Goal: Task Accomplishment & Management: Complete application form

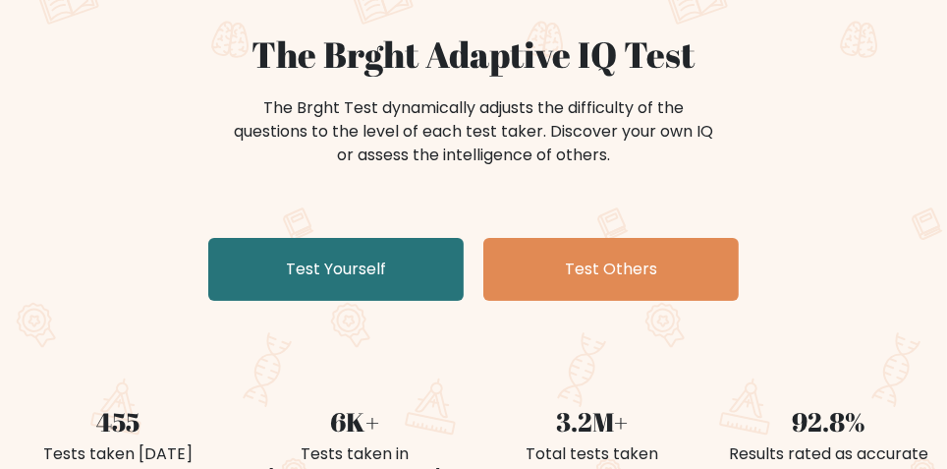
scroll to position [171, 0]
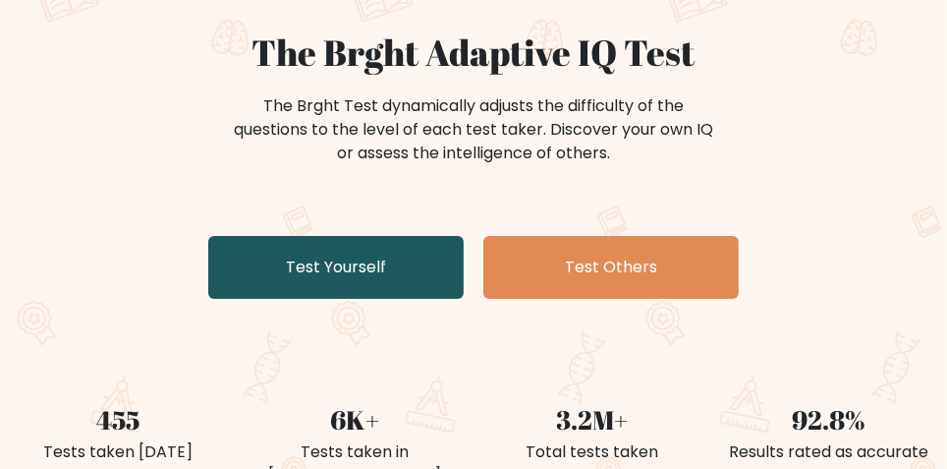
click at [256, 273] on link "Test Yourself" at bounding box center [336, 267] width 256 height 63
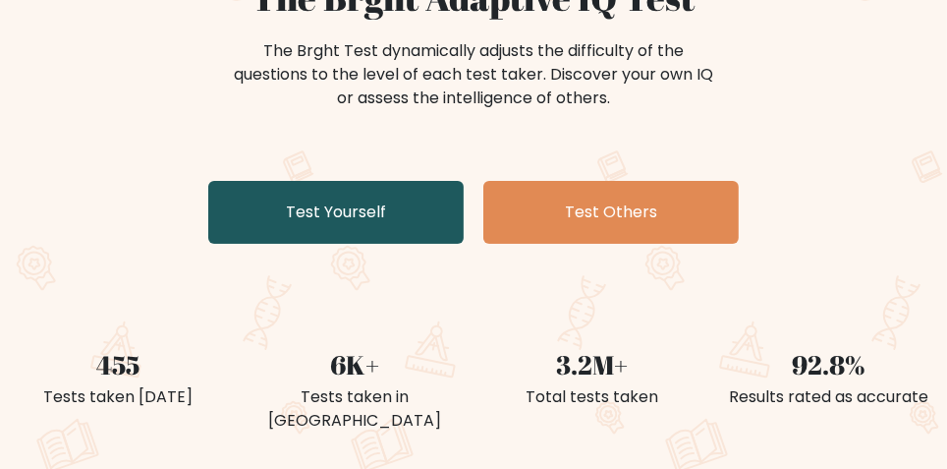
scroll to position [237, 0]
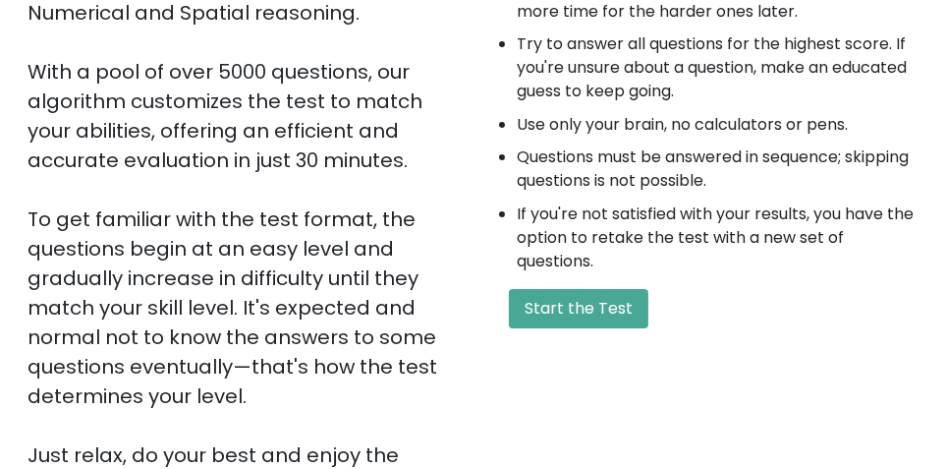
scroll to position [307, 0]
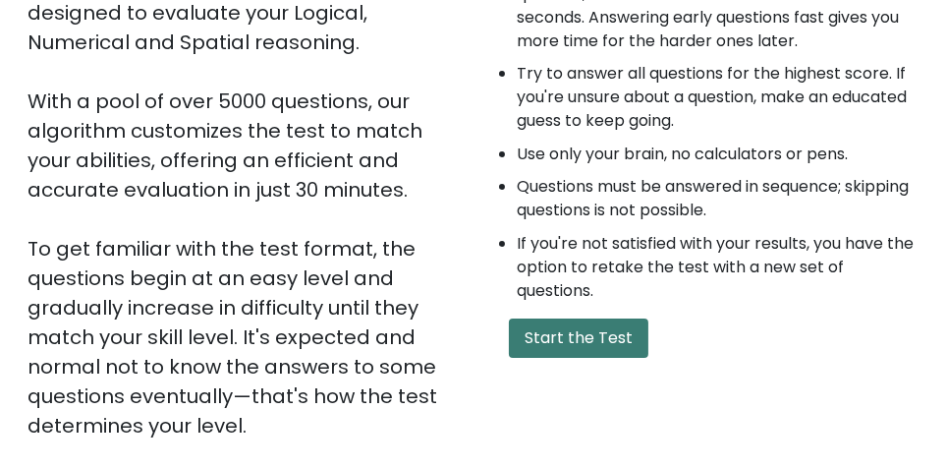
click at [586, 335] on button "Start the Test" at bounding box center [579, 337] width 140 height 39
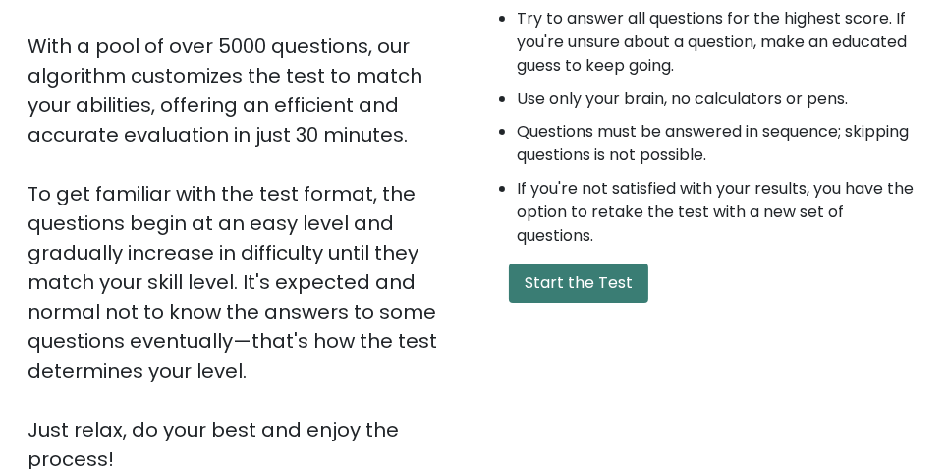
scroll to position [373, 0]
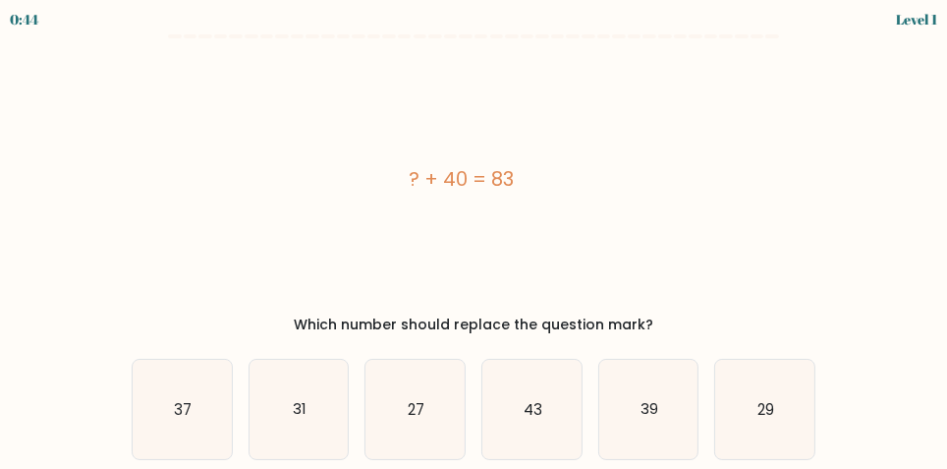
scroll to position [20, 0]
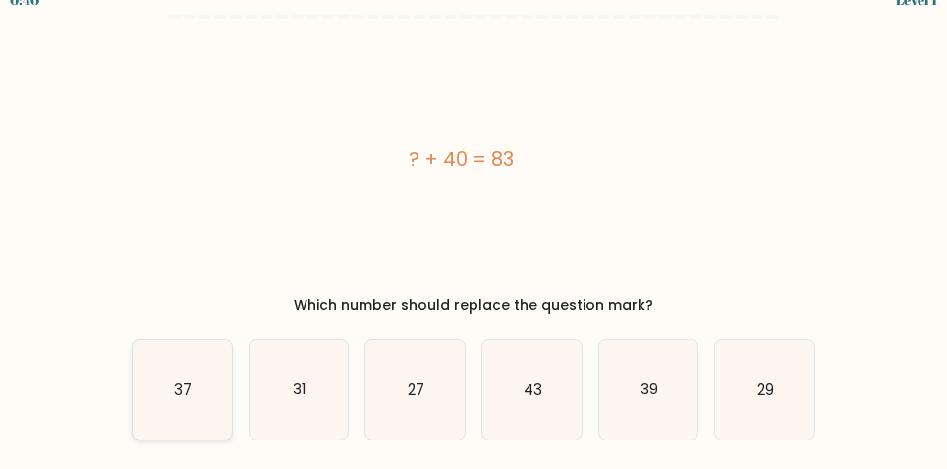
click at [183, 383] on text "37" at bounding box center [183, 389] width 18 height 21
click at [474, 220] on input "a. 37" at bounding box center [474, 217] width 1 height 5
radio input "true"
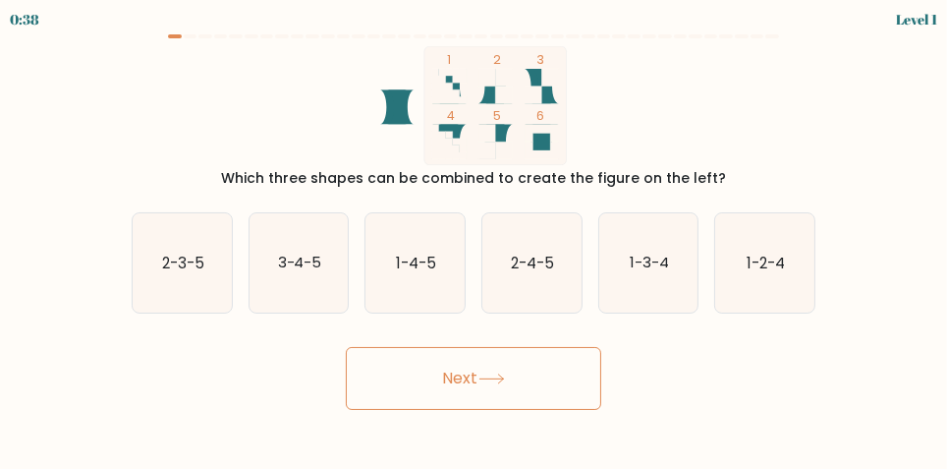
scroll to position [0, 0]
click at [185, 271] on text "2-3-5" at bounding box center [183, 263] width 42 height 21
click at [474, 240] on input "a. 2-3-5" at bounding box center [474, 237] width 1 height 5
radio input "true"
click at [387, 396] on button "Next" at bounding box center [474, 378] width 256 height 63
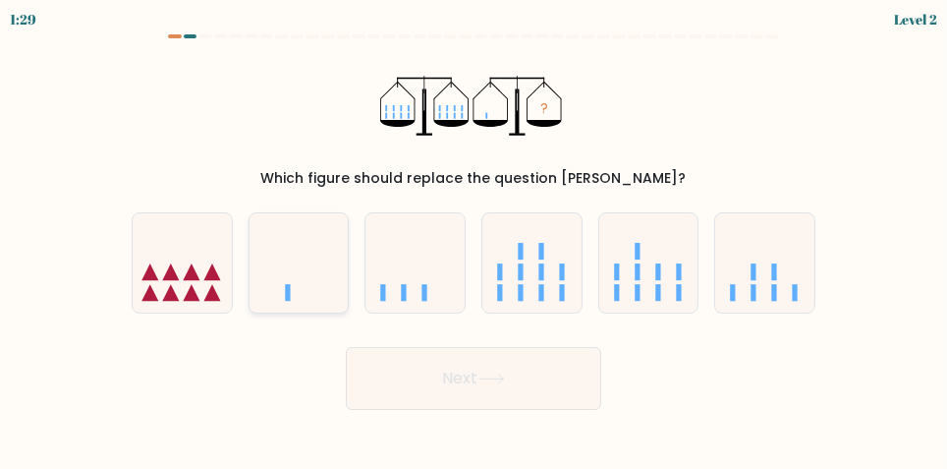
click at [297, 283] on icon at bounding box center [299, 263] width 99 height 82
click at [474, 240] on input "b." at bounding box center [474, 237] width 1 height 5
radio input "true"
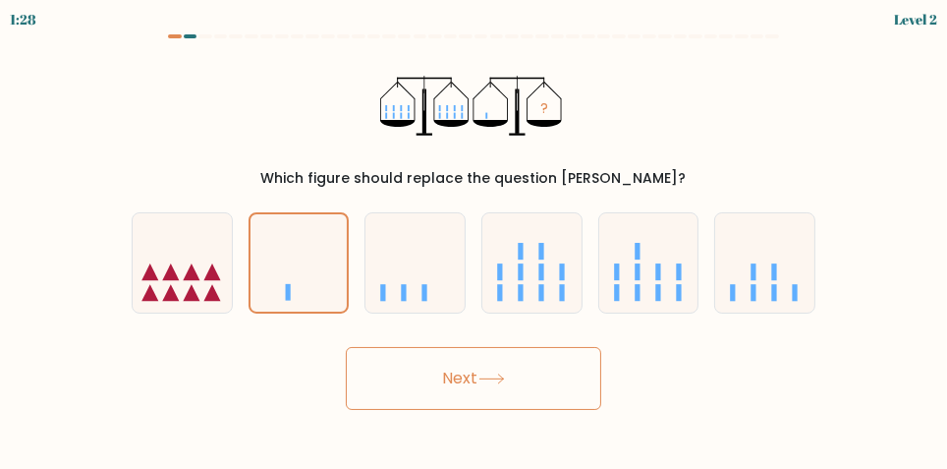
click at [402, 409] on button "Next" at bounding box center [474, 378] width 256 height 63
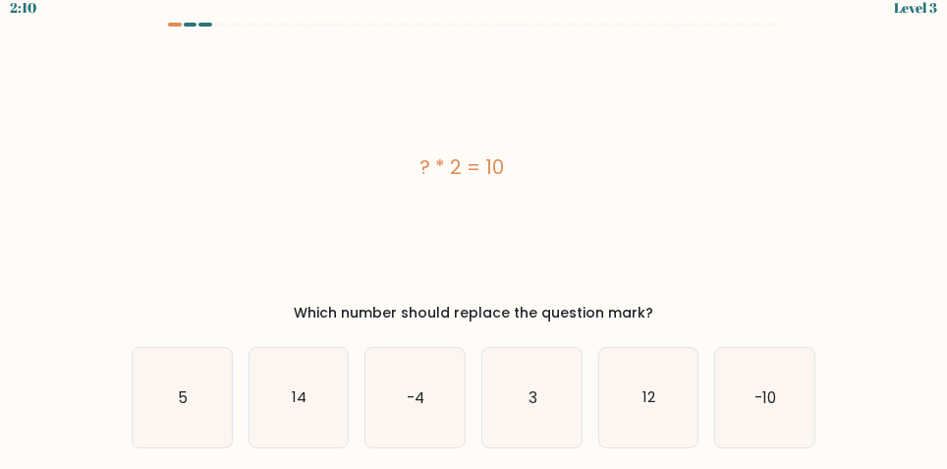
scroll to position [20, 0]
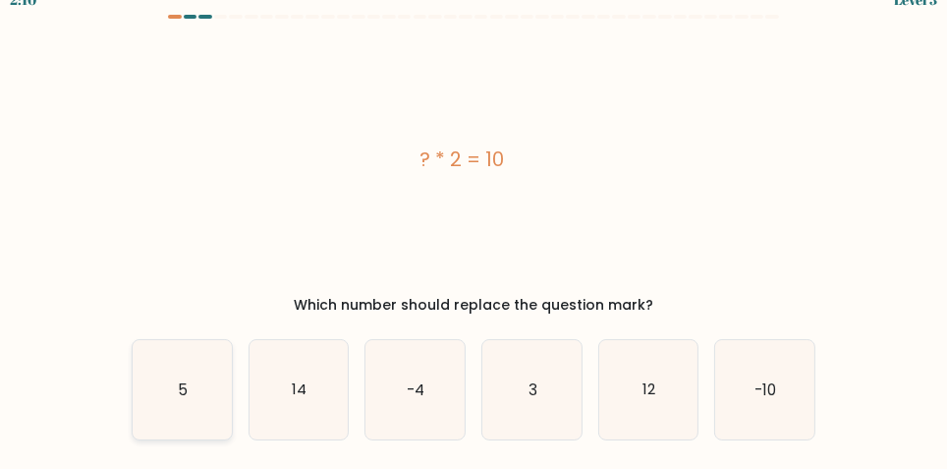
click at [181, 384] on text "5" at bounding box center [183, 389] width 10 height 21
click at [474, 220] on input "a. 5" at bounding box center [474, 217] width 1 height 5
radio input "true"
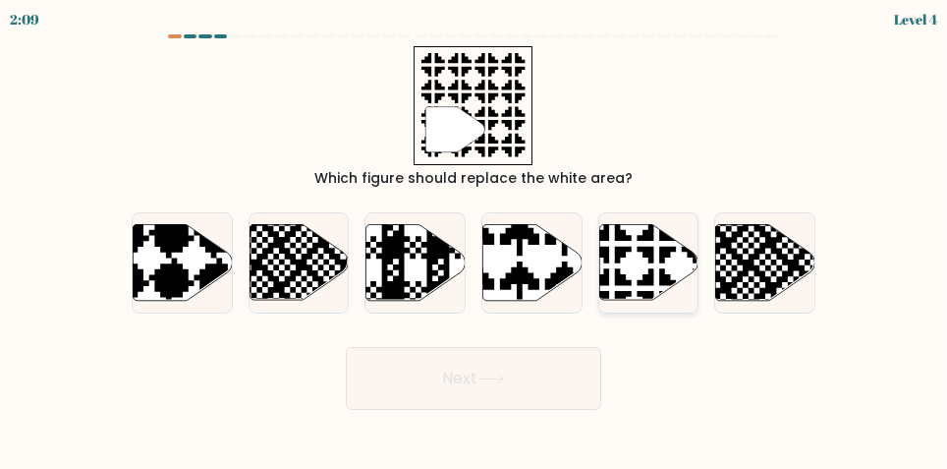
click at [657, 289] on icon at bounding box center [649, 263] width 99 height 76
click at [475, 240] on input "e." at bounding box center [474, 237] width 1 height 5
radio input "true"
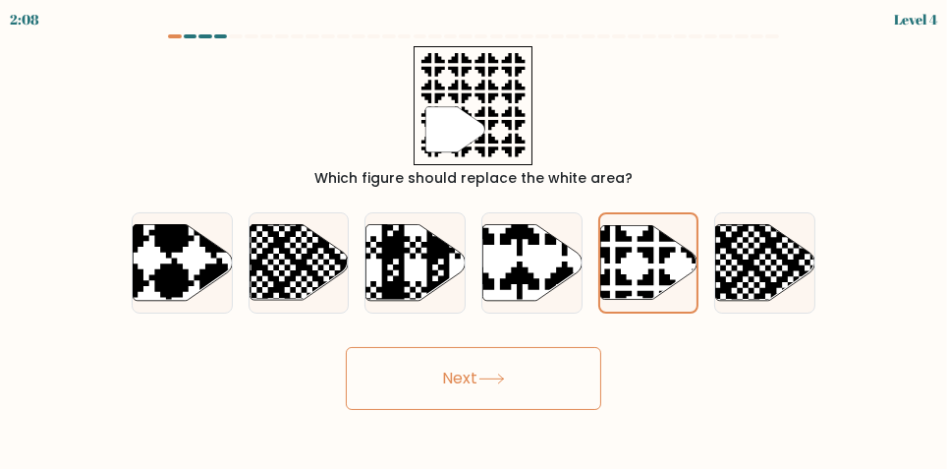
click at [578, 403] on button "Next" at bounding box center [474, 378] width 256 height 63
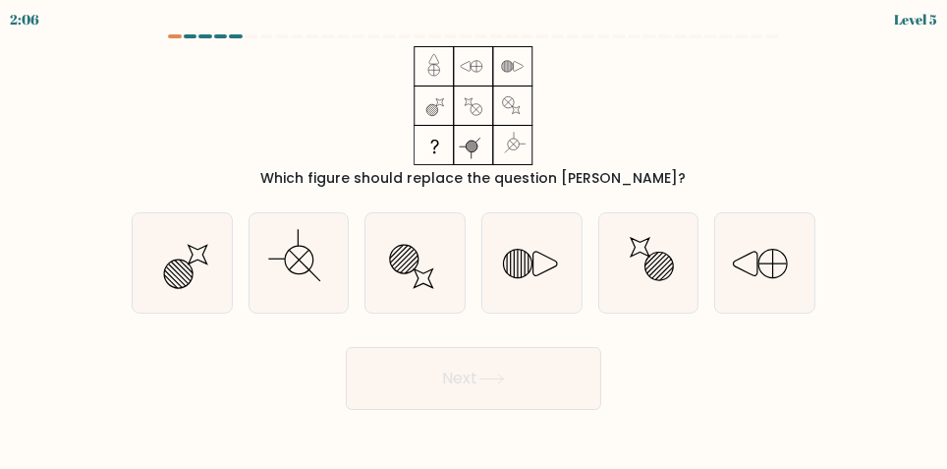
click at [574, 401] on button "Next" at bounding box center [474, 378] width 256 height 63
click at [826, 164] on div "Which figure should replace the question mark?" at bounding box center [474, 117] width 708 height 143
click at [290, 262] on icon at bounding box center [299, 262] width 99 height 99
click at [474, 240] on input "b." at bounding box center [474, 237] width 1 height 5
radio input "true"
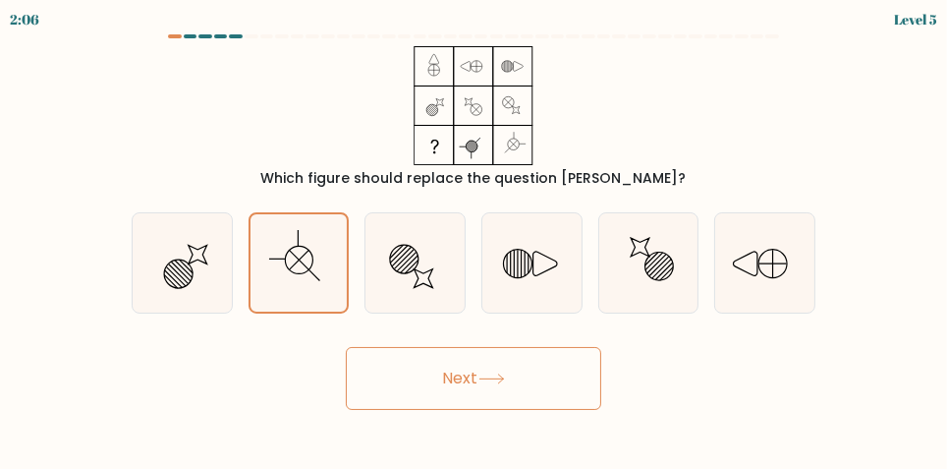
click at [396, 399] on button "Next" at bounding box center [474, 378] width 256 height 63
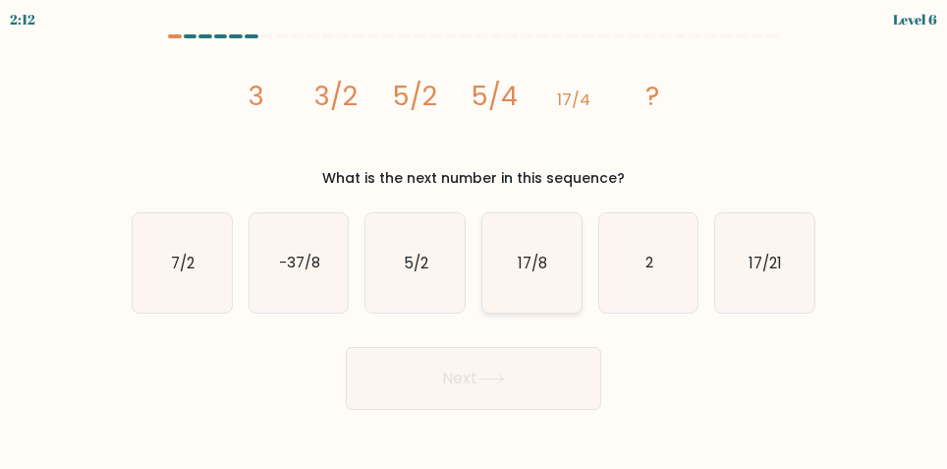
click at [547, 263] on icon "17/8" at bounding box center [532, 262] width 99 height 99
click at [475, 240] on input "d. 17/8" at bounding box center [474, 237] width 1 height 5
radio input "true"
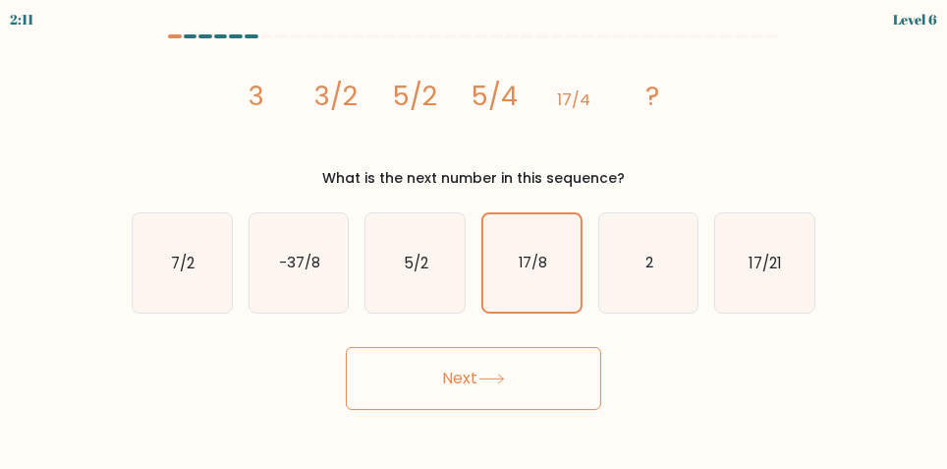
click at [437, 401] on button "Next" at bounding box center [474, 378] width 256 height 63
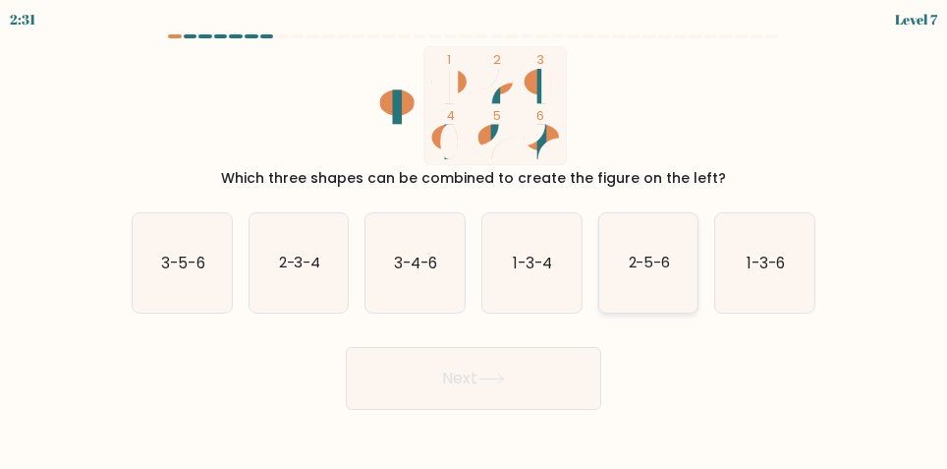
click at [658, 273] on text "2-5-6" at bounding box center [649, 263] width 42 height 21
click at [475, 240] on input "e. 2-5-6" at bounding box center [474, 237] width 1 height 5
radio input "true"
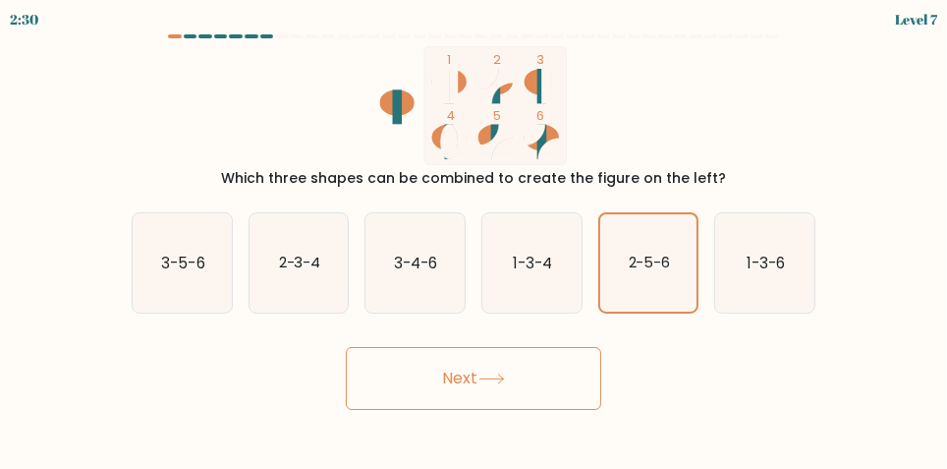
click at [582, 407] on button "Next" at bounding box center [474, 378] width 256 height 63
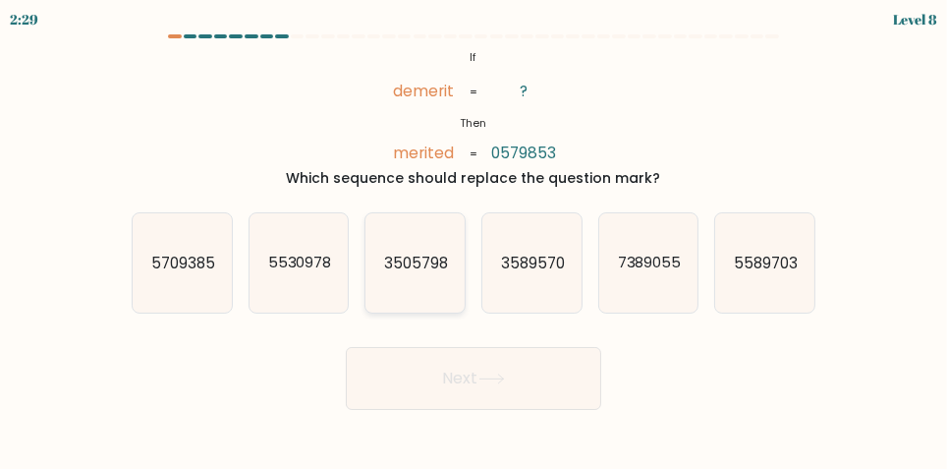
click at [405, 256] on icon "3505798" at bounding box center [415, 262] width 99 height 99
click at [474, 240] on input "c. 3505798" at bounding box center [474, 237] width 1 height 5
radio input "true"
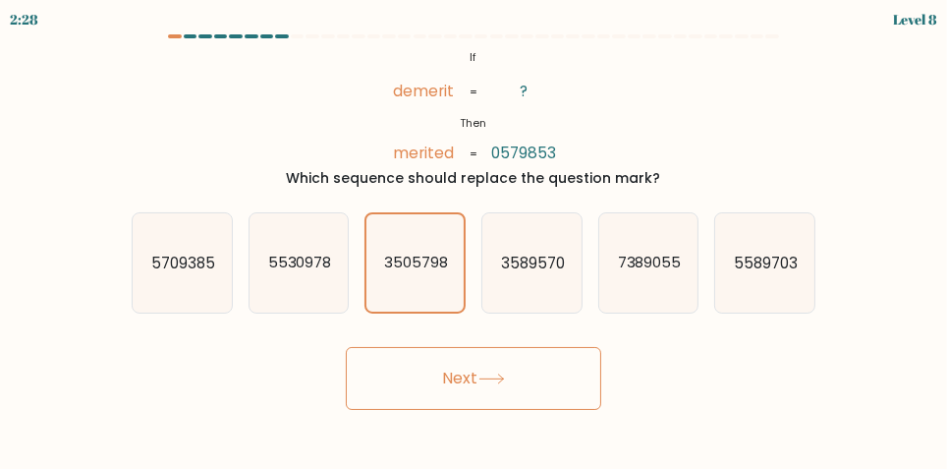
click at [392, 398] on button "Next" at bounding box center [474, 378] width 256 height 63
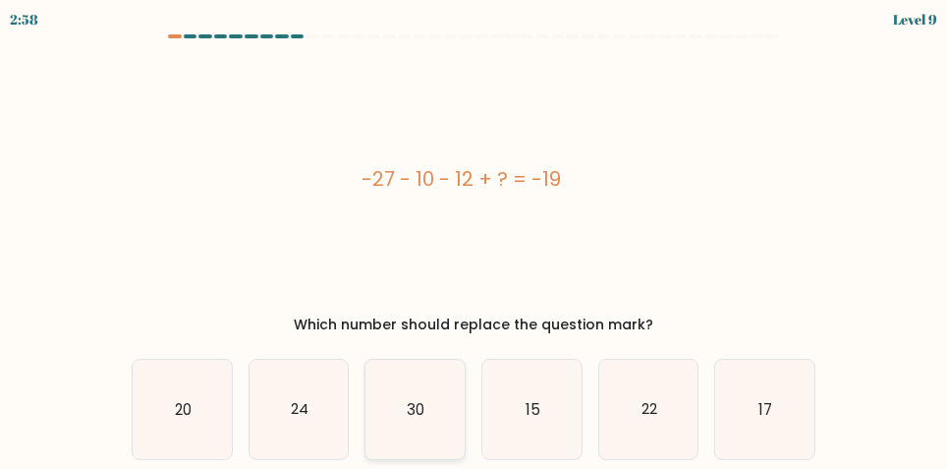
click at [413, 394] on icon "30" at bounding box center [415, 409] width 99 height 99
click at [474, 240] on input "c. 30" at bounding box center [474, 237] width 1 height 5
radio input "true"
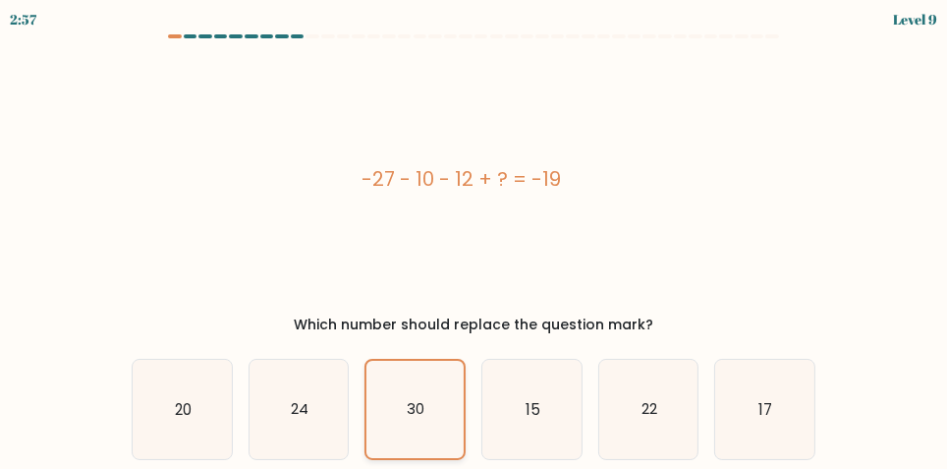
scroll to position [20, 0]
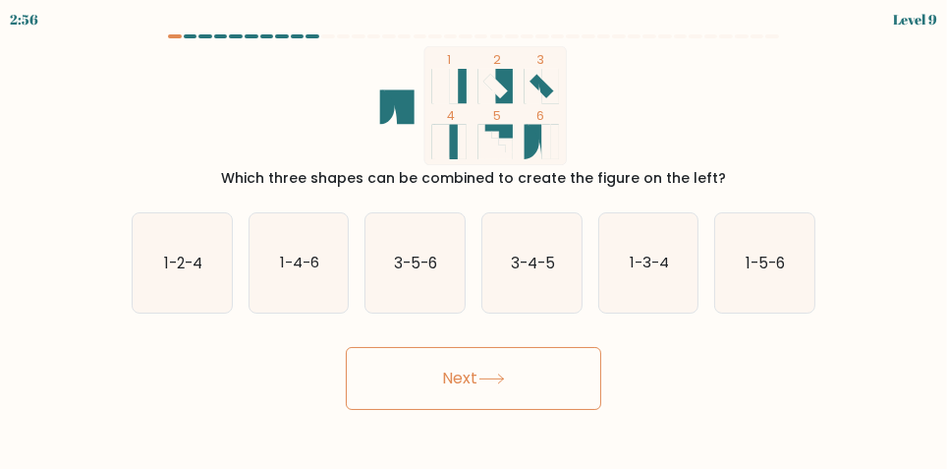
scroll to position [0, 0]
click at [286, 273] on text "1-4-6" at bounding box center [299, 263] width 39 height 21
click at [474, 240] on input "b. 1-4-6" at bounding box center [474, 237] width 1 height 5
radio input "true"
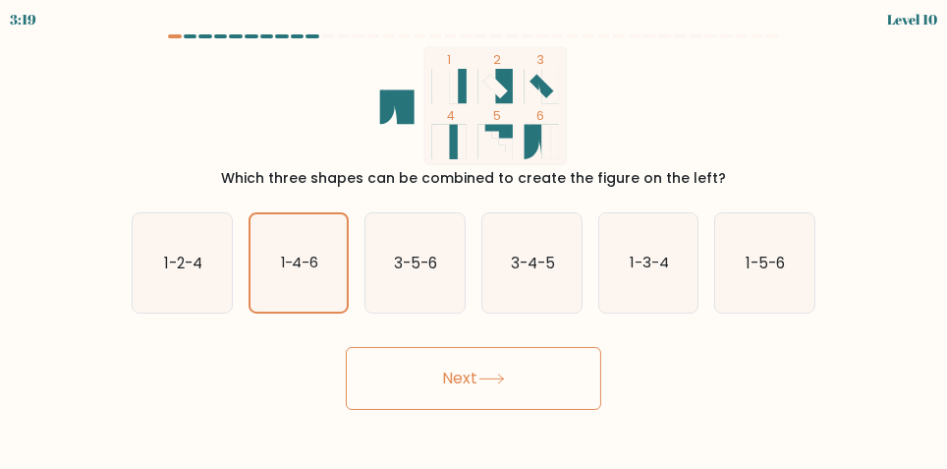
click at [392, 408] on button "Next" at bounding box center [474, 378] width 256 height 63
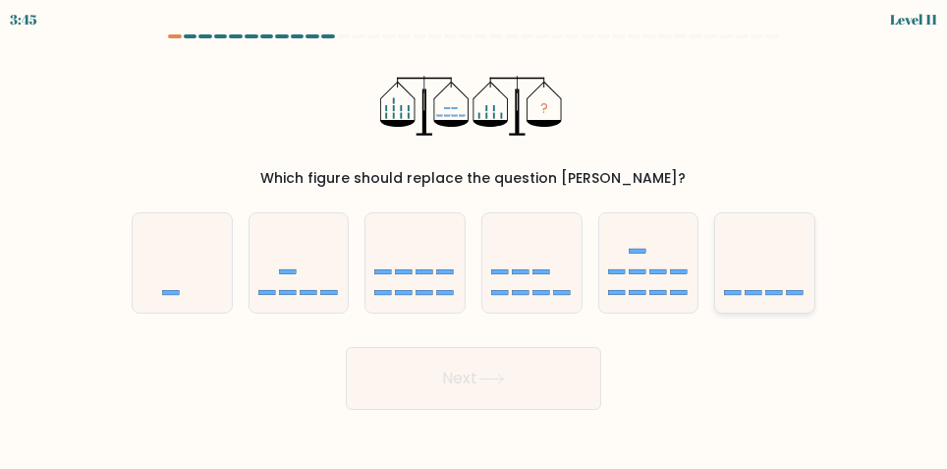
click at [770, 276] on icon at bounding box center [765, 263] width 99 height 82
click at [475, 240] on input "f." at bounding box center [474, 237] width 1 height 5
radio input "true"
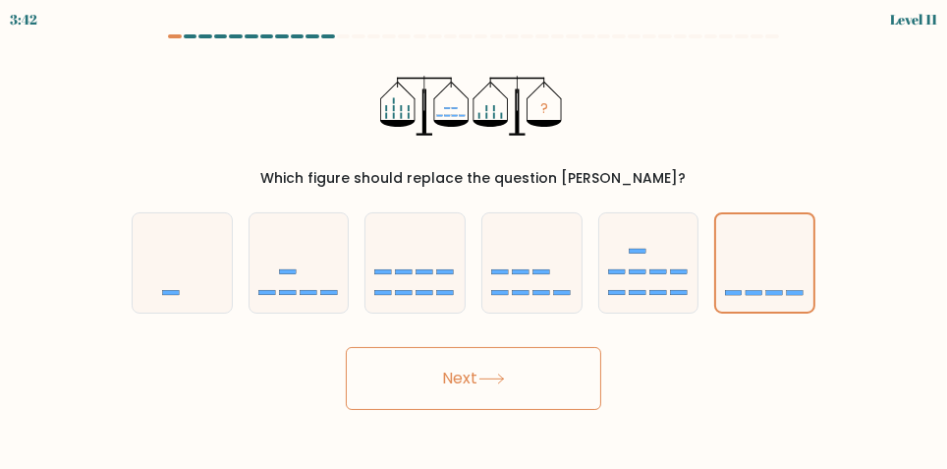
click at [568, 406] on button "Next" at bounding box center [474, 378] width 256 height 63
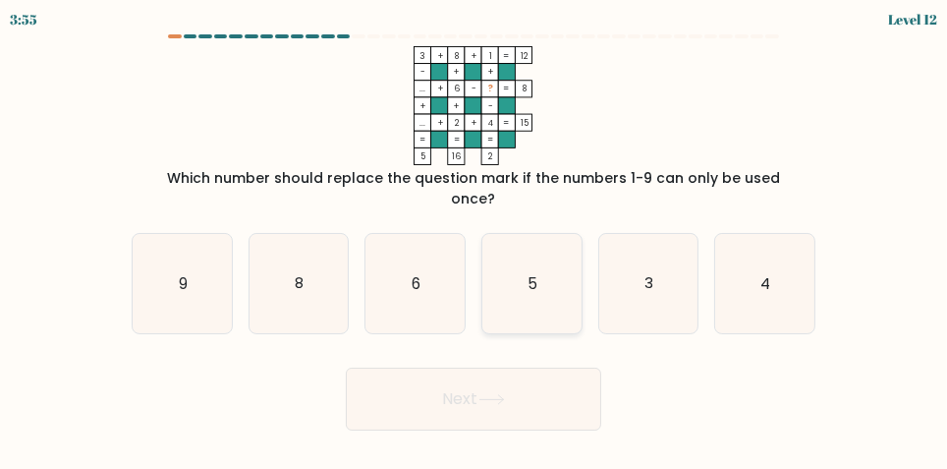
click at [533, 279] on text "5" at bounding box center [533, 283] width 10 height 21
click at [475, 240] on input "d. 5" at bounding box center [474, 237] width 1 height 5
radio input "true"
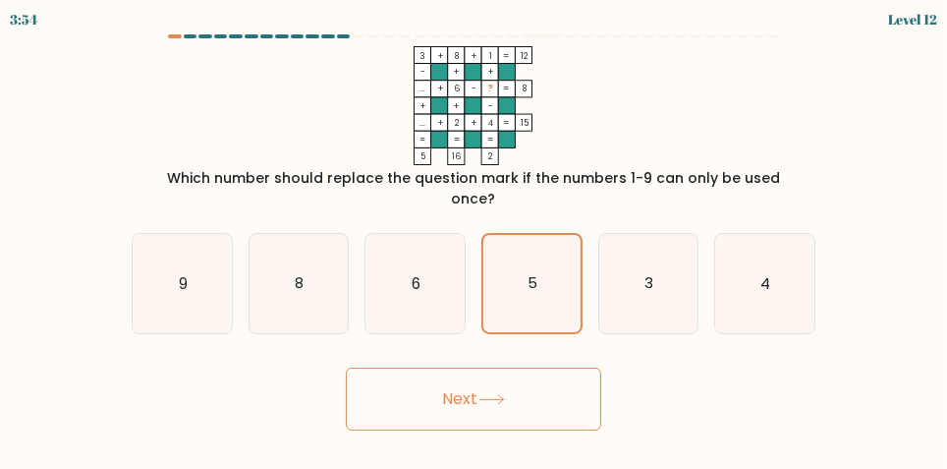
click at [570, 409] on button "Next" at bounding box center [474, 399] width 256 height 63
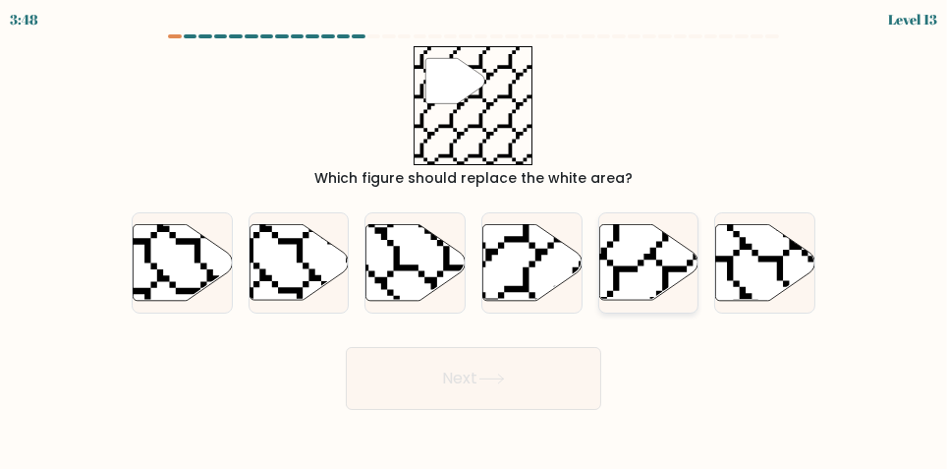
click at [646, 276] on icon at bounding box center [678, 303] width 198 height 199
click at [475, 240] on input "e." at bounding box center [474, 237] width 1 height 5
radio input "true"
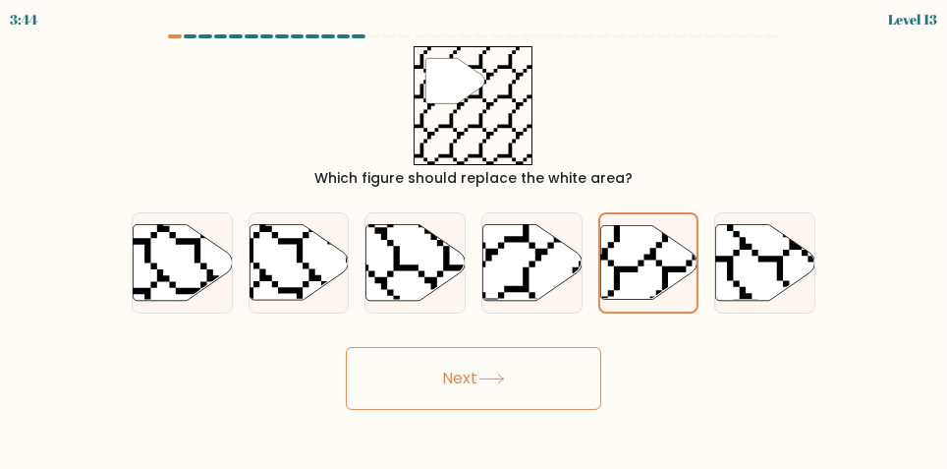
click at [579, 400] on button "Next" at bounding box center [474, 378] width 256 height 63
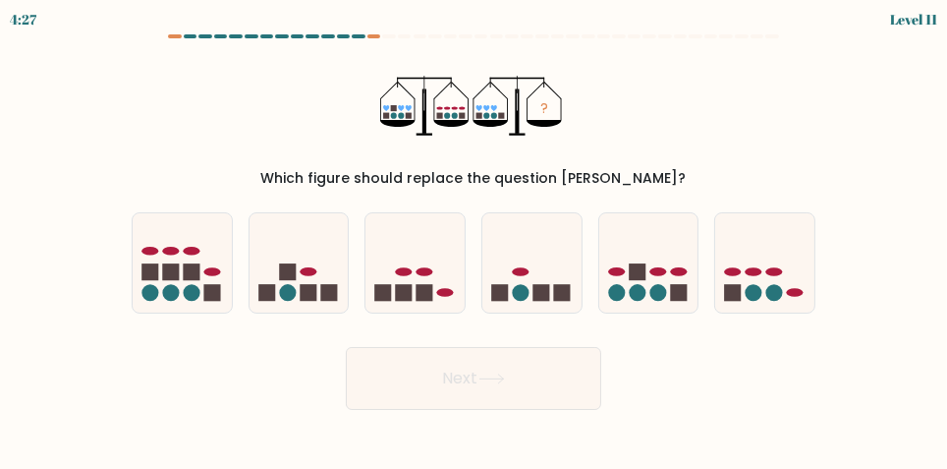
click at [944, 468] on body "4:27 Level 11" at bounding box center [473, 234] width 947 height 469
click at [771, 279] on icon at bounding box center [765, 263] width 99 height 82
click at [475, 240] on input "f." at bounding box center [474, 237] width 1 height 5
radio input "true"
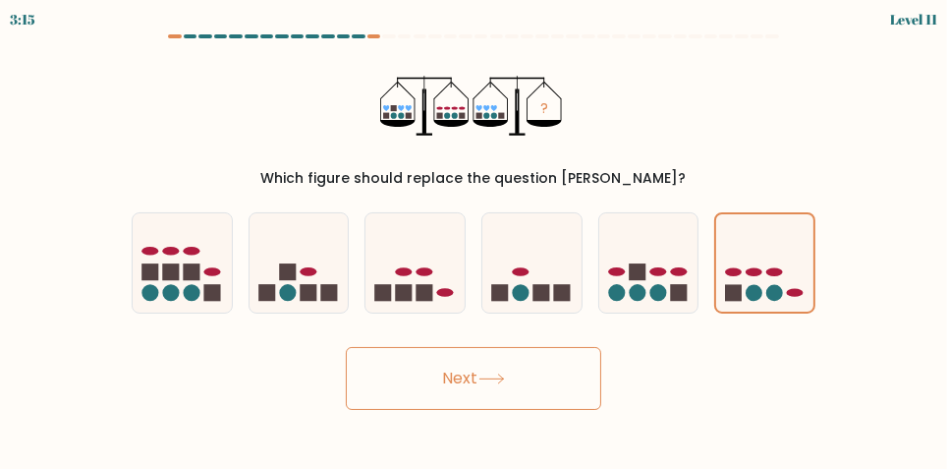
click at [541, 397] on button "Next" at bounding box center [474, 378] width 256 height 63
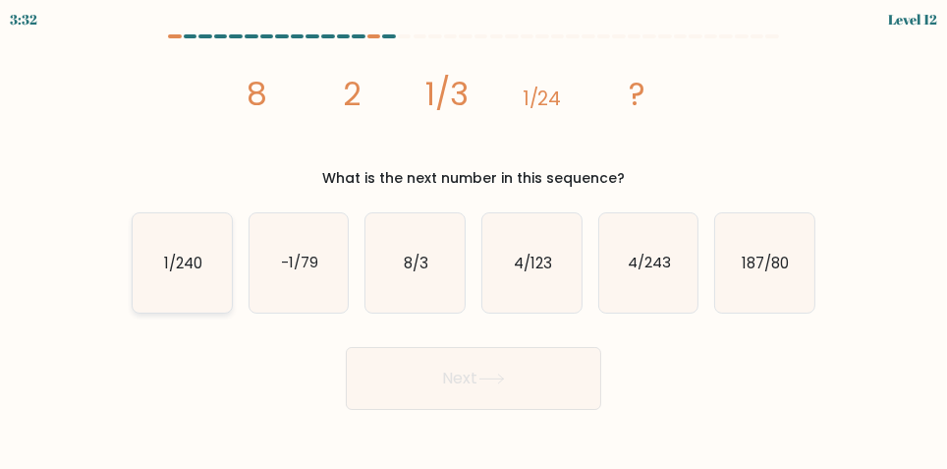
click at [176, 267] on icon "1/240" at bounding box center [182, 262] width 99 height 99
click at [474, 240] on input "a. 1/240" at bounding box center [474, 237] width 1 height 5
radio input "true"
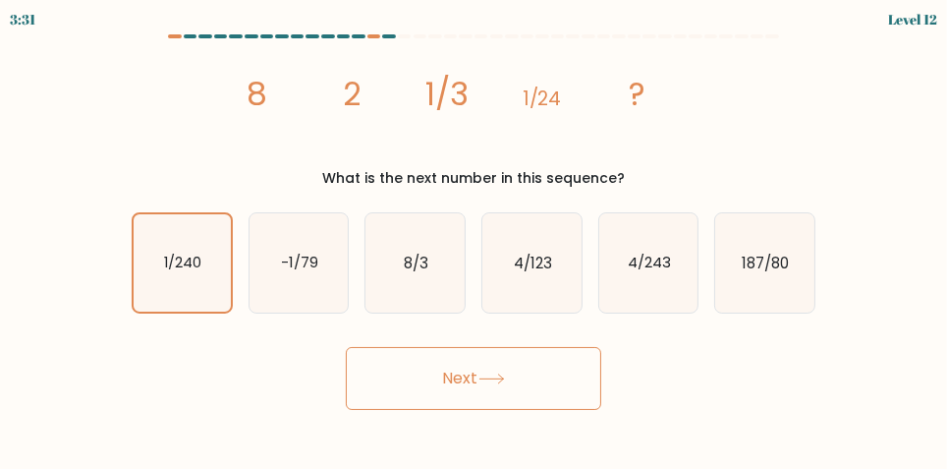
click at [422, 394] on button "Next" at bounding box center [474, 378] width 256 height 63
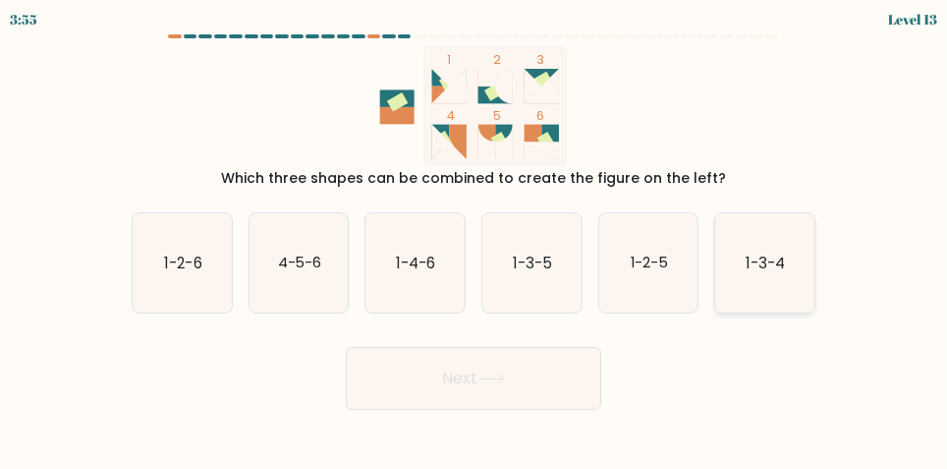
click at [755, 250] on icon "1-3-4" at bounding box center [765, 262] width 99 height 99
click at [475, 240] on input "f. 1-3-4" at bounding box center [474, 237] width 1 height 5
radio input "true"
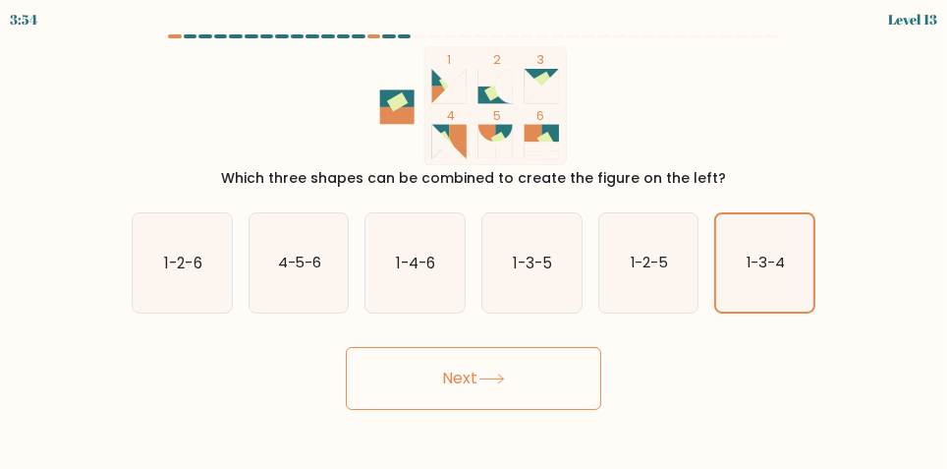
click at [377, 387] on button "Next" at bounding box center [474, 378] width 256 height 63
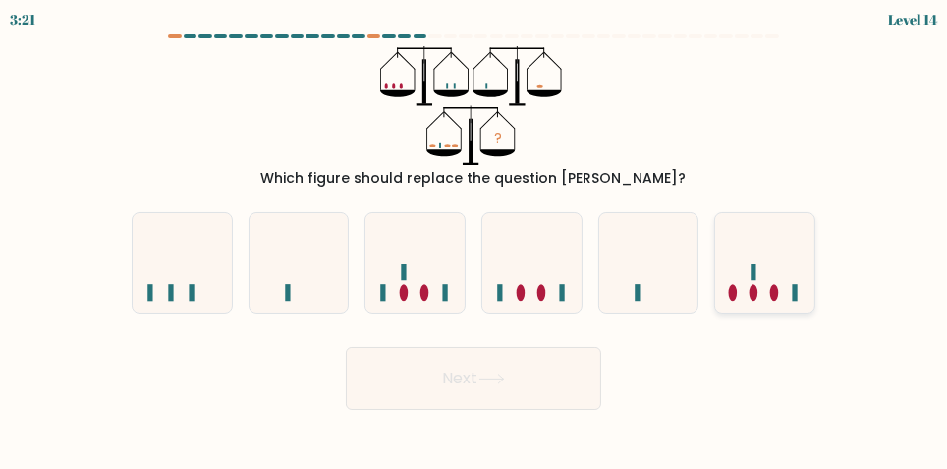
click at [783, 272] on icon at bounding box center [765, 263] width 99 height 82
click at [475, 240] on input "f." at bounding box center [474, 237] width 1 height 5
radio input "true"
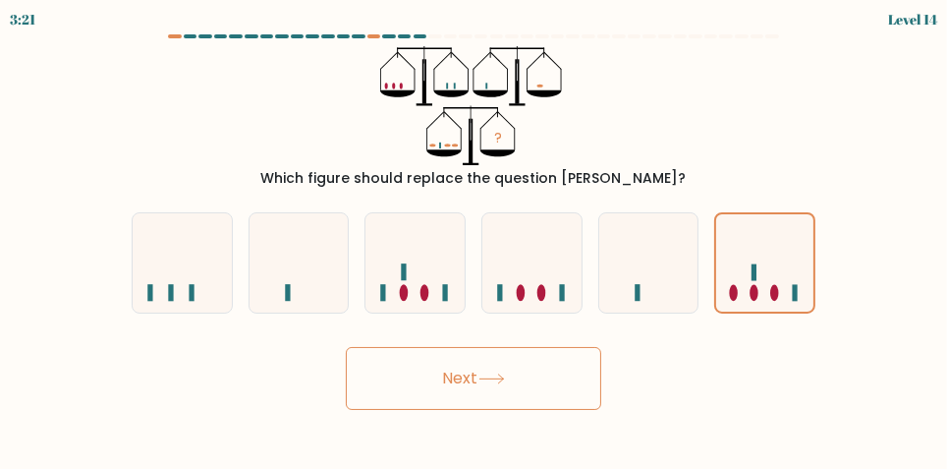
click at [437, 401] on button "Next" at bounding box center [474, 378] width 256 height 63
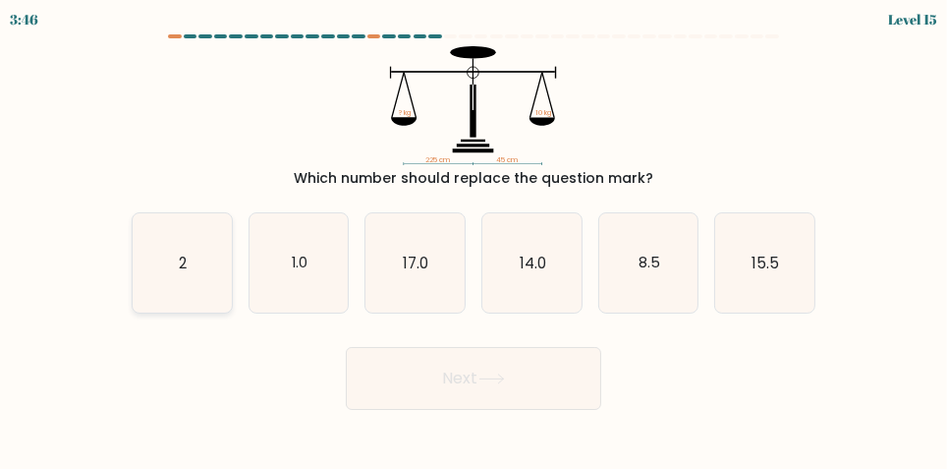
click at [175, 267] on icon "2" at bounding box center [182, 262] width 99 height 99
click at [474, 240] on input "a. 2" at bounding box center [474, 237] width 1 height 5
radio input "true"
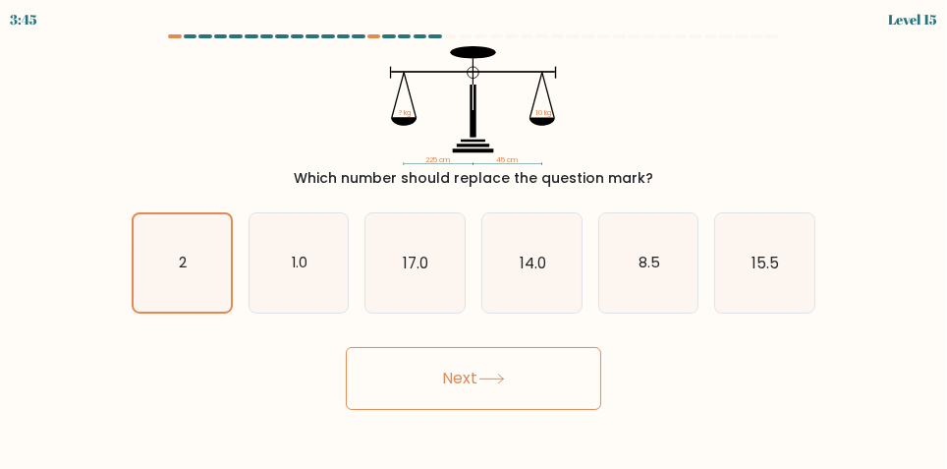
click at [464, 398] on button "Next" at bounding box center [474, 378] width 256 height 63
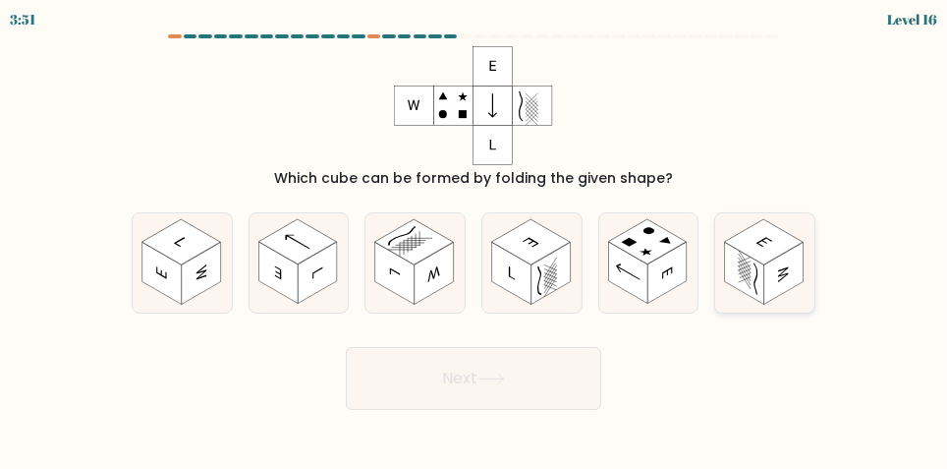
click at [786, 254] on rect at bounding box center [764, 241] width 79 height 45
click at [475, 240] on input "f." at bounding box center [474, 237] width 1 height 5
radio input "true"
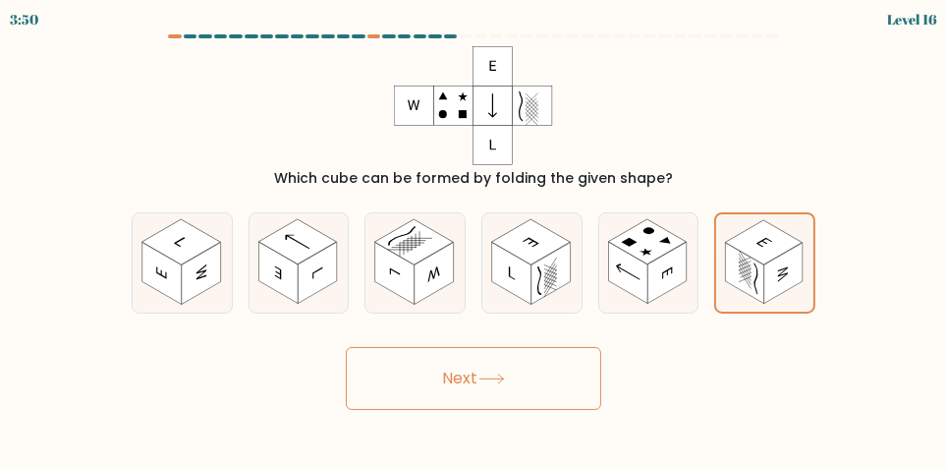
click at [440, 399] on button "Next" at bounding box center [474, 378] width 256 height 63
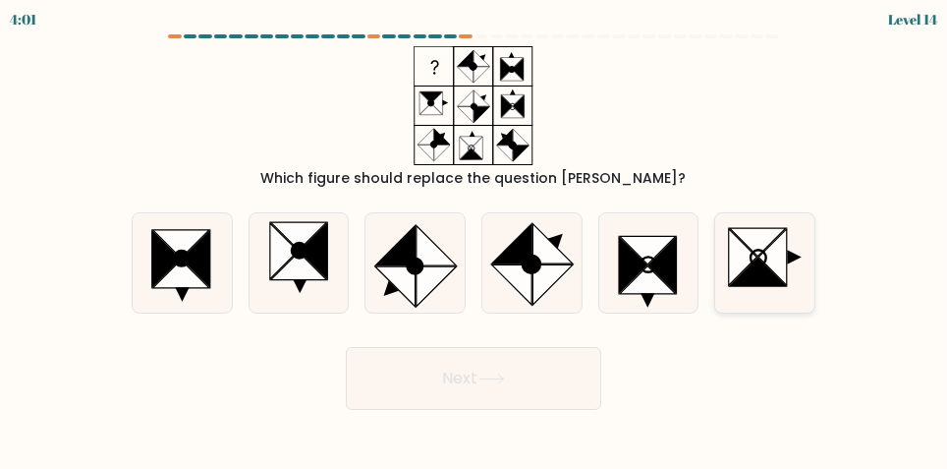
click at [773, 267] on icon at bounding box center [773, 257] width 29 height 56
click at [475, 240] on input "f." at bounding box center [474, 237] width 1 height 5
radio input "true"
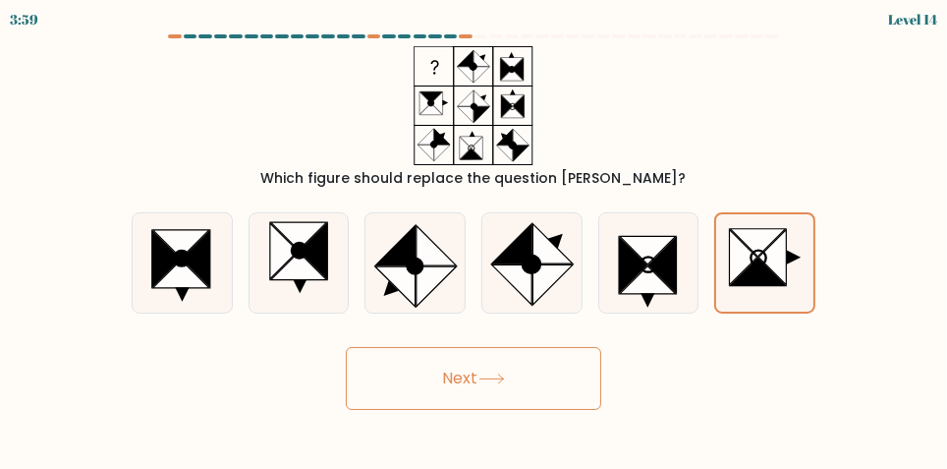
click at [566, 407] on button "Next" at bounding box center [474, 378] width 256 height 63
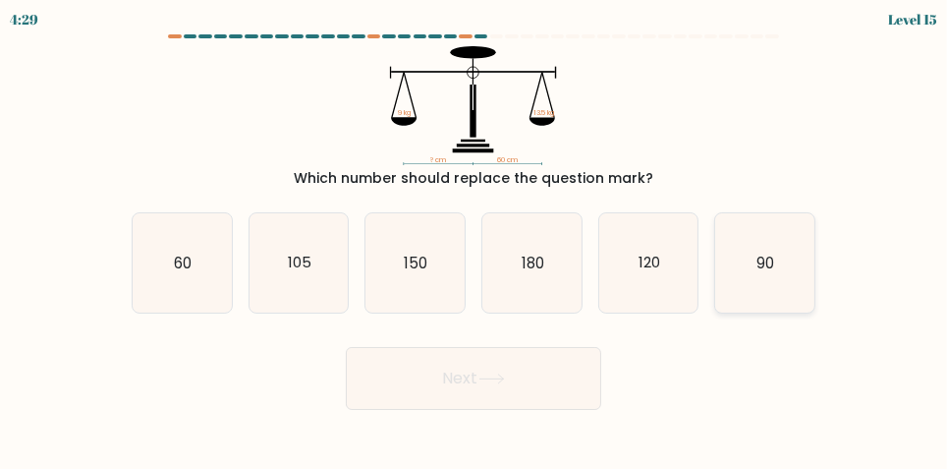
click at [773, 269] on text "90" at bounding box center [767, 263] width 18 height 21
click at [475, 240] on input "f. 90" at bounding box center [474, 237] width 1 height 5
radio input "true"
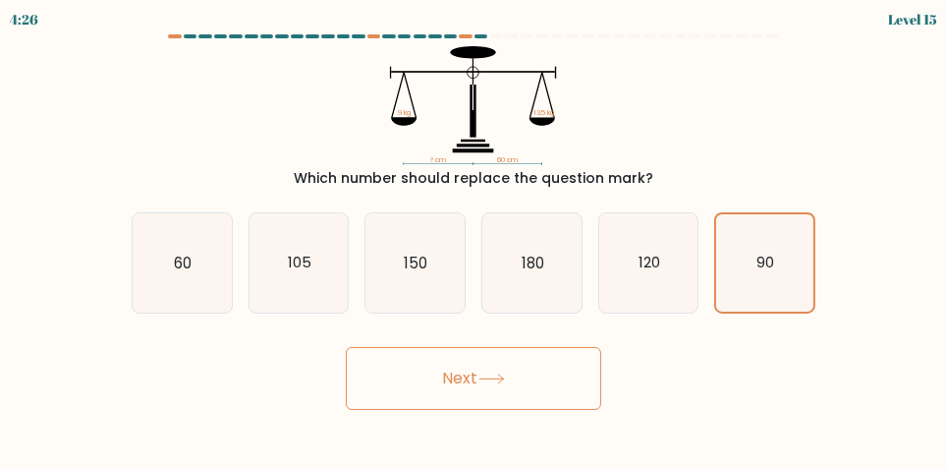
click at [573, 397] on button "Next" at bounding box center [474, 378] width 256 height 63
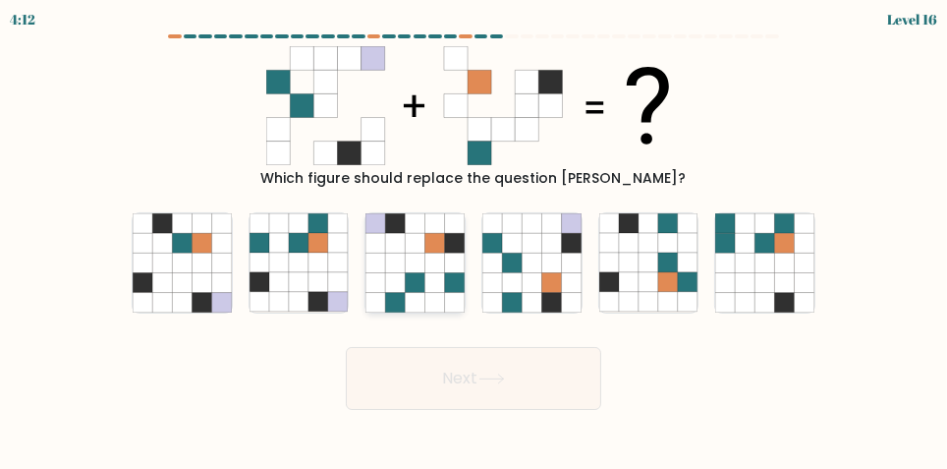
click at [407, 254] on icon at bounding box center [416, 244] width 20 height 20
click at [474, 240] on input "c." at bounding box center [474, 237] width 1 height 5
radio input "true"
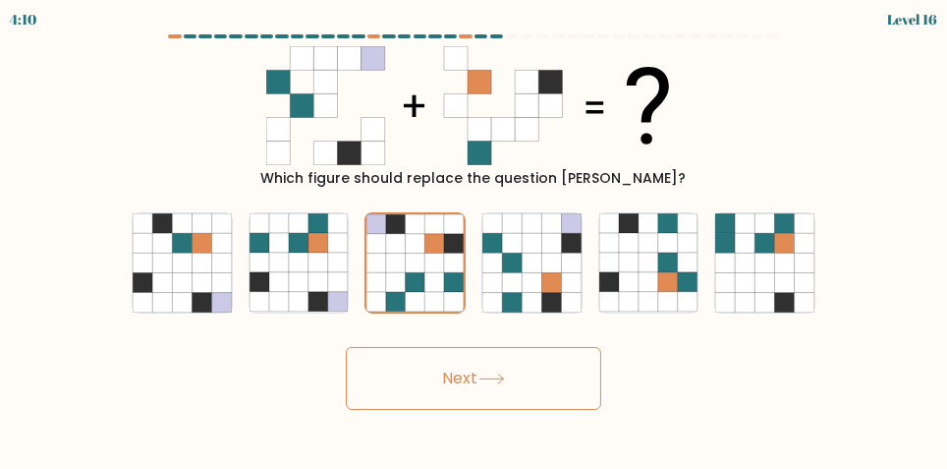
click at [384, 402] on button "Next" at bounding box center [474, 378] width 256 height 63
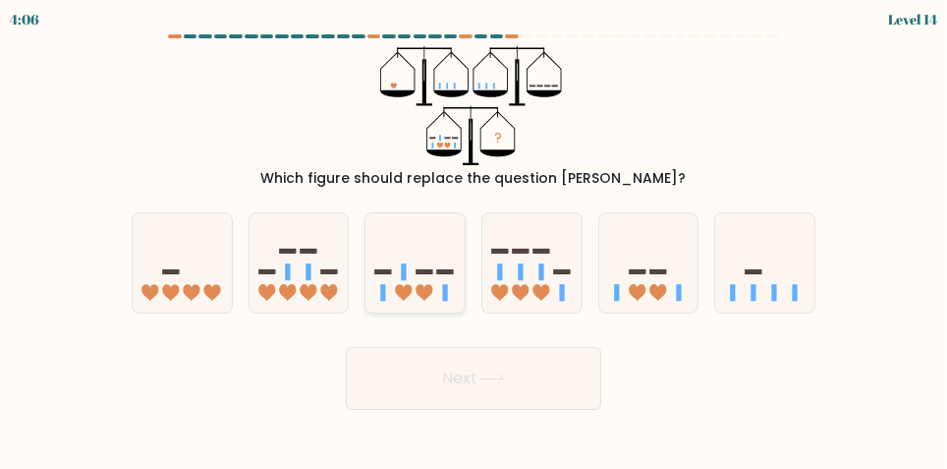
click at [388, 273] on icon at bounding box center [415, 263] width 99 height 82
click at [474, 240] on input "c." at bounding box center [474, 237] width 1 height 5
radio input "true"
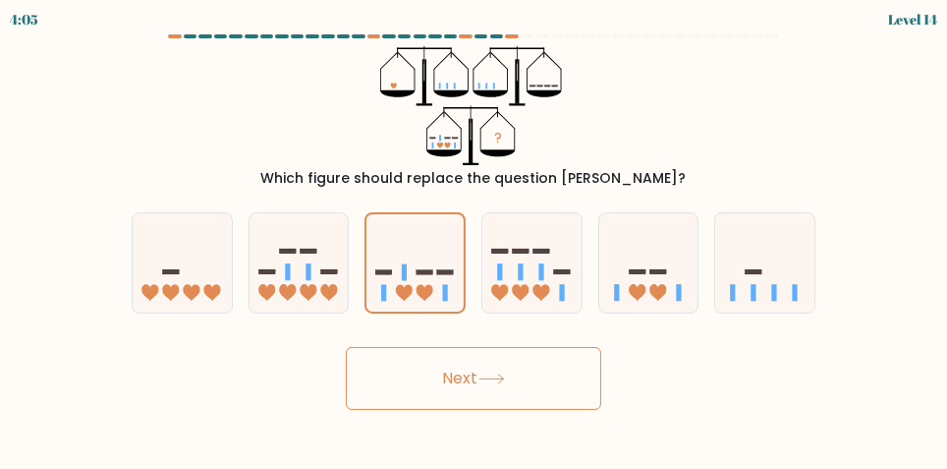
click at [440, 403] on button "Next" at bounding box center [474, 378] width 256 height 63
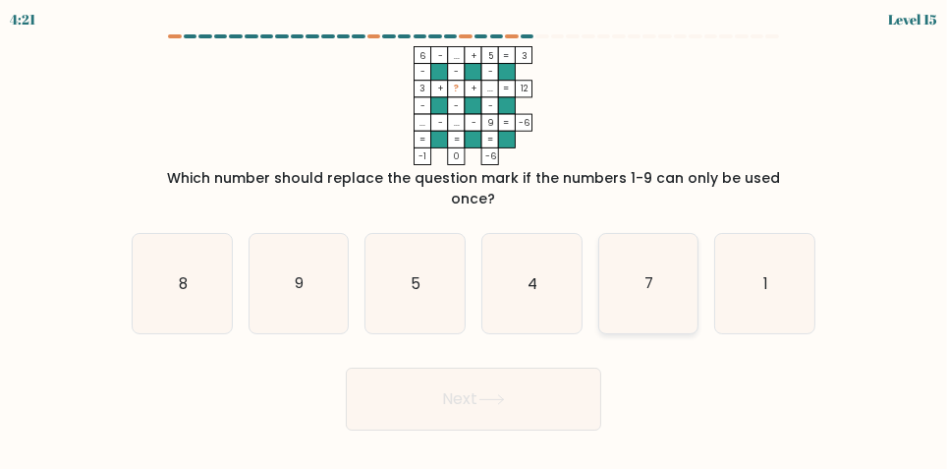
click at [654, 279] on icon "7" at bounding box center [649, 283] width 99 height 99
click at [475, 240] on input "e. 7" at bounding box center [474, 237] width 1 height 5
radio input "true"
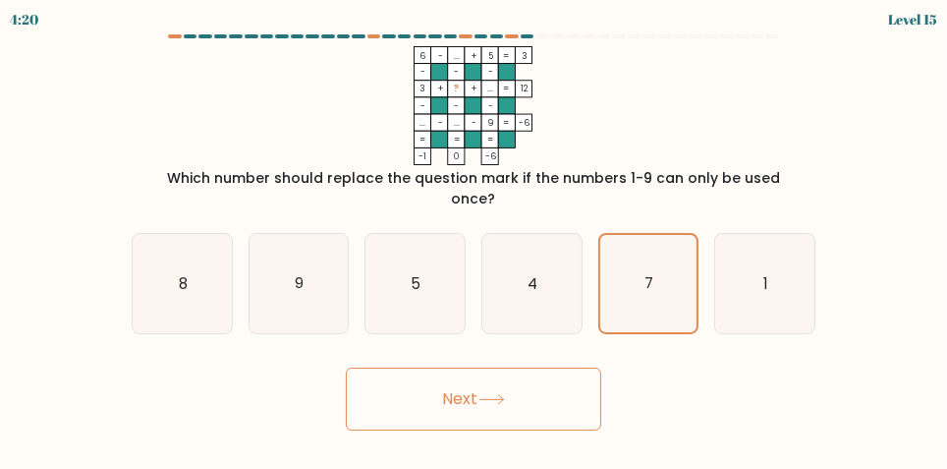
click at [551, 408] on button "Next" at bounding box center [474, 399] width 256 height 63
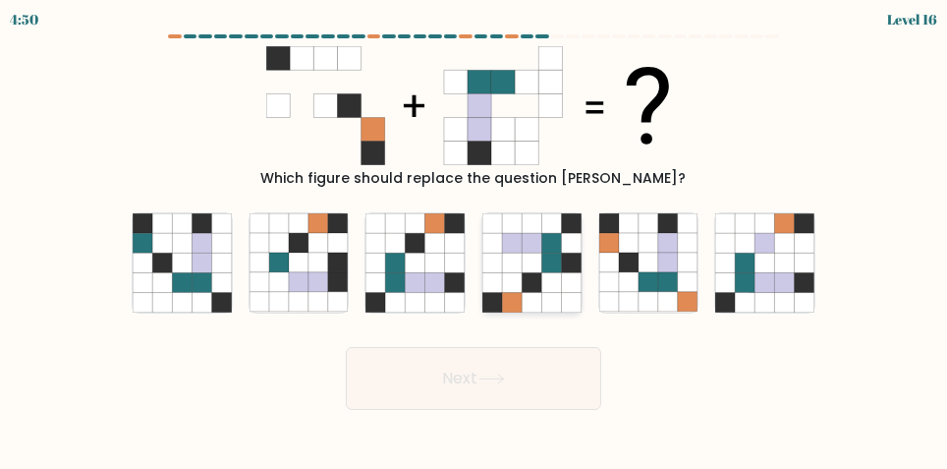
click at [542, 273] on icon at bounding box center [532, 264] width 20 height 20
click at [475, 240] on input "d." at bounding box center [474, 237] width 1 height 5
radio input "true"
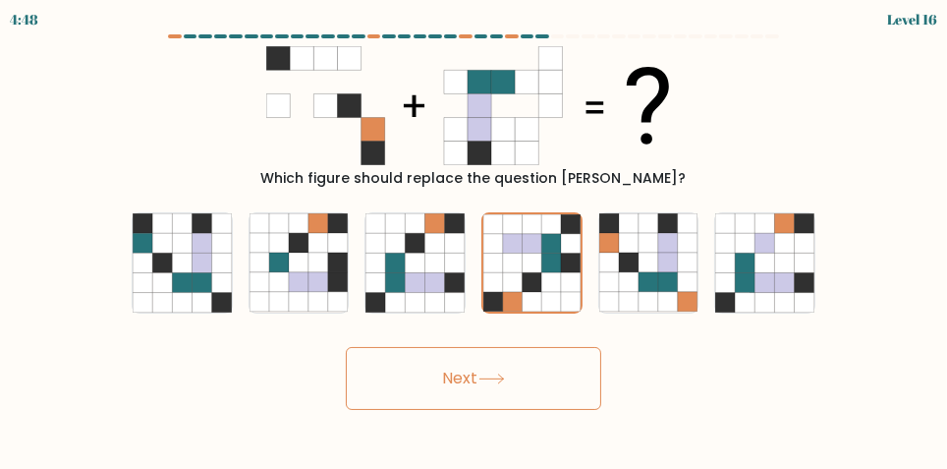
click at [568, 407] on button "Next" at bounding box center [474, 378] width 256 height 63
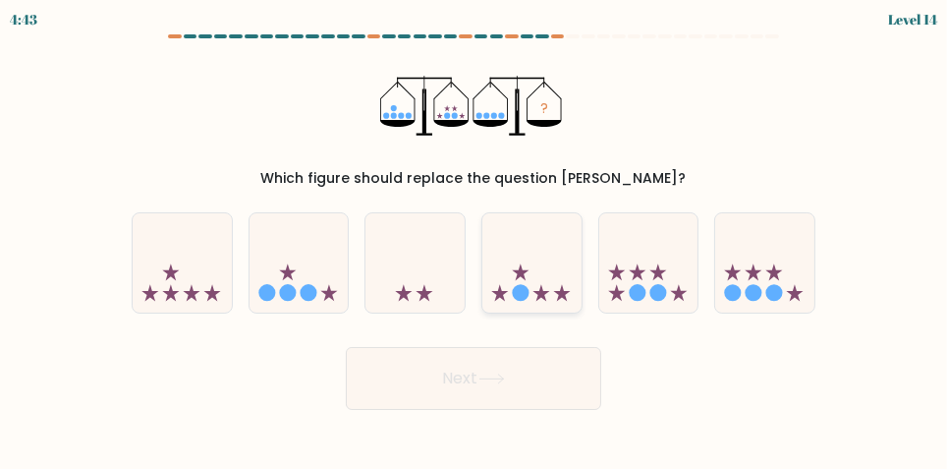
click at [546, 292] on icon at bounding box center [532, 263] width 99 height 82
click at [475, 240] on input "d." at bounding box center [474, 237] width 1 height 5
radio input "true"
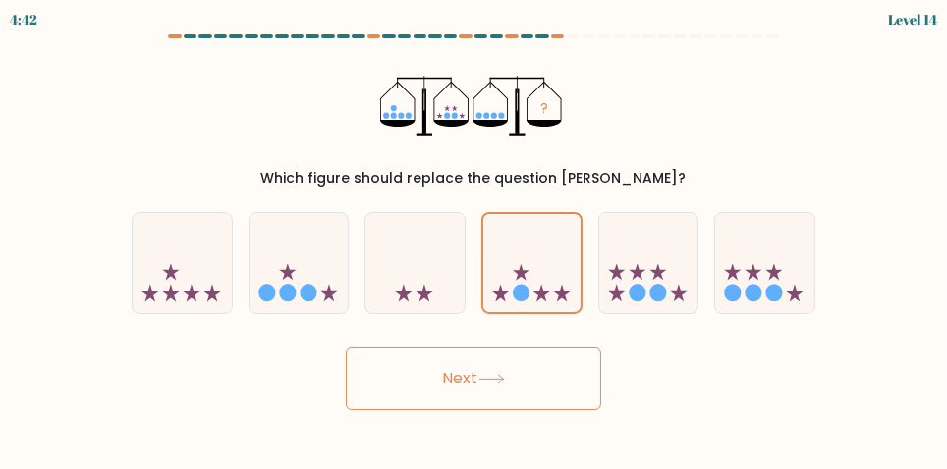
click at [553, 405] on button "Next" at bounding box center [474, 378] width 256 height 63
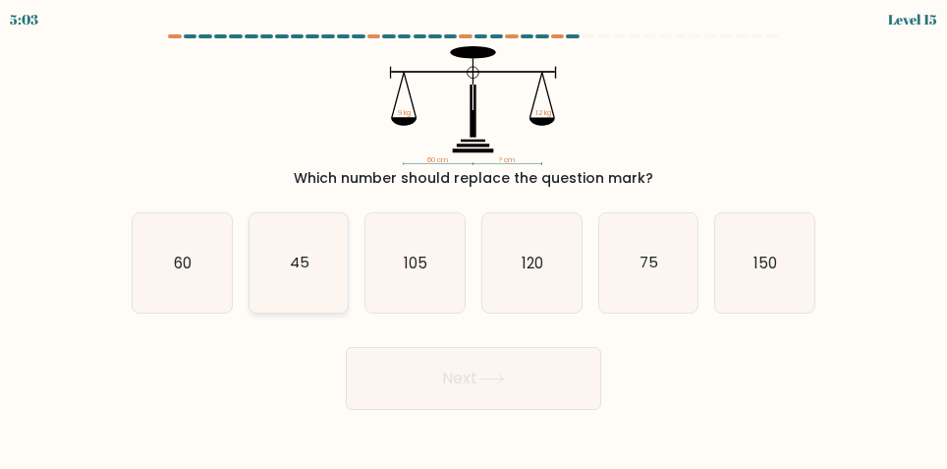
click at [272, 252] on icon "45" at bounding box center [299, 262] width 99 height 99
click at [474, 240] on input "b. 45" at bounding box center [474, 237] width 1 height 5
radio input "true"
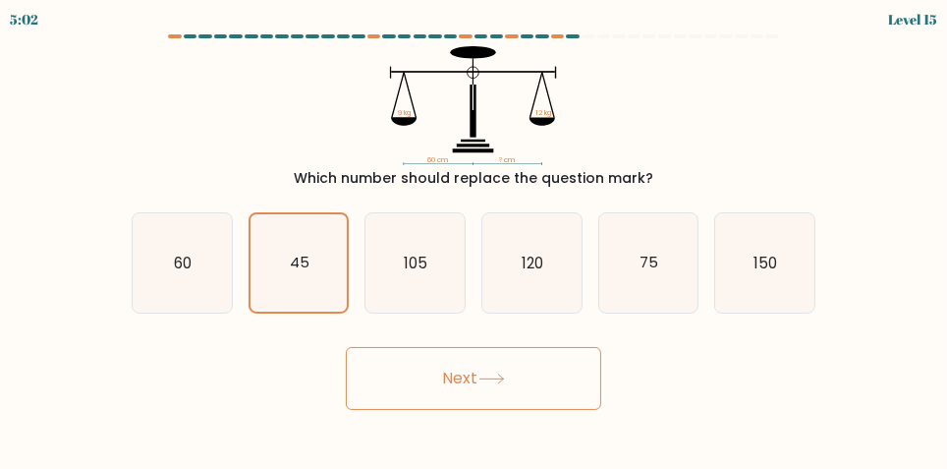
click at [410, 396] on button "Next" at bounding box center [474, 378] width 256 height 63
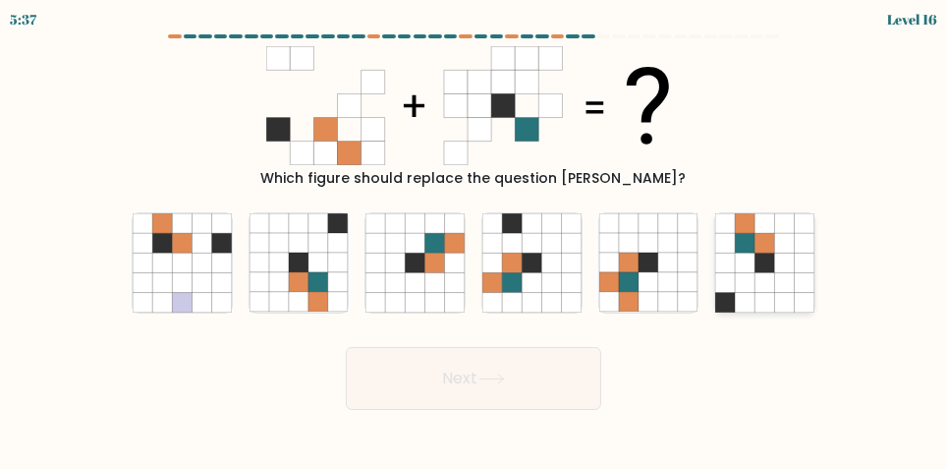
click at [756, 273] on icon at bounding box center [766, 264] width 20 height 20
click at [475, 240] on input "f." at bounding box center [474, 237] width 1 height 5
radio input "true"
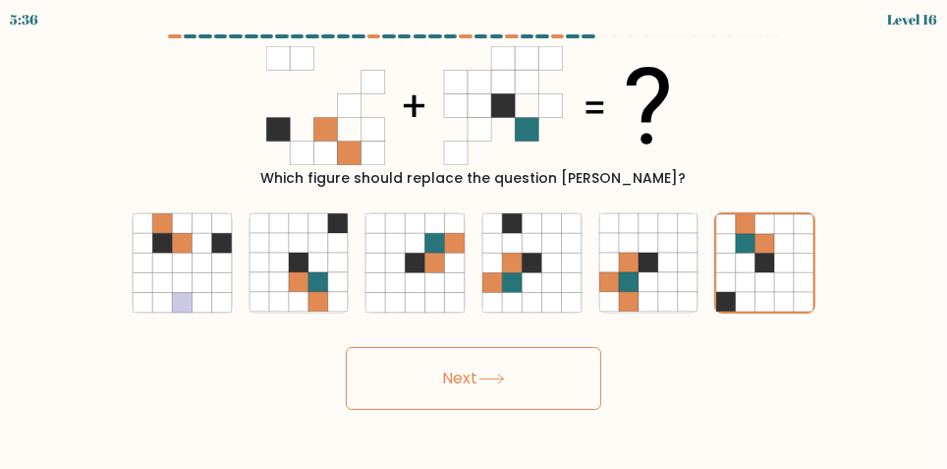
click at [552, 401] on button "Next" at bounding box center [474, 378] width 256 height 63
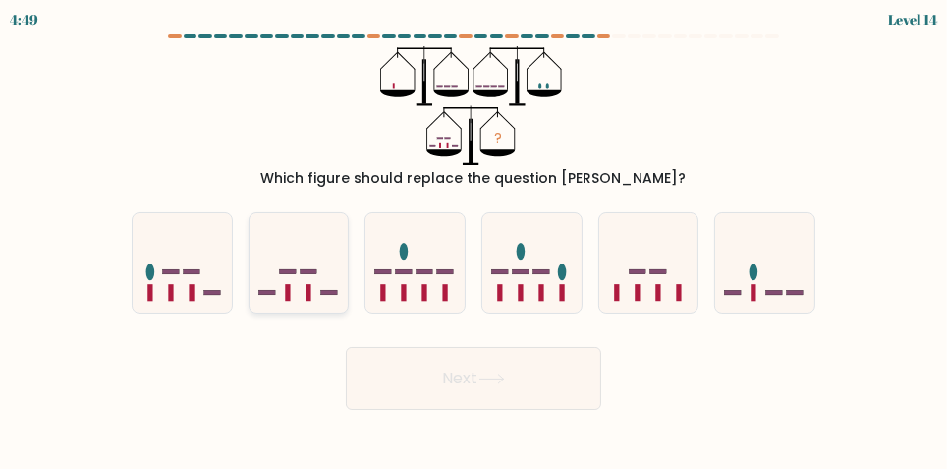
click at [279, 273] on icon at bounding box center [299, 263] width 99 height 82
click at [474, 240] on input "b." at bounding box center [474, 237] width 1 height 5
radio input "true"
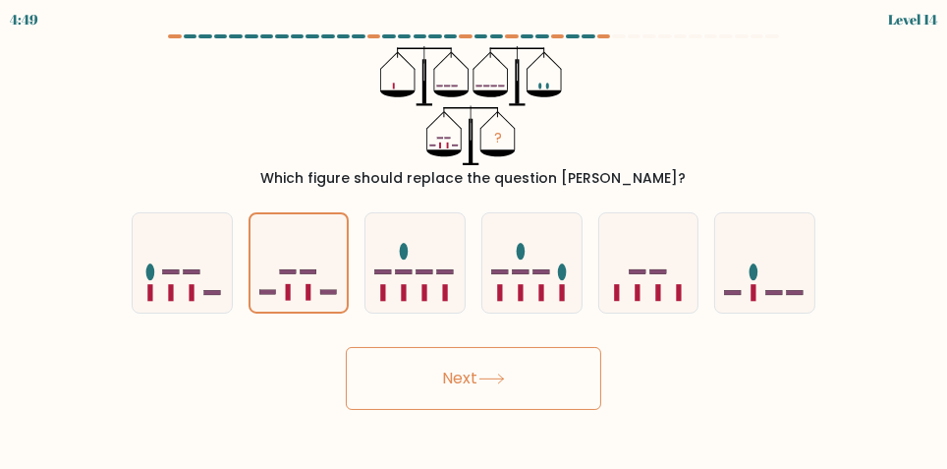
click at [425, 404] on button "Next" at bounding box center [474, 378] width 256 height 63
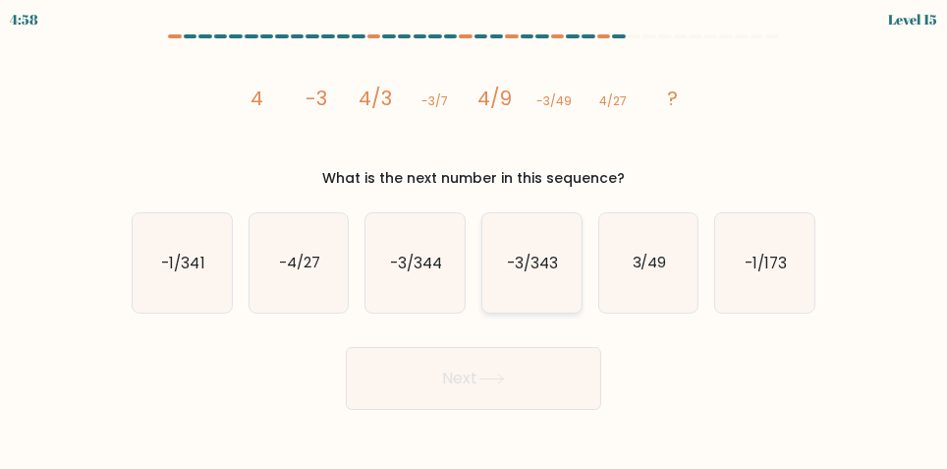
click at [542, 273] on text "-3/343" at bounding box center [532, 263] width 51 height 21
click at [475, 240] on input "d. -3/343" at bounding box center [474, 237] width 1 height 5
radio input "true"
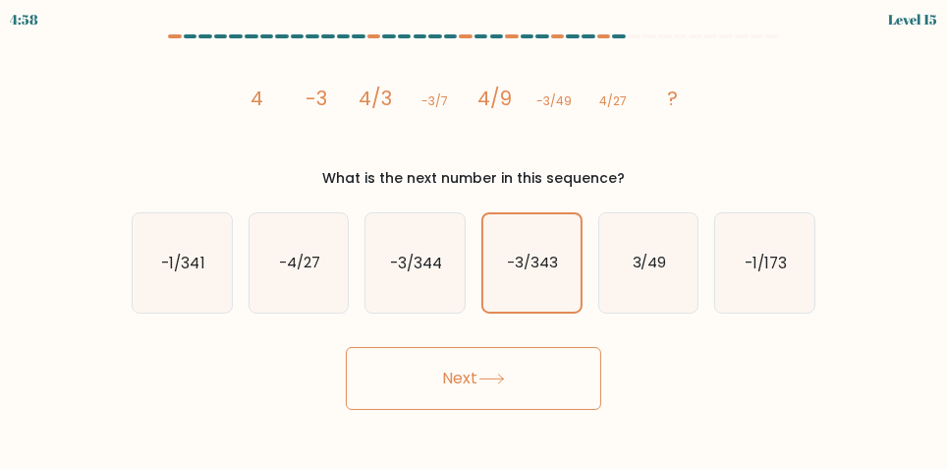
click at [544, 406] on button "Next" at bounding box center [474, 378] width 256 height 63
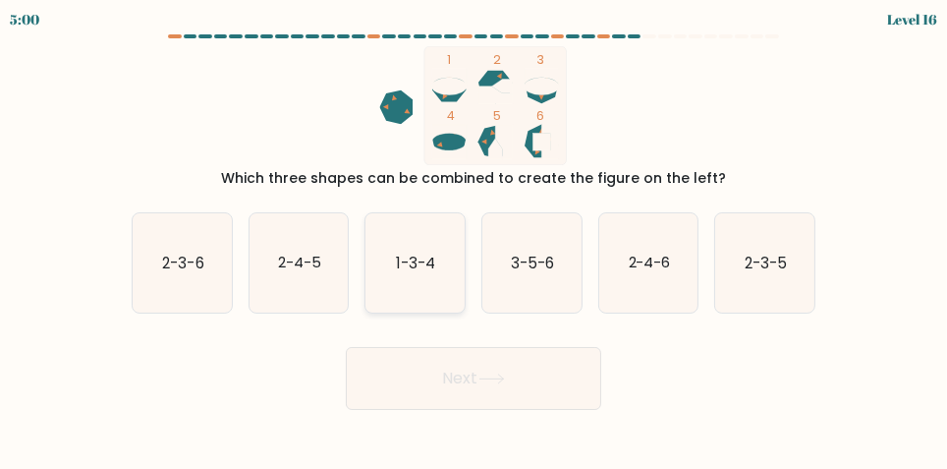
click at [409, 271] on text "1-3-4" at bounding box center [416, 263] width 39 height 21
click at [474, 240] on input "c. 1-3-4" at bounding box center [474, 237] width 1 height 5
radio input "true"
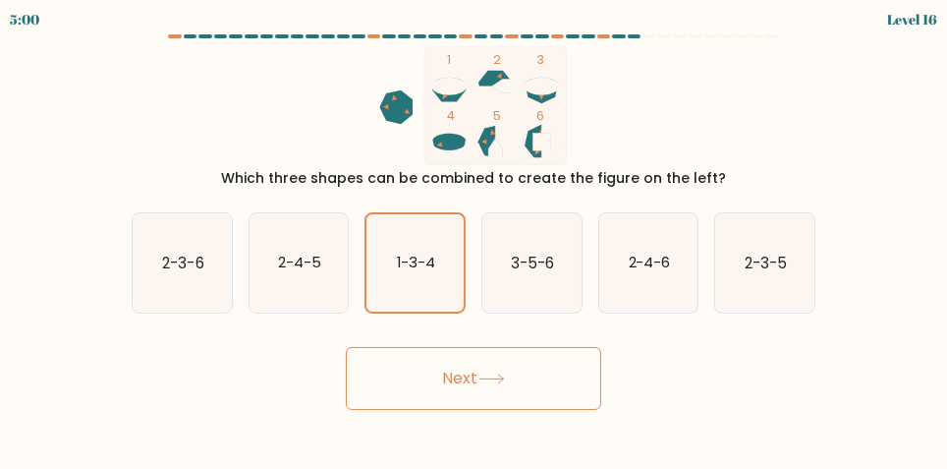
click at [403, 410] on button "Next" at bounding box center [474, 378] width 256 height 63
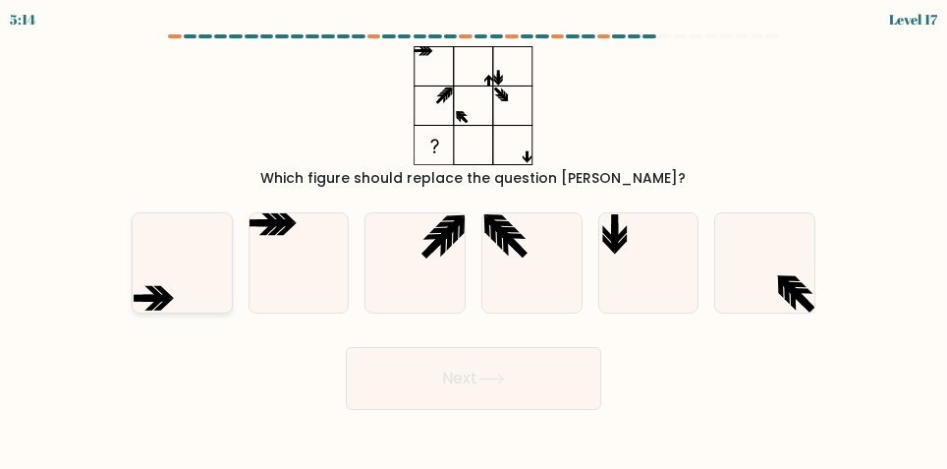
click at [143, 313] on icon at bounding box center [182, 262] width 99 height 99
click at [474, 240] on input "a." at bounding box center [474, 237] width 1 height 5
radio input "true"
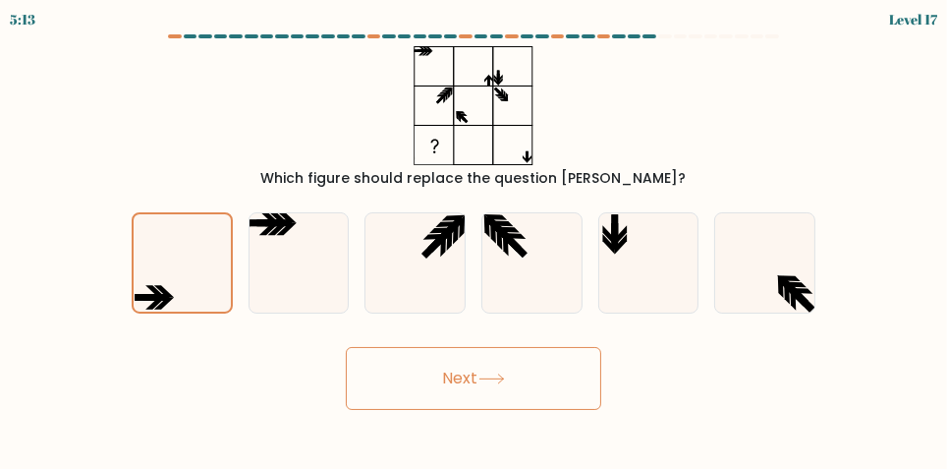
click at [421, 407] on button "Next" at bounding box center [474, 378] width 256 height 63
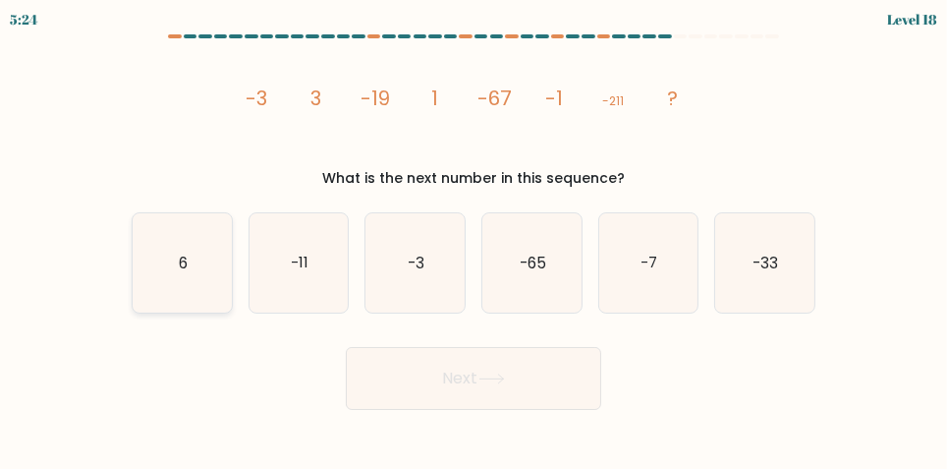
click at [169, 289] on icon "6" at bounding box center [182, 262] width 99 height 99
click at [474, 240] on input "a. 6" at bounding box center [474, 237] width 1 height 5
radio input "true"
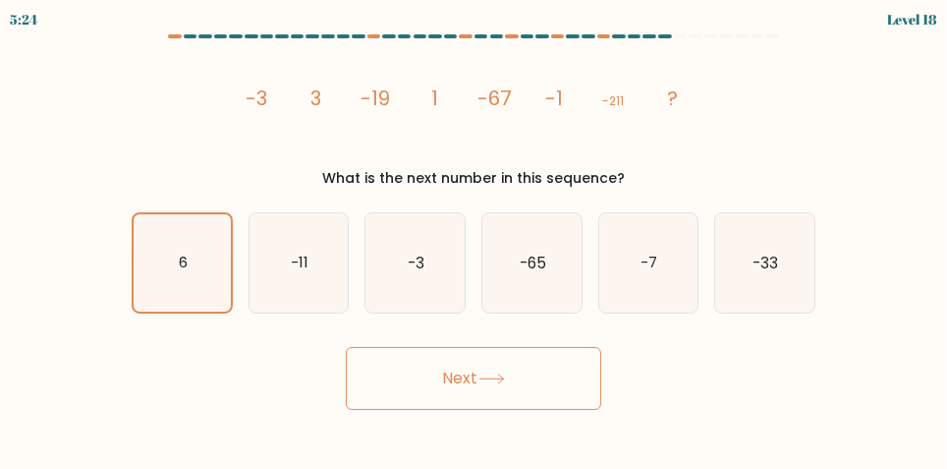
click at [418, 406] on button "Next" at bounding box center [474, 378] width 256 height 63
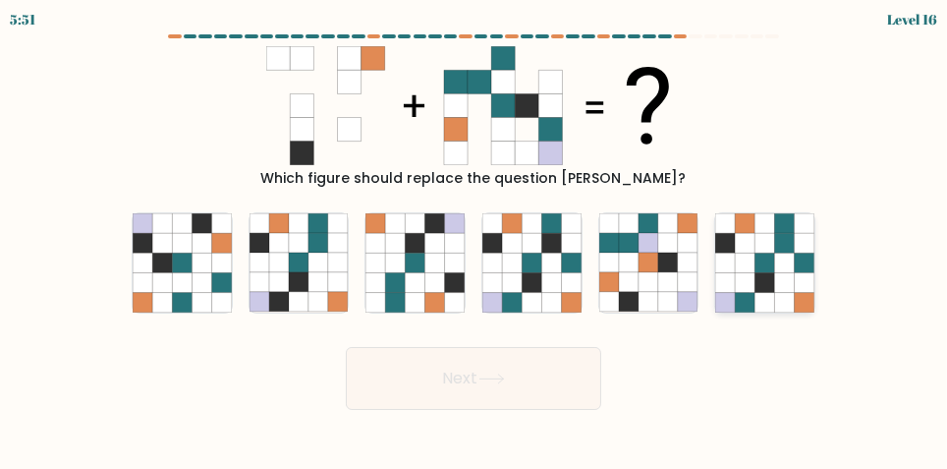
click at [767, 273] on icon at bounding box center [766, 264] width 20 height 20
click at [475, 240] on input "f." at bounding box center [474, 237] width 1 height 5
radio input "true"
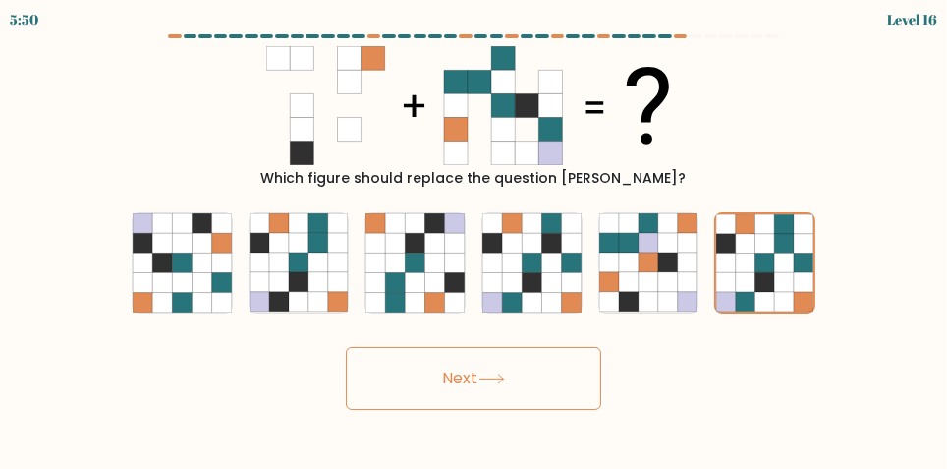
click at [566, 409] on button "Next" at bounding box center [474, 378] width 256 height 63
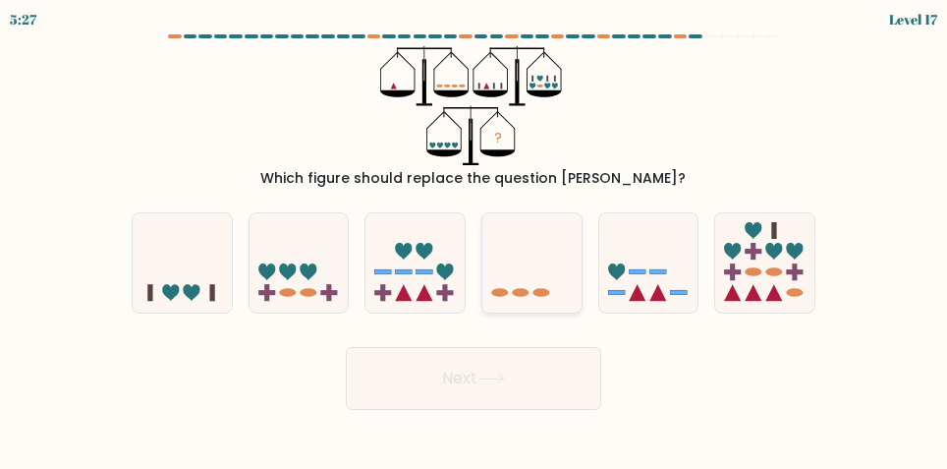
click at [530, 245] on icon at bounding box center [532, 263] width 99 height 82
click at [475, 240] on input "d." at bounding box center [474, 237] width 1 height 5
radio input "true"
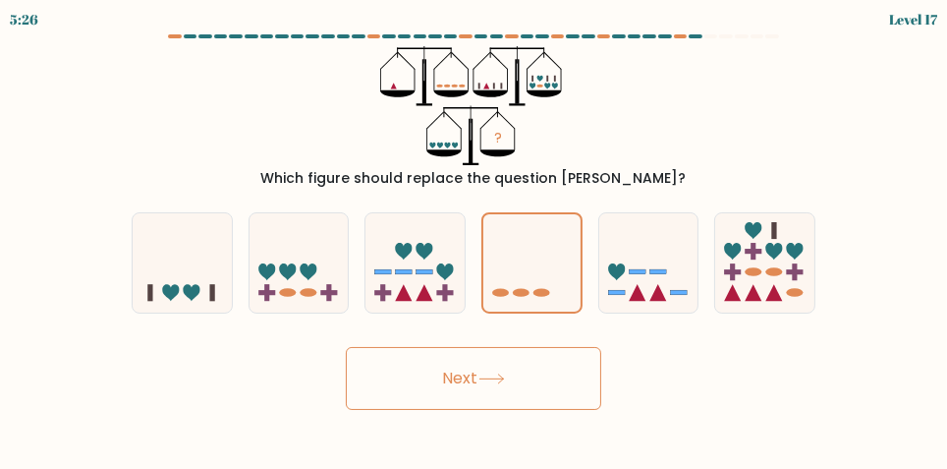
click at [553, 408] on button "Next" at bounding box center [474, 378] width 256 height 63
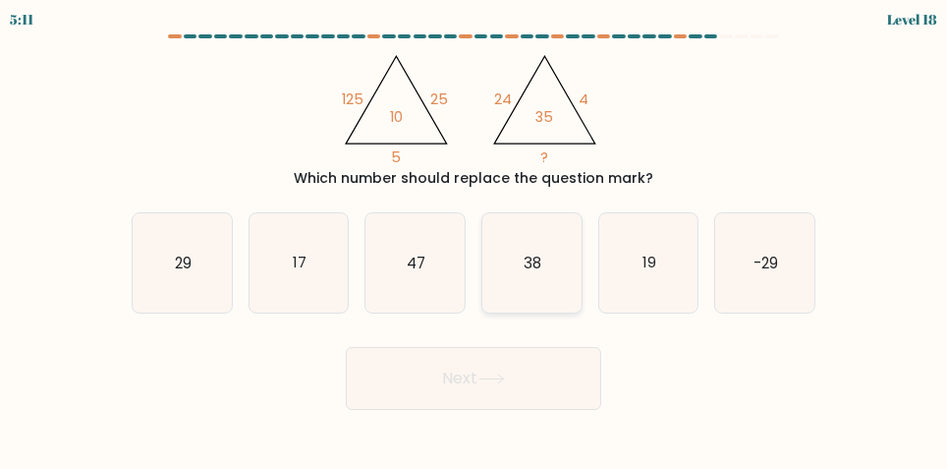
click at [551, 291] on icon "38" at bounding box center [532, 262] width 99 height 99
click at [475, 240] on input "d. 38" at bounding box center [474, 237] width 1 height 5
radio input "true"
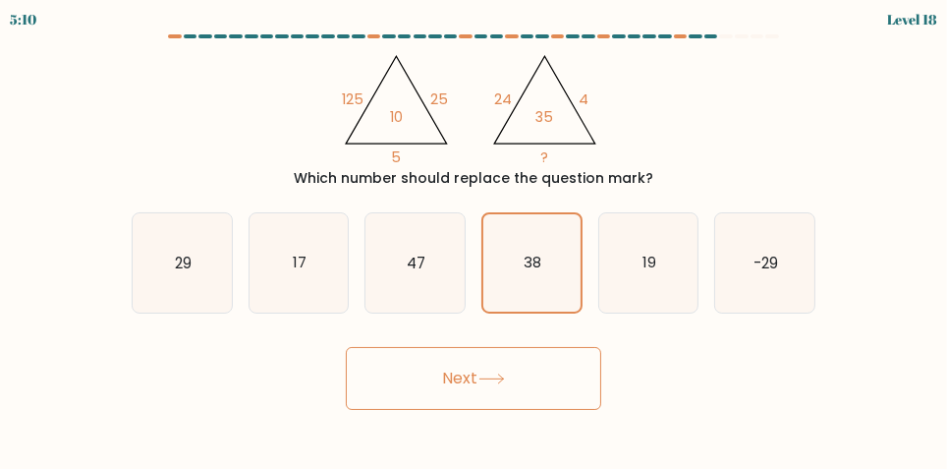
click at [570, 405] on button "Next" at bounding box center [474, 378] width 256 height 63
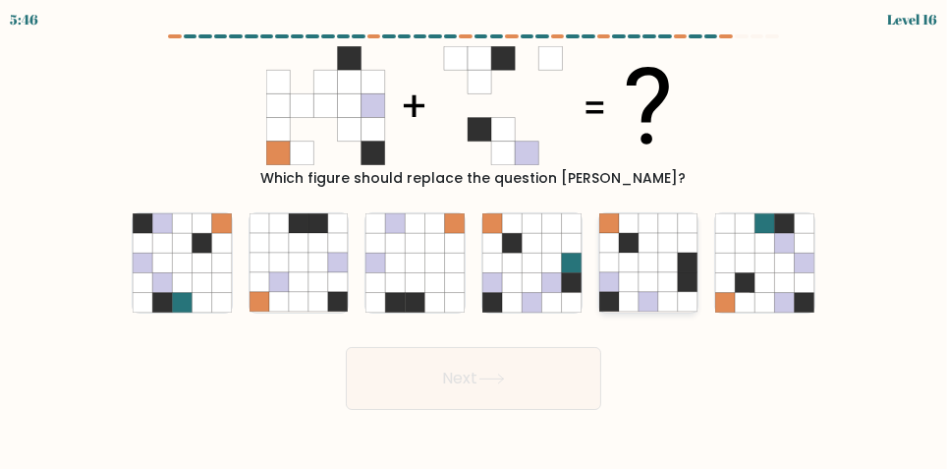
click at [659, 273] on icon at bounding box center [669, 264] width 20 height 20
click at [475, 240] on input "e." at bounding box center [474, 237] width 1 height 5
radio input "true"
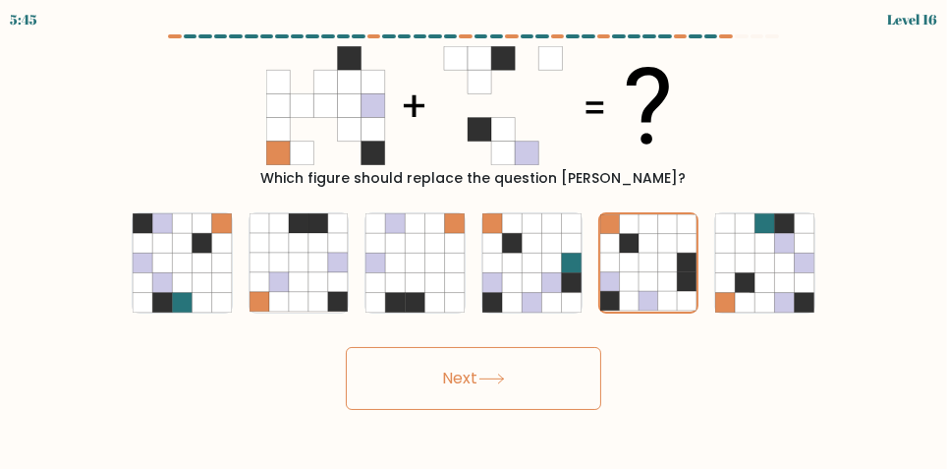
click at [559, 410] on button "Next" at bounding box center [474, 378] width 256 height 63
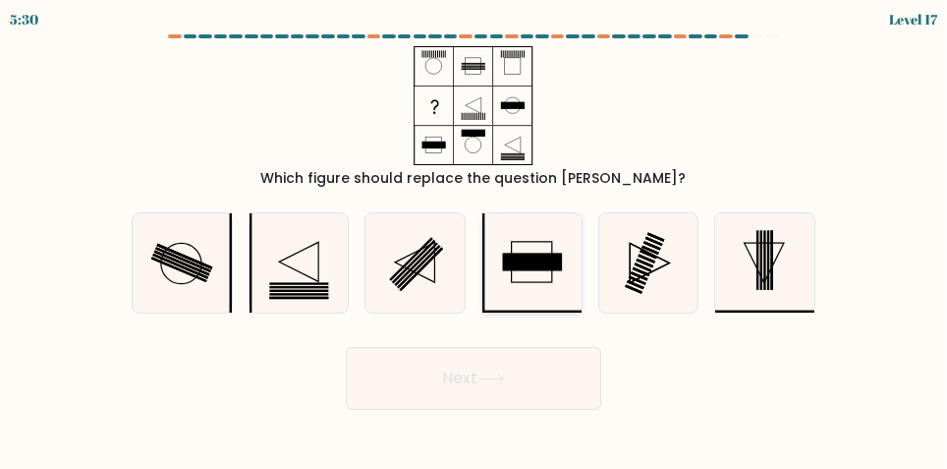
click at [526, 267] on icon at bounding box center [532, 262] width 99 height 99
click at [475, 240] on input "d." at bounding box center [474, 237] width 1 height 5
radio input "true"
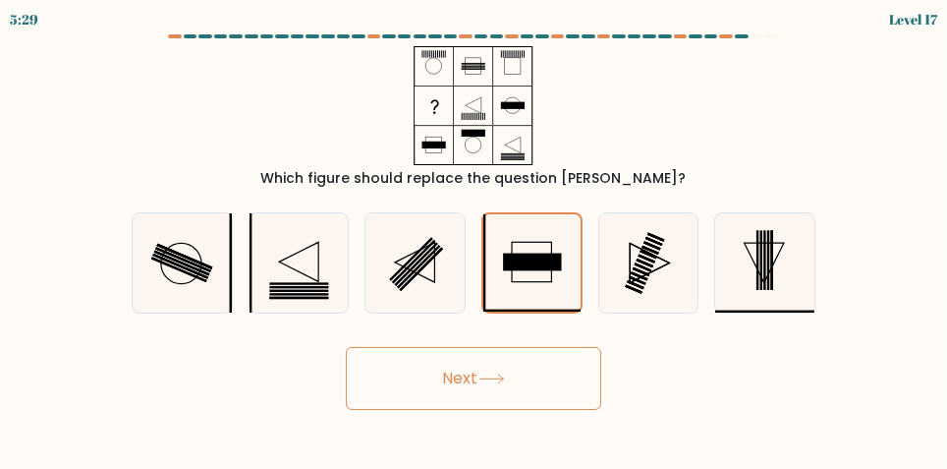
click at [441, 393] on button "Next" at bounding box center [474, 378] width 256 height 63
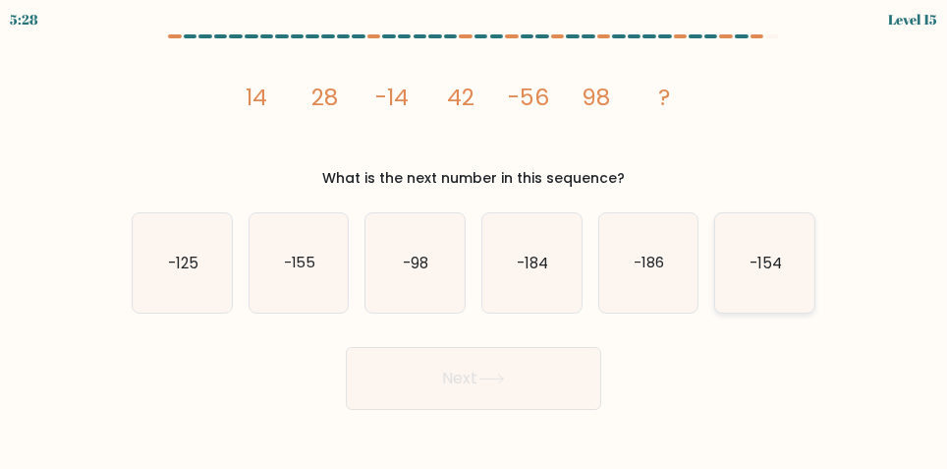
click at [772, 273] on text "-154" at bounding box center [766, 263] width 32 height 21
click at [475, 240] on input "f. -154" at bounding box center [474, 237] width 1 height 5
radio input "true"
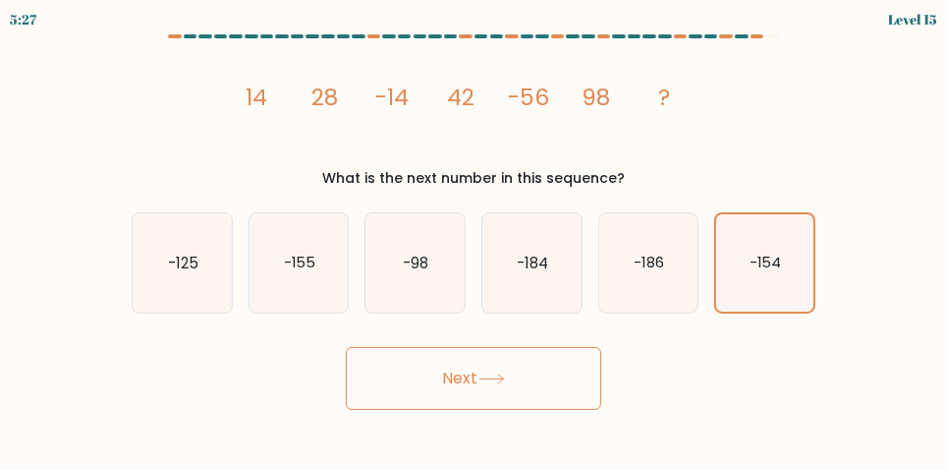
click at [585, 410] on button "Next" at bounding box center [474, 378] width 256 height 63
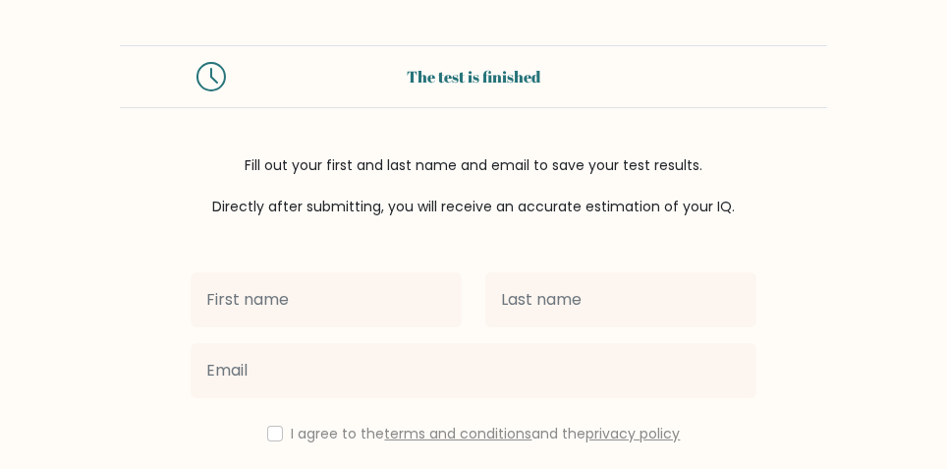
scroll to position [4, 0]
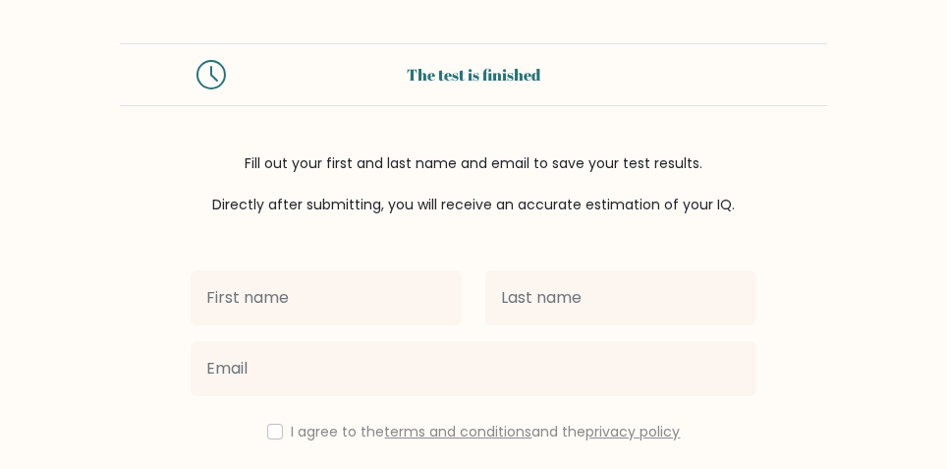
click at [251, 292] on input "text" at bounding box center [326, 297] width 271 height 55
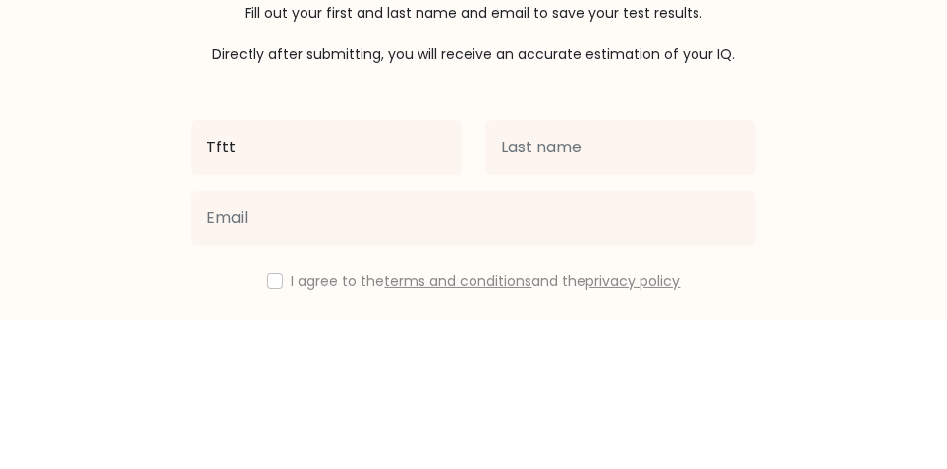
type input "Tftt"
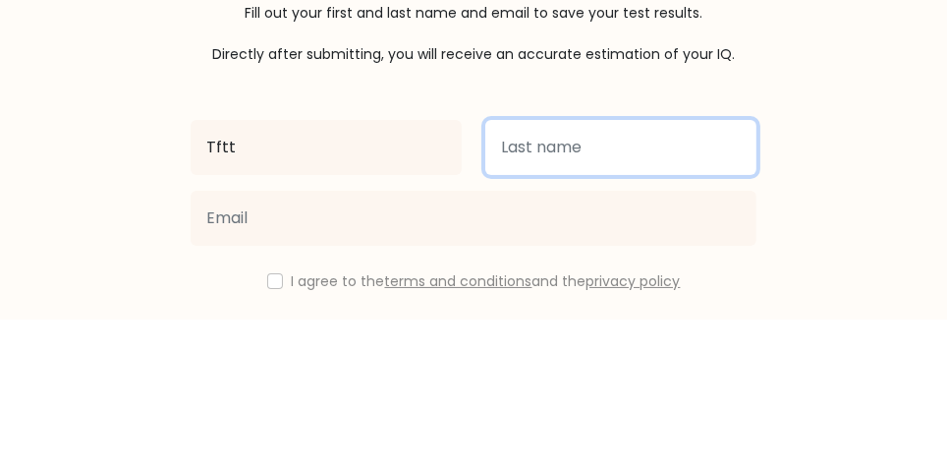
click at [507, 308] on input "text" at bounding box center [621, 297] width 271 height 55
type input "Hhgt"
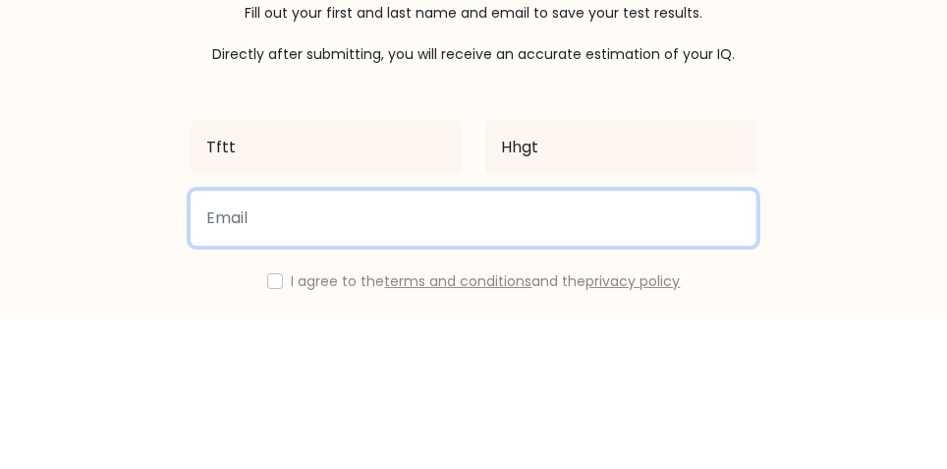
click at [228, 370] on input "email" at bounding box center [474, 368] width 566 height 55
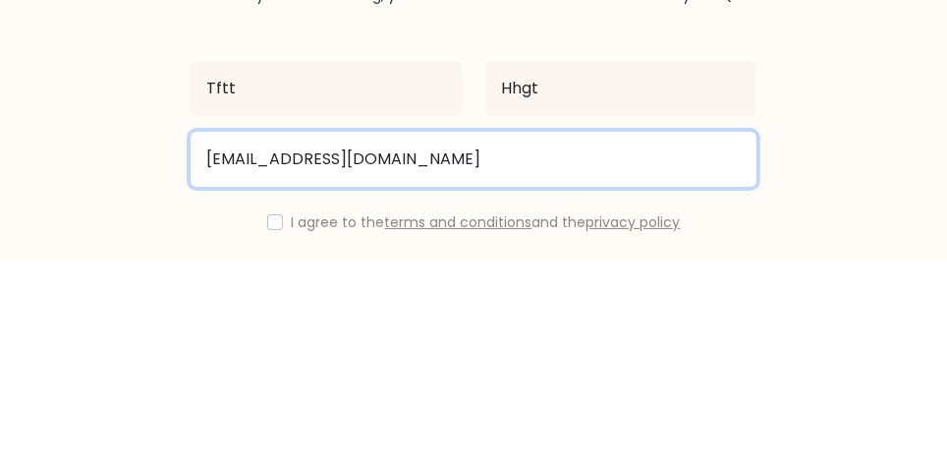
type input "rfftgftr@gmx.com"
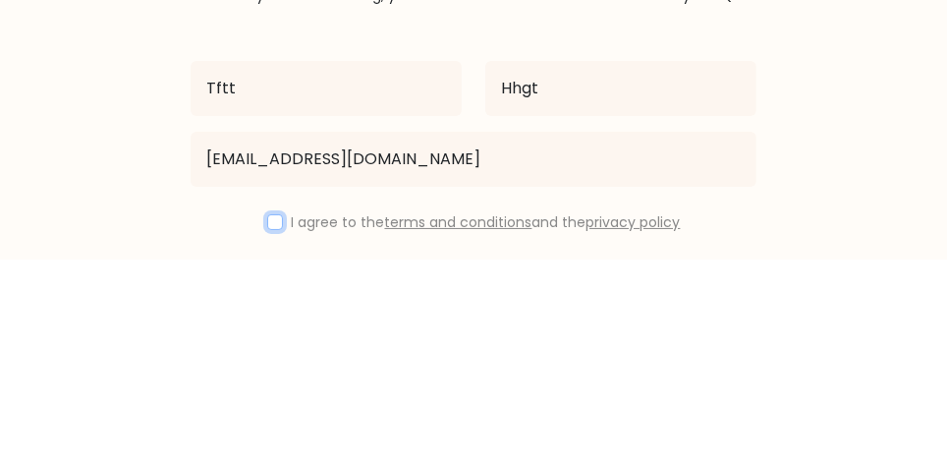
click at [272, 435] on input "checkbox" at bounding box center [275, 432] width 16 height 16
checkbox input "true"
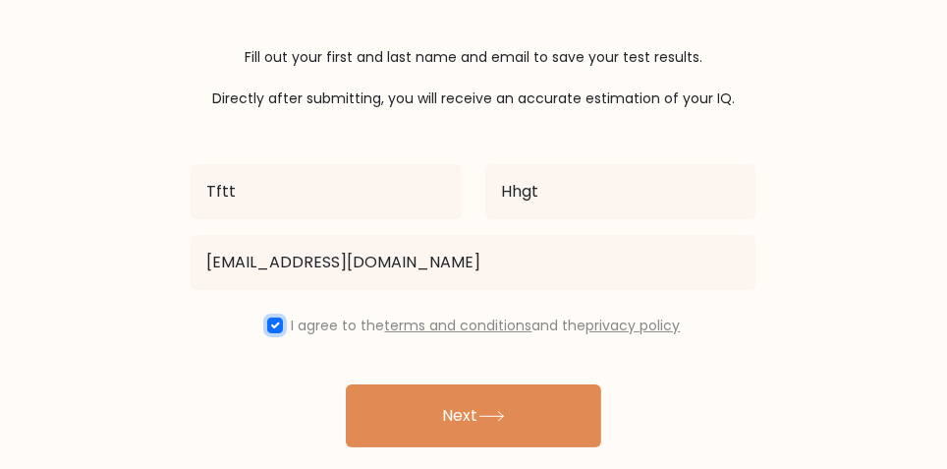
scroll to position [112, 0]
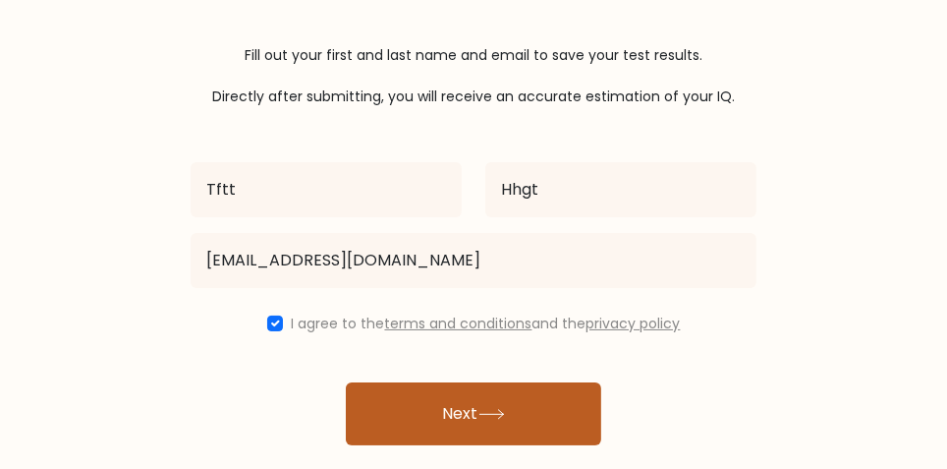
click at [595, 406] on button "Next" at bounding box center [474, 413] width 256 height 63
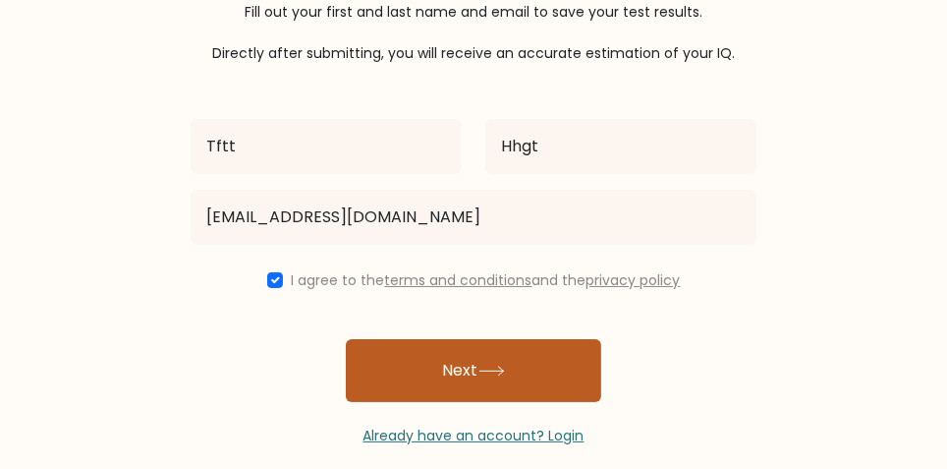
scroll to position [166, 0]
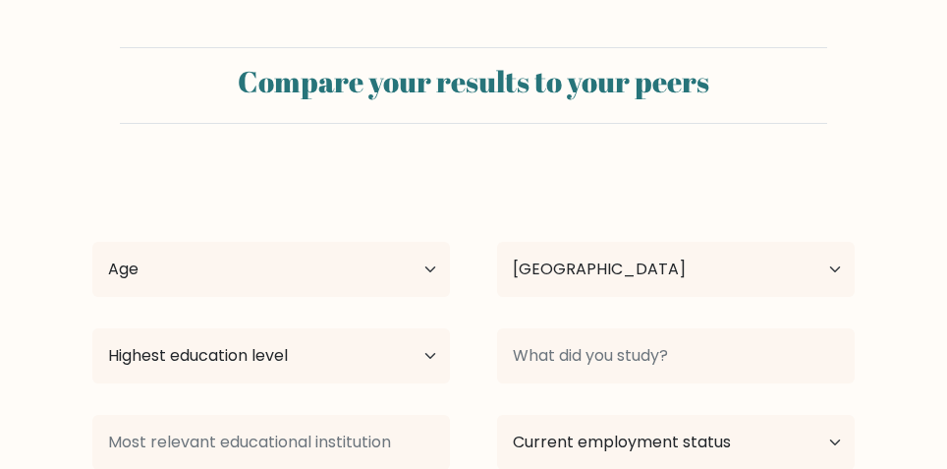
select select "KR"
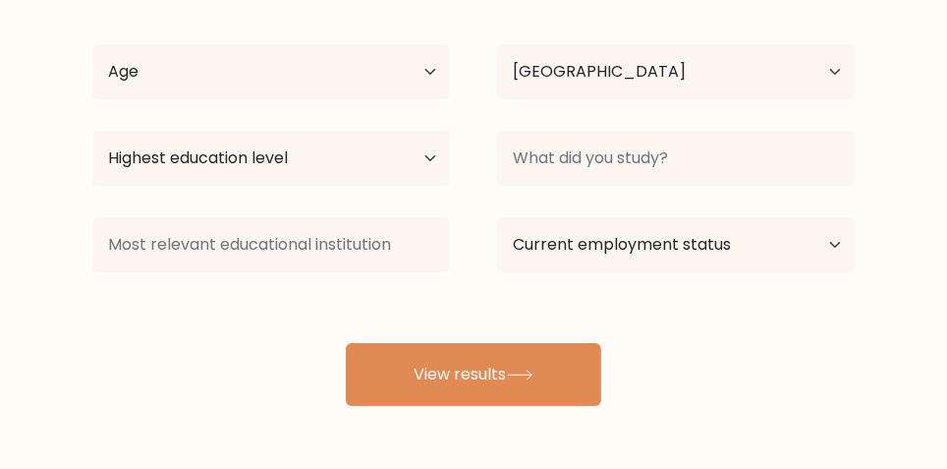
scroll to position [208, 0]
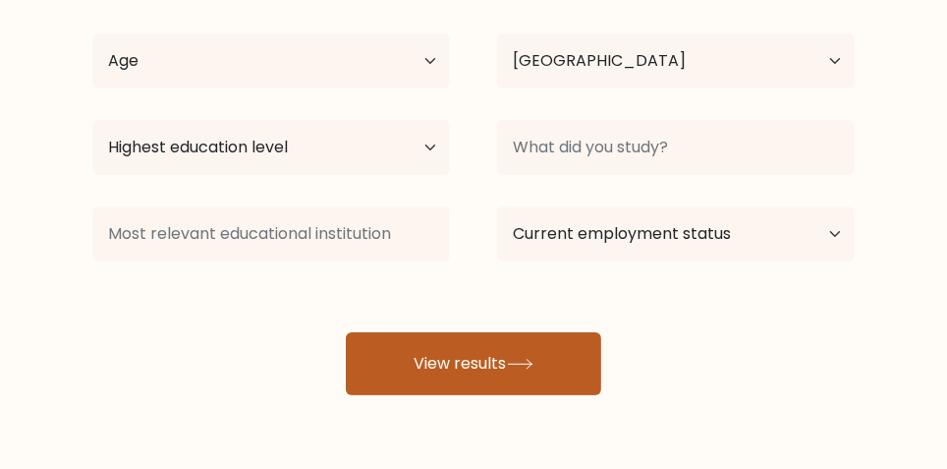
click at [588, 369] on button "View results" at bounding box center [474, 363] width 256 height 63
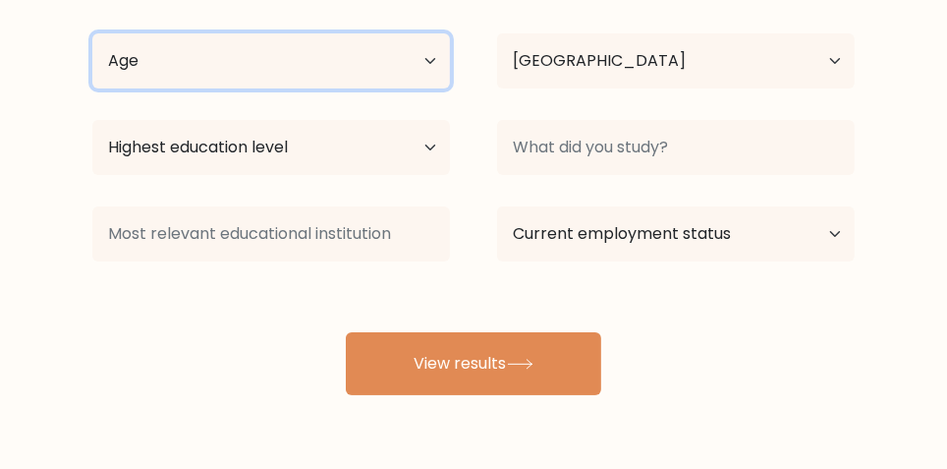
click at [138, 52] on select "Age Under [DEMOGRAPHIC_DATA] [DEMOGRAPHIC_DATA] [DEMOGRAPHIC_DATA] [DEMOGRAPHIC…" at bounding box center [271, 60] width 358 height 55
click at [110, 50] on select "Age Under 18 years old 18-24 years old 25-34 years old 35-44 years old 45-54 ye…" at bounding box center [271, 60] width 358 height 55
select select "18_24"
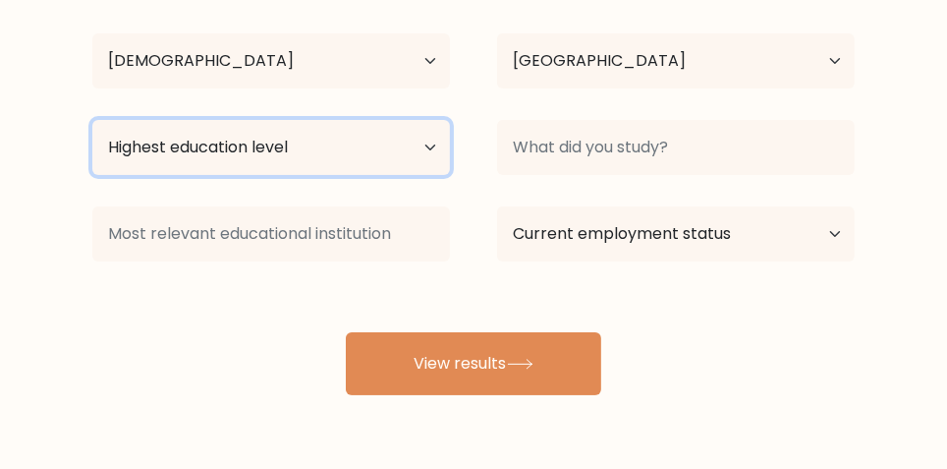
click at [129, 147] on select "Highest education level No schooling Primary Lower Secondary Upper Secondary Oc…" at bounding box center [271, 147] width 358 height 55
select select "upper_secondary"
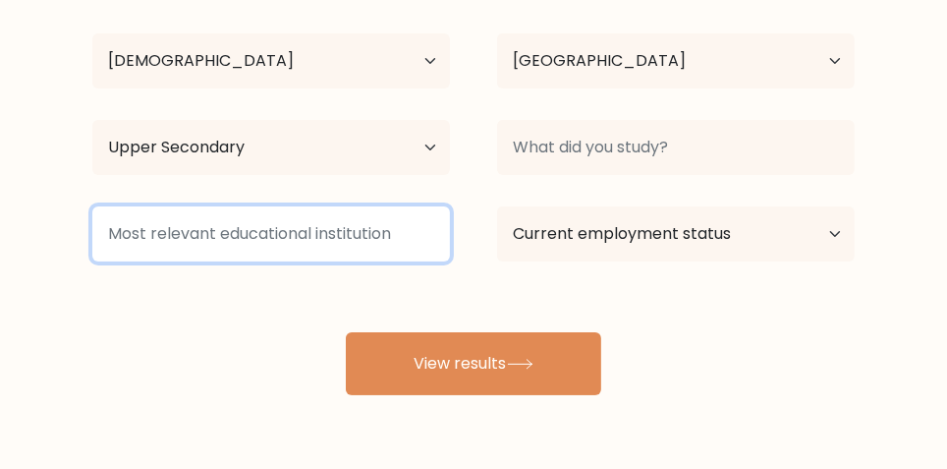
click at [135, 234] on input at bounding box center [271, 233] width 358 height 55
click at [126, 238] on input at bounding box center [271, 233] width 358 height 55
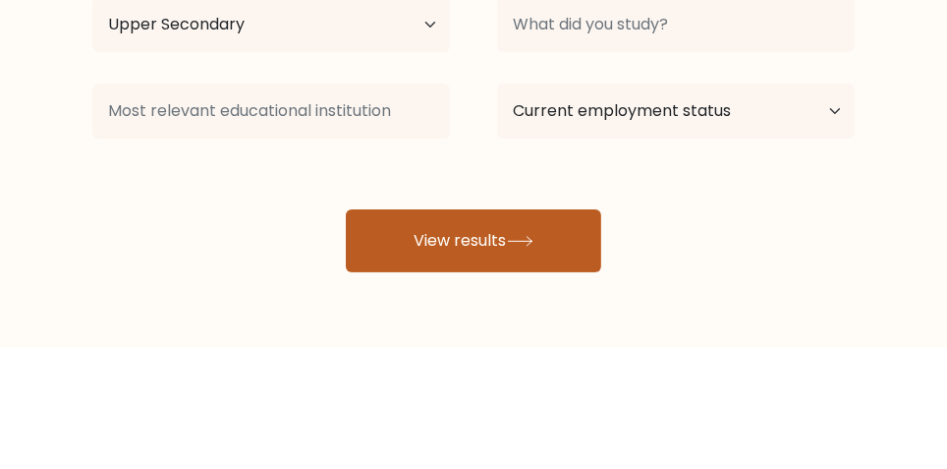
click at [582, 364] on button "View results" at bounding box center [474, 363] width 256 height 63
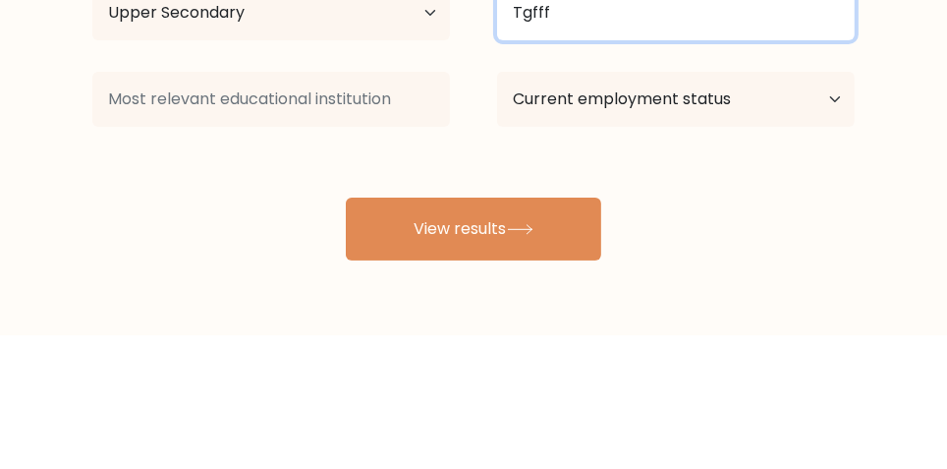
type input "Tgfff"
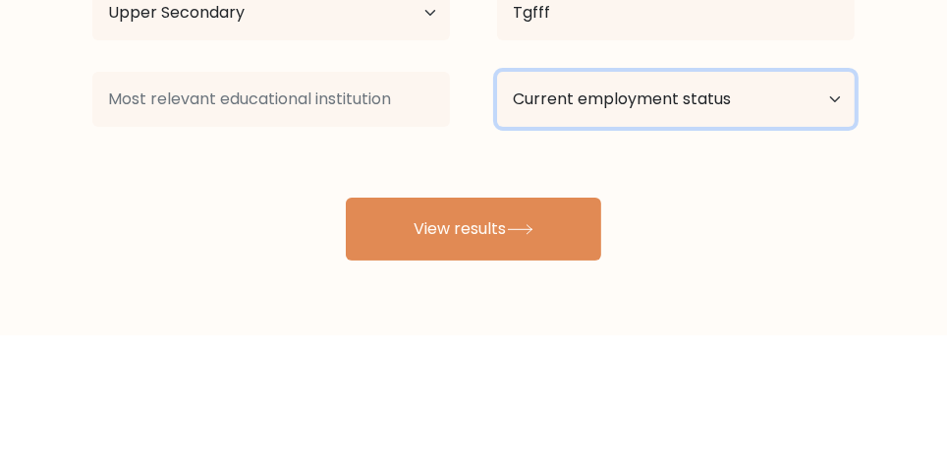
click at [695, 223] on select "Current employment status Employed Student Retired Other / prefer not to answer" at bounding box center [676, 233] width 358 height 55
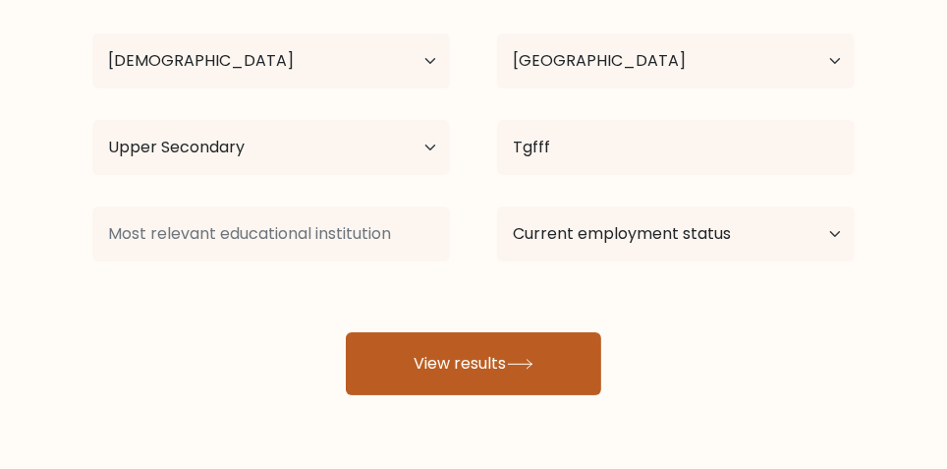
click at [346, 354] on button "View results" at bounding box center [474, 363] width 256 height 63
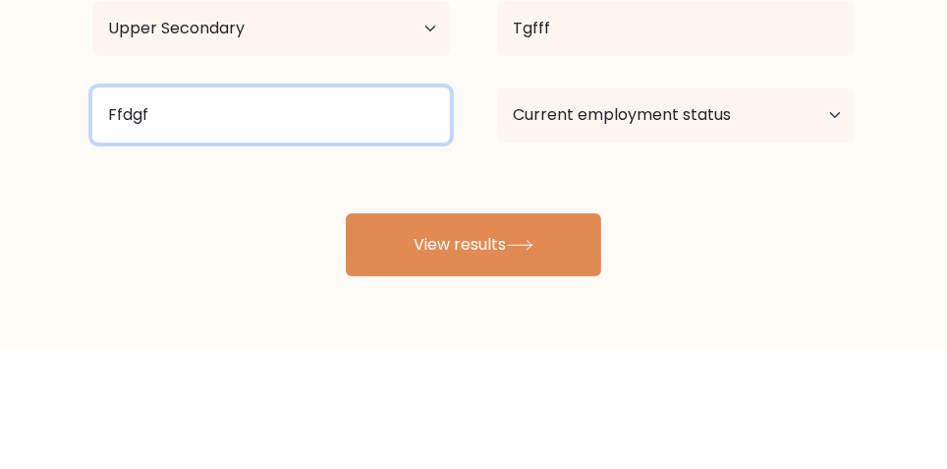
type input "Ffdgf"
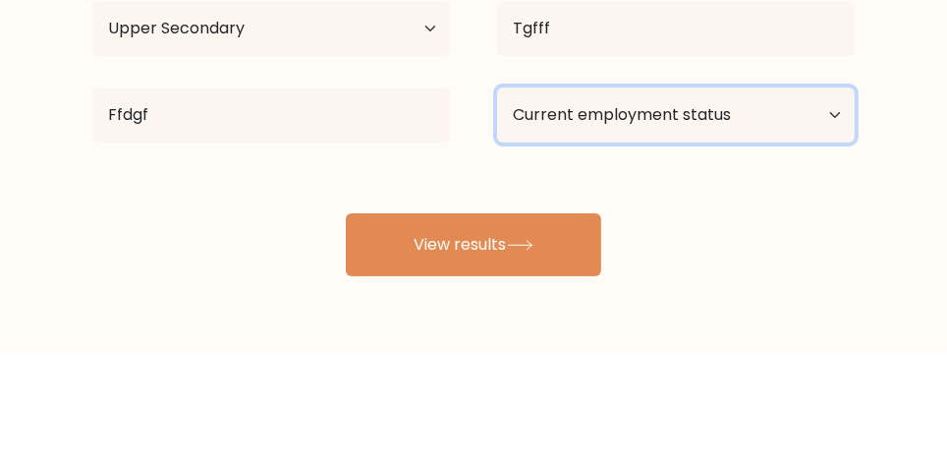
click at [689, 222] on select "Current employment status Employed Student Retired Other / prefer not to answer" at bounding box center [676, 233] width 358 height 55
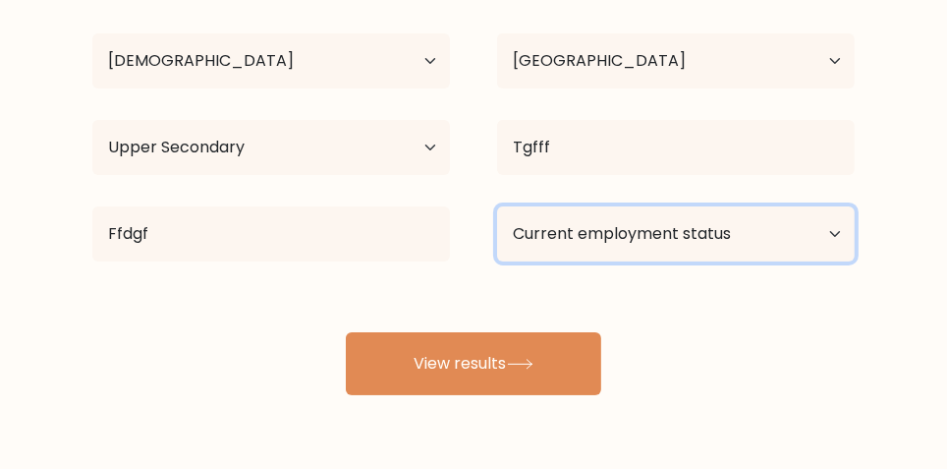
click at [682, 230] on select "Current employment status Employed Student Retired Other / prefer not to answer" at bounding box center [676, 233] width 358 height 55
click at [677, 227] on select "Current employment status Employed Student Retired Other / prefer not to answer" at bounding box center [676, 233] width 358 height 55
select select "employed"
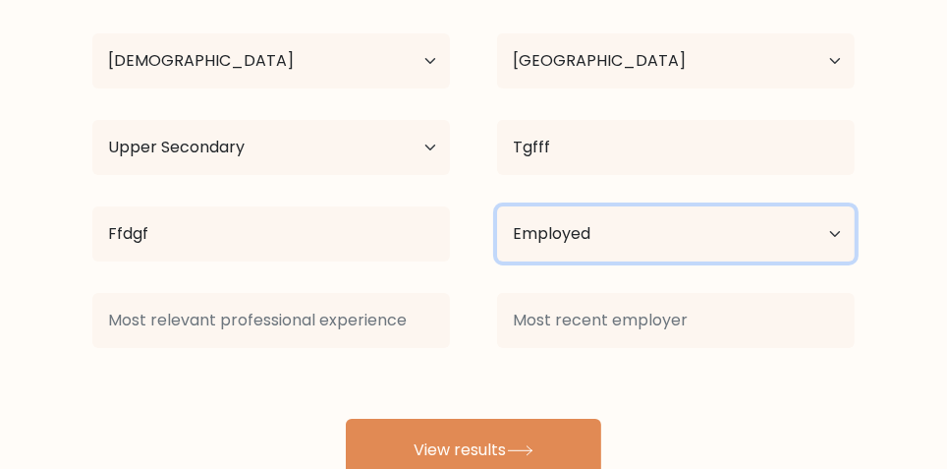
click at [696, 225] on select "Current employment status Employed Student Retired Other / prefer not to answer" at bounding box center [676, 233] width 358 height 55
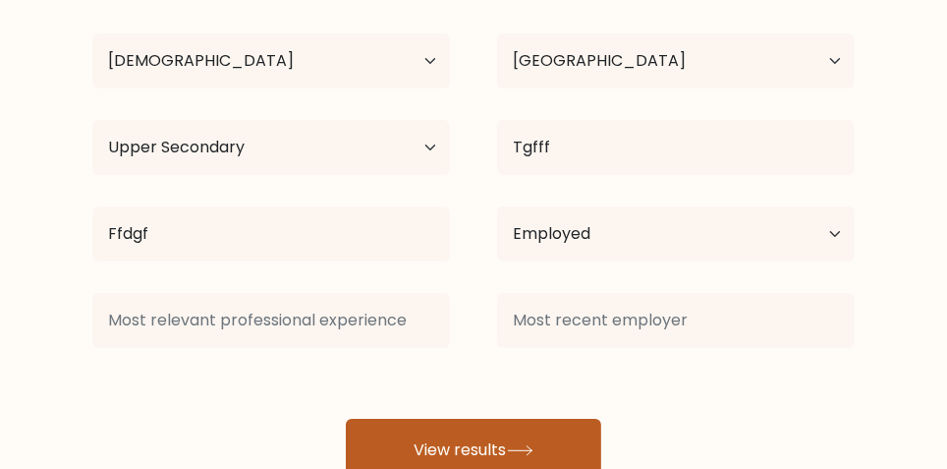
click at [409, 446] on button "View results" at bounding box center [474, 450] width 256 height 63
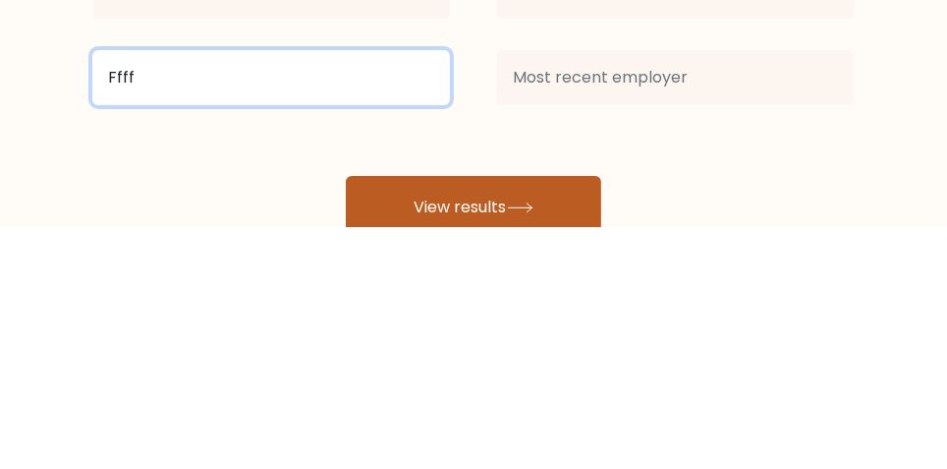
type input "Ffff"
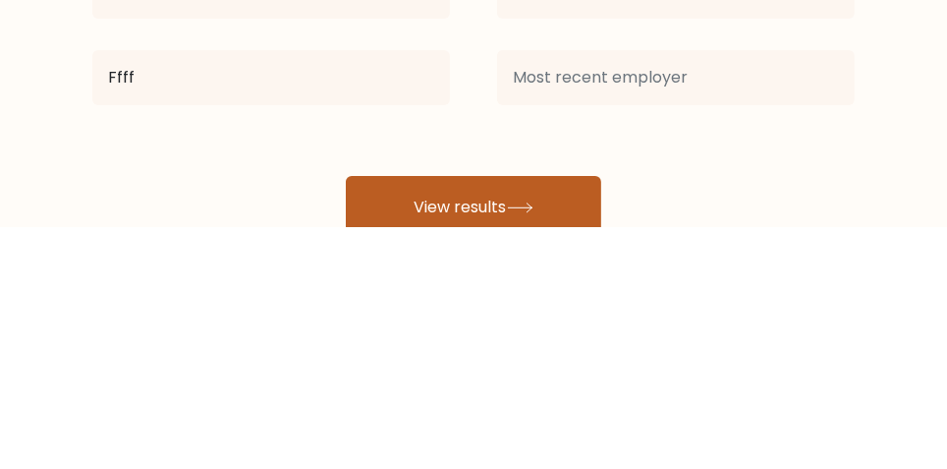
click at [565, 453] on button "View results" at bounding box center [474, 450] width 256 height 63
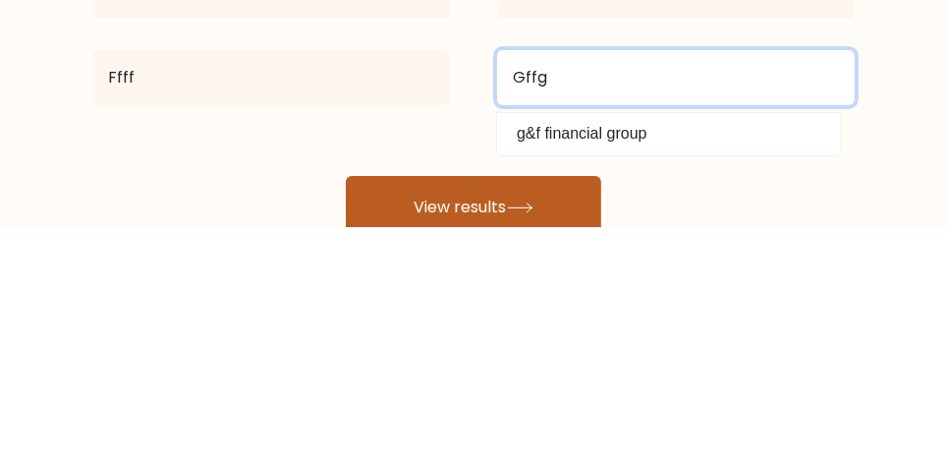
type input "Gffg"
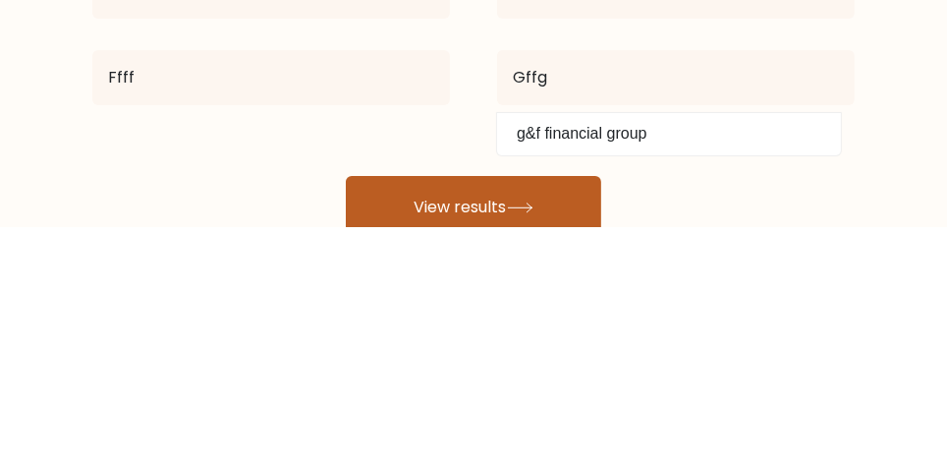
click at [410, 438] on button "View results" at bounding box center [474, 450] width 256 height 63
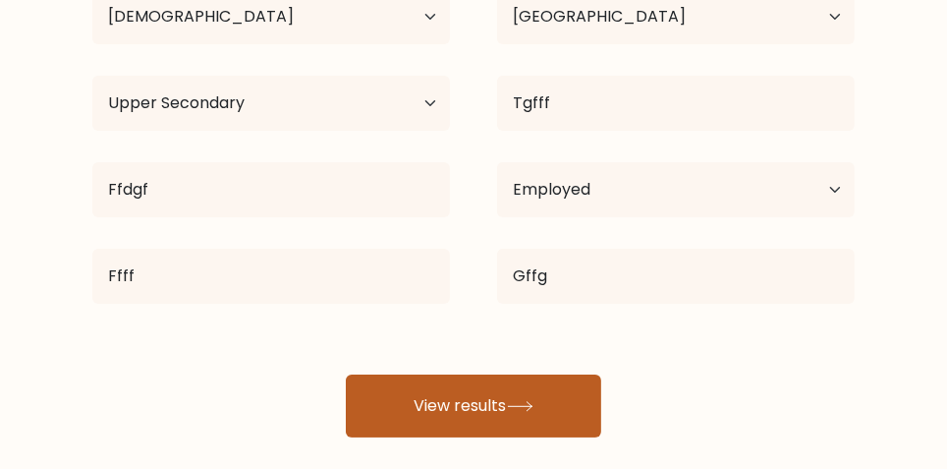
scroll to position [263, 0]
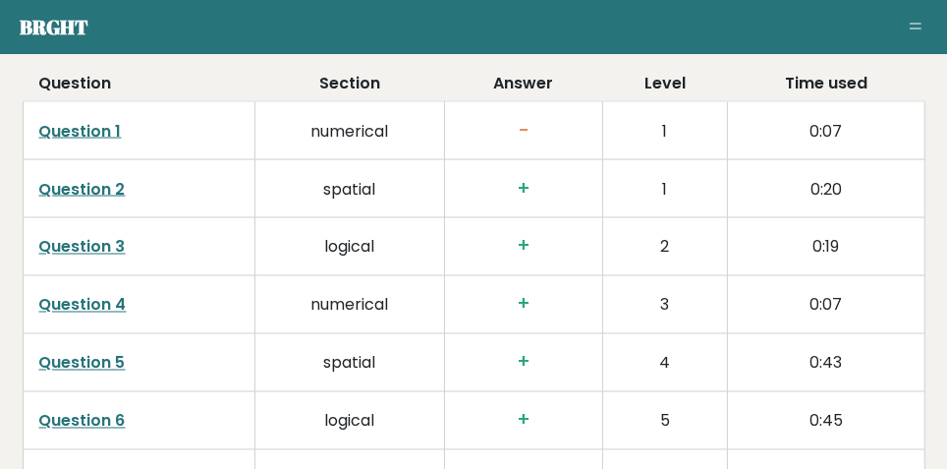
scroll to position [3137, 0]
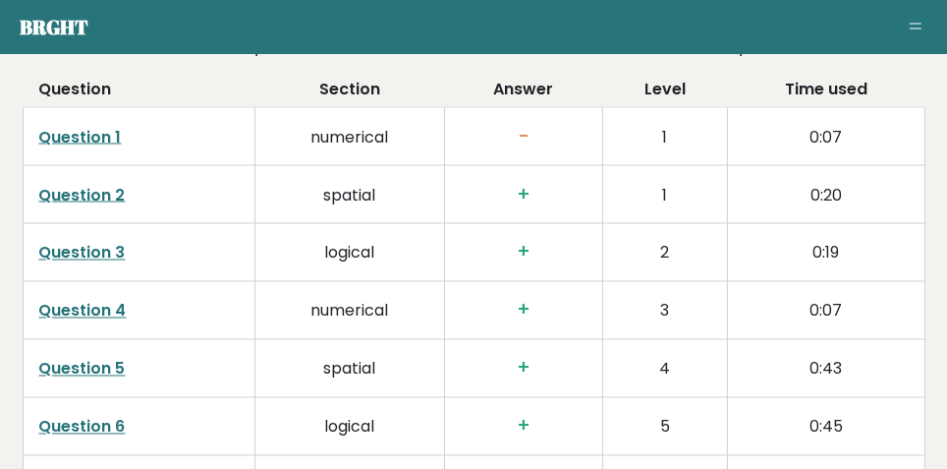
click at [75, 130] on link "Question 1" at bounding box center [80, 137] width 83 height 23
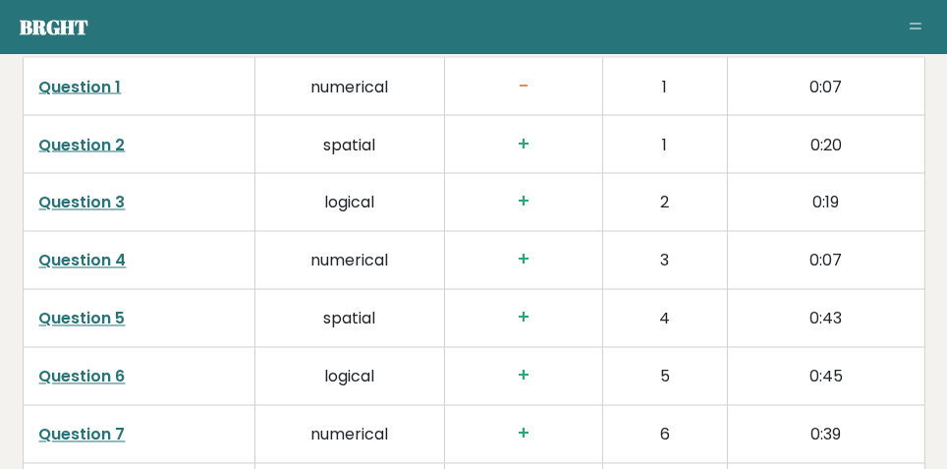
scroll to position [3204, 0]
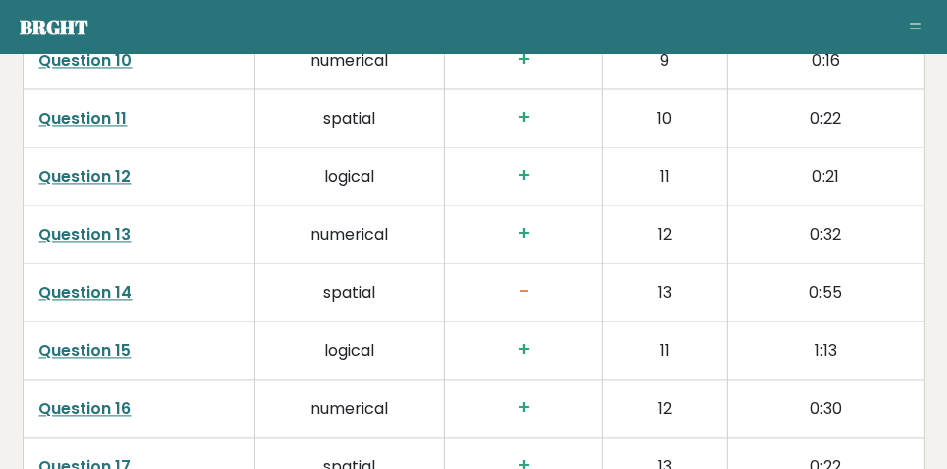
click at [79, 287] on link "Question 14" at bounding box center [85, 292] width 93 height 23
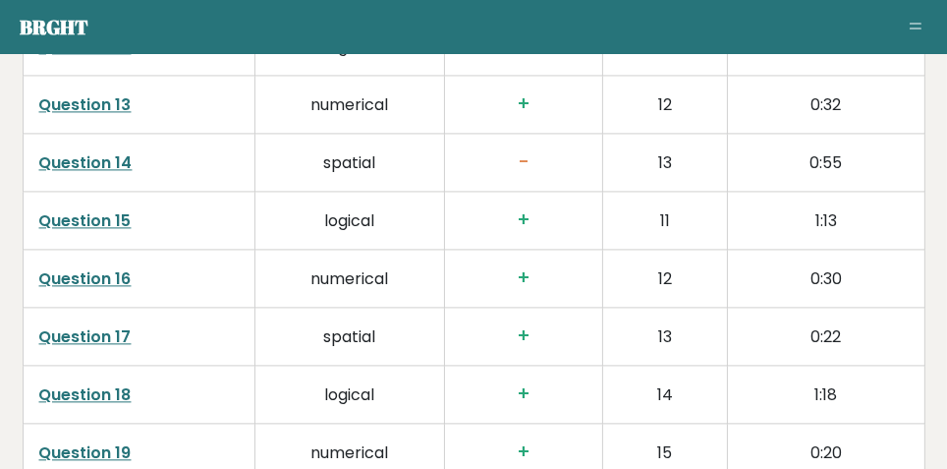
scroll to position [3869, 0]
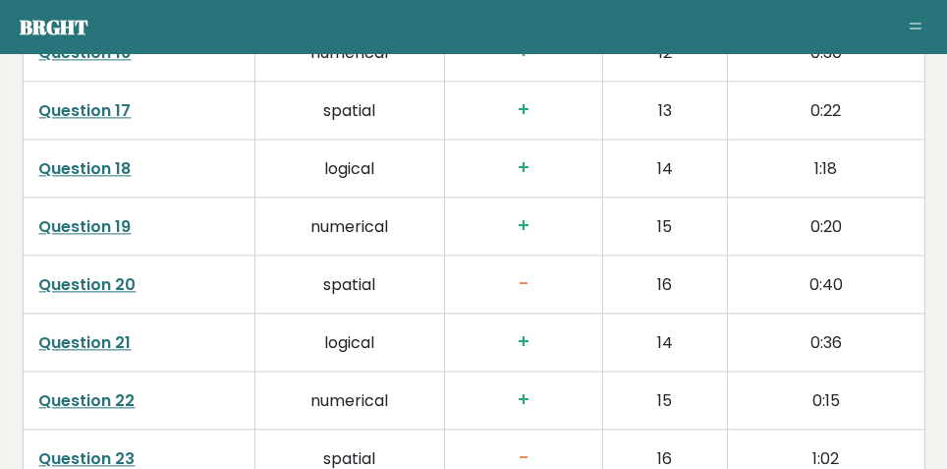
click at [83, 281] on link "Question 20" at bounding box center [87, 284] width 97 height 23
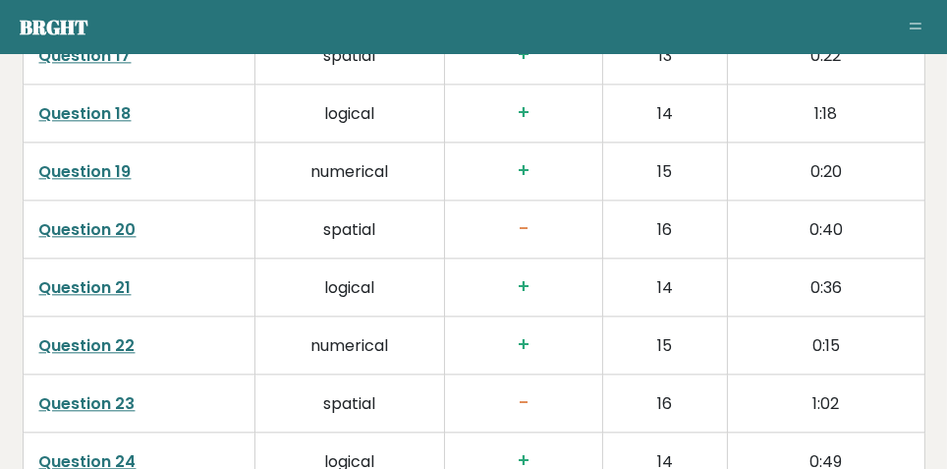
scroll to position [4157, 0]
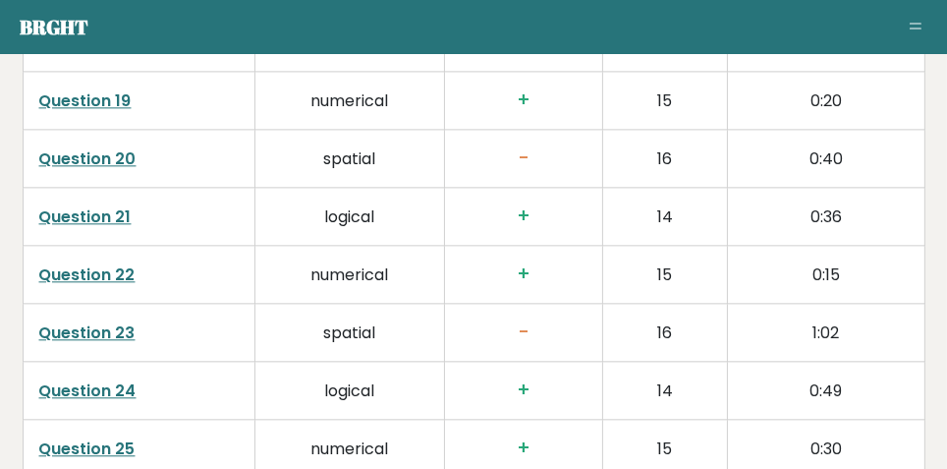
click at [84, 326] on link "Question 23" at bounding box center [87, 332] width 96 height 23
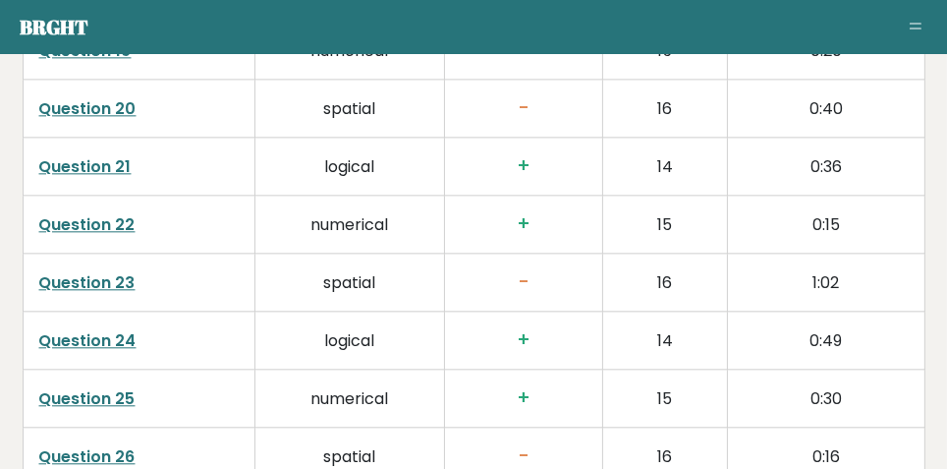
scroll to position [4284, 0]
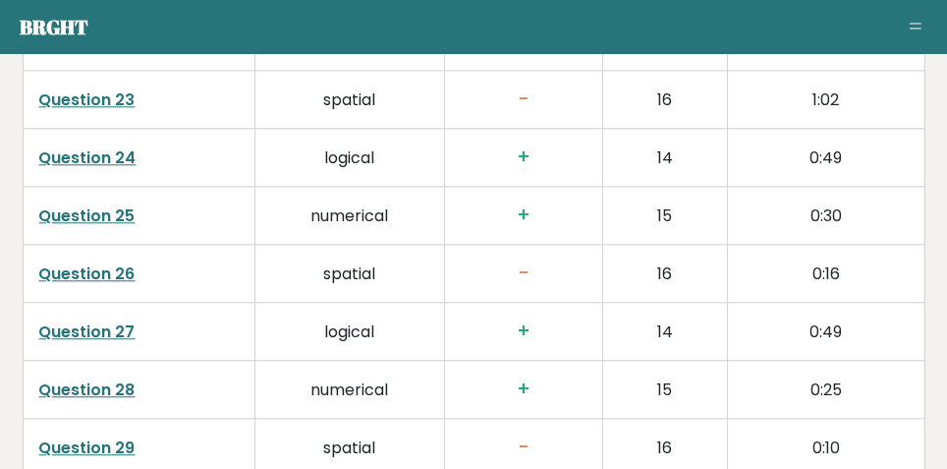
click at [69, 264] on link "Question 26" at bounding box center [87, 273] width 96 height 23
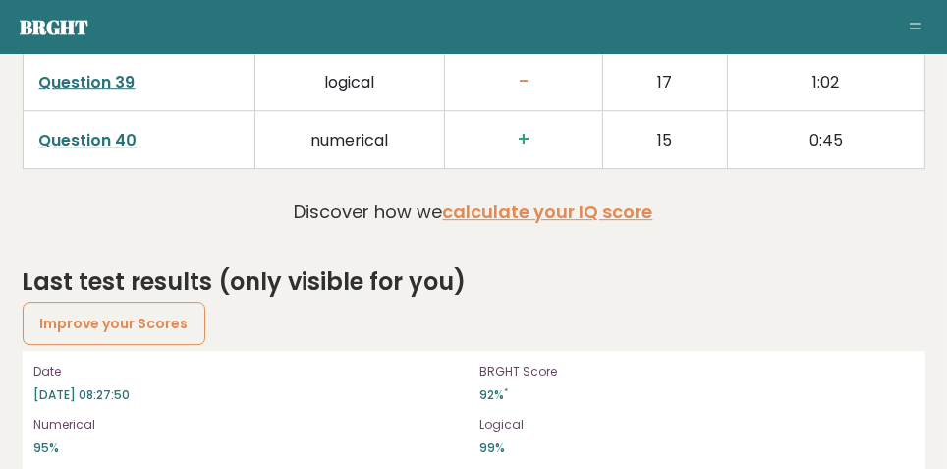
scroll to position [5413, 0]
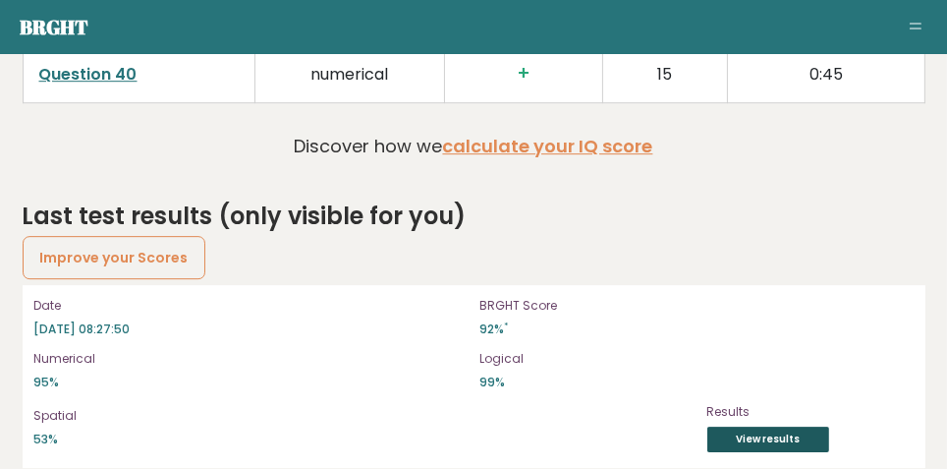
scroll to position [5473, 0]
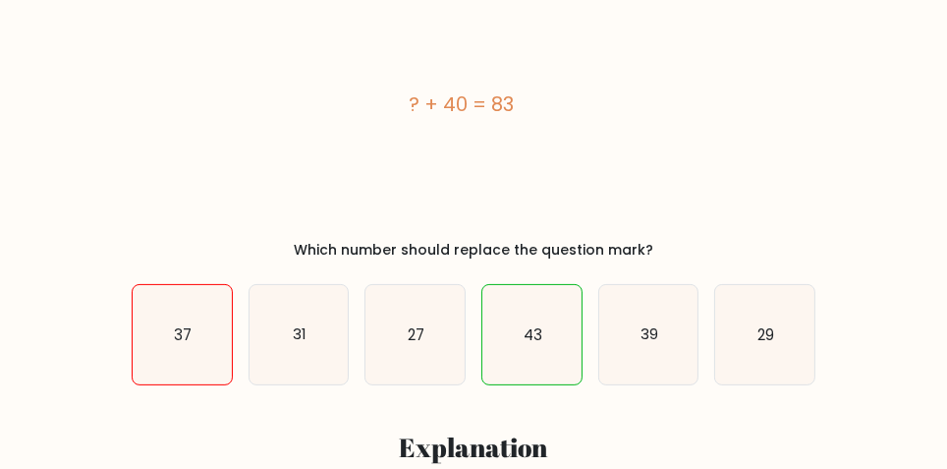
scroll to position [416, 0]
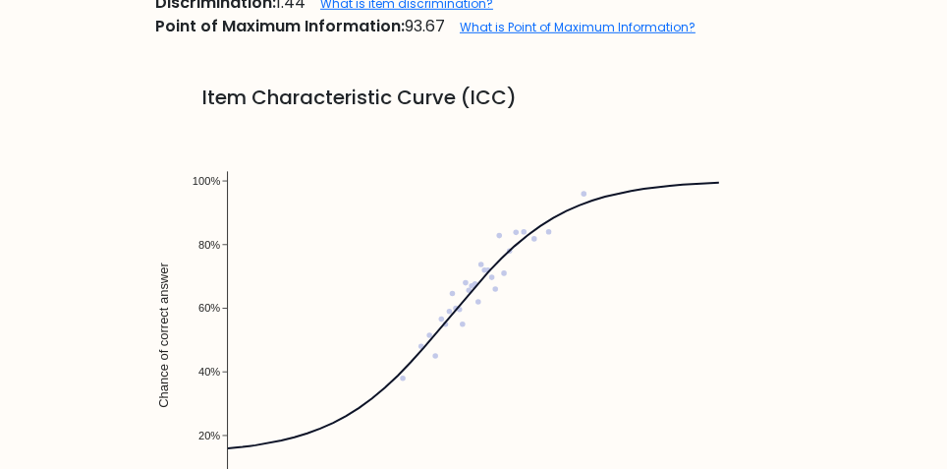
scroll to position [1265, 0]
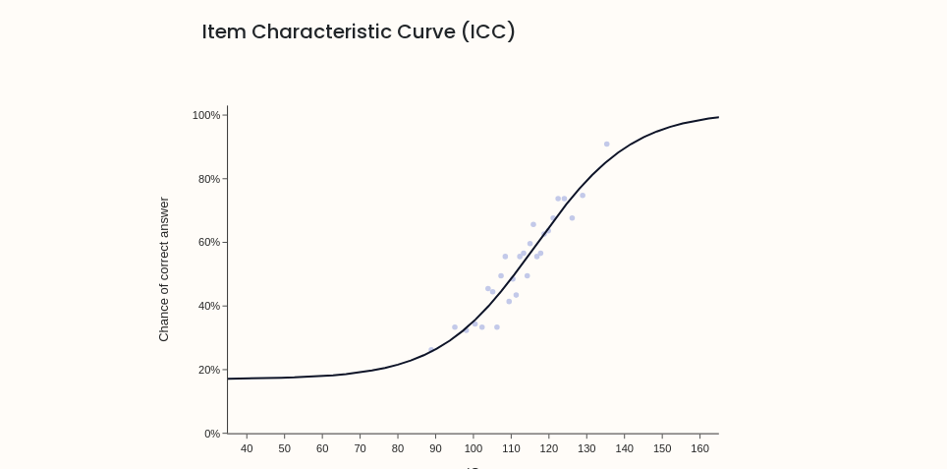
scroll to position [1324, 0]
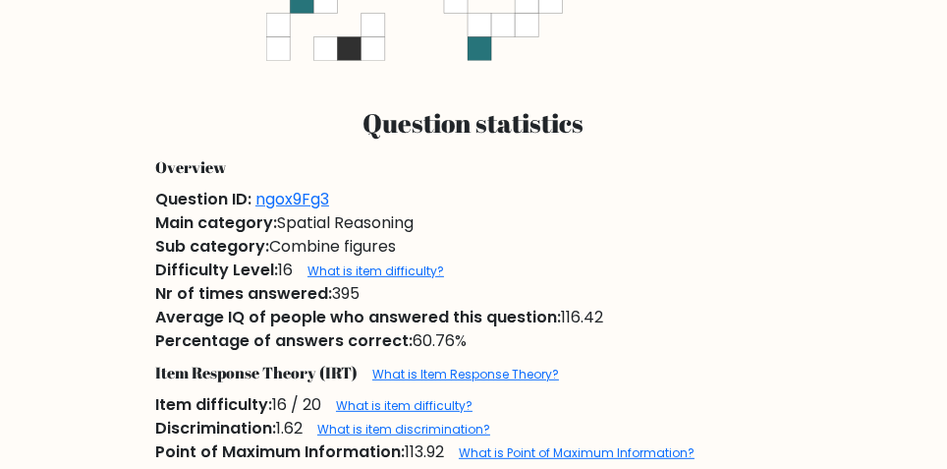
scroll to position [812, 0]
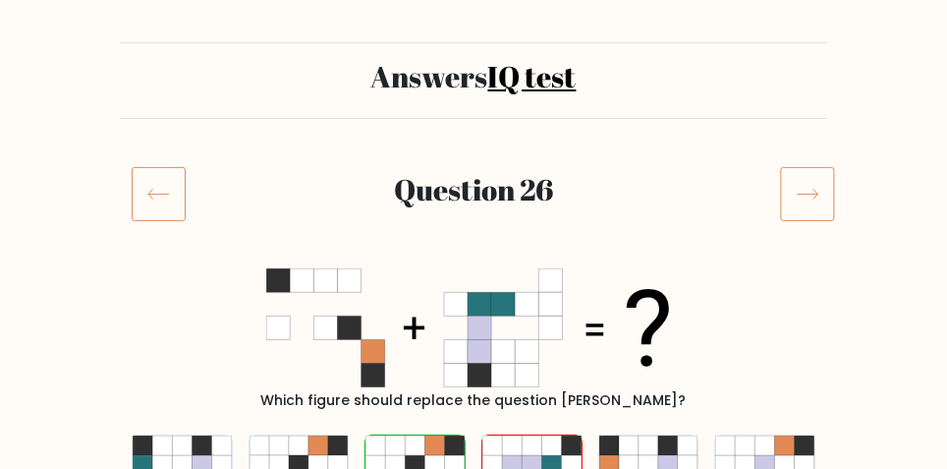
scroll to position [110, 0]
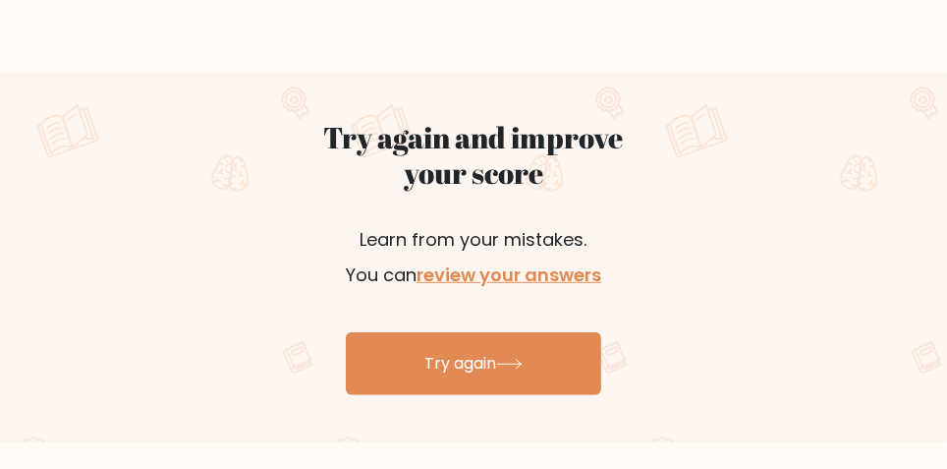
scroll to position [1050, 0]
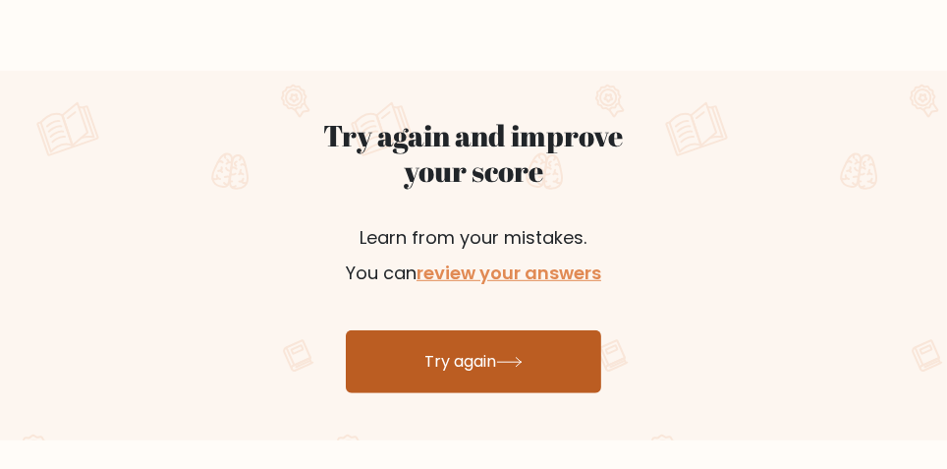
click at [421, 355] on link "Try again" at bounding box center [474, 361] width 256 height 63
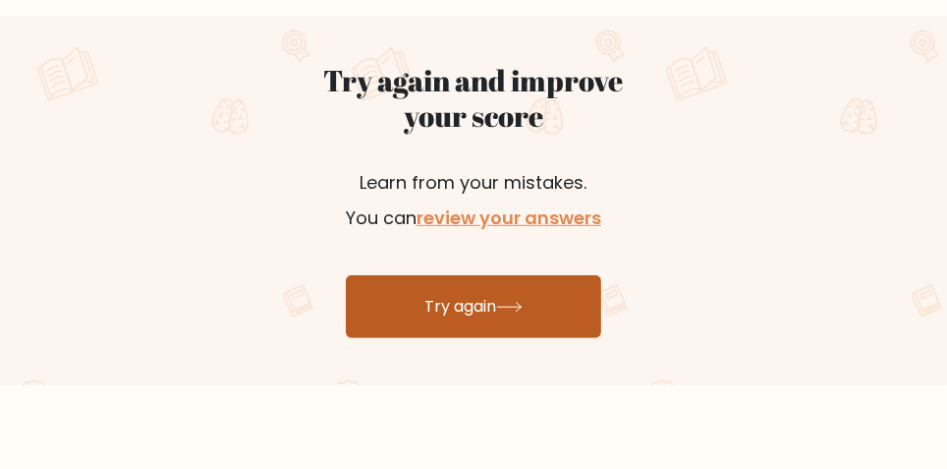
scroll to position [1116, 0]
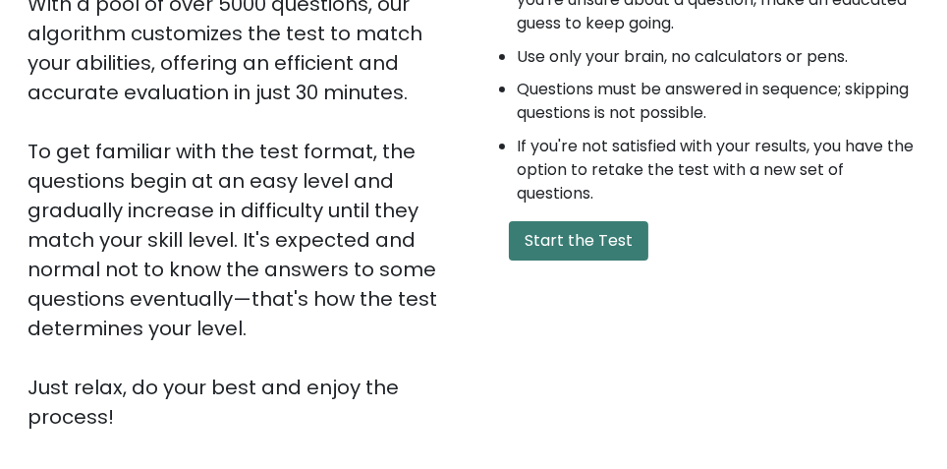
click at [548, 229] on button "Start the Test" at bounding box center [579, 240] width 140 height 39
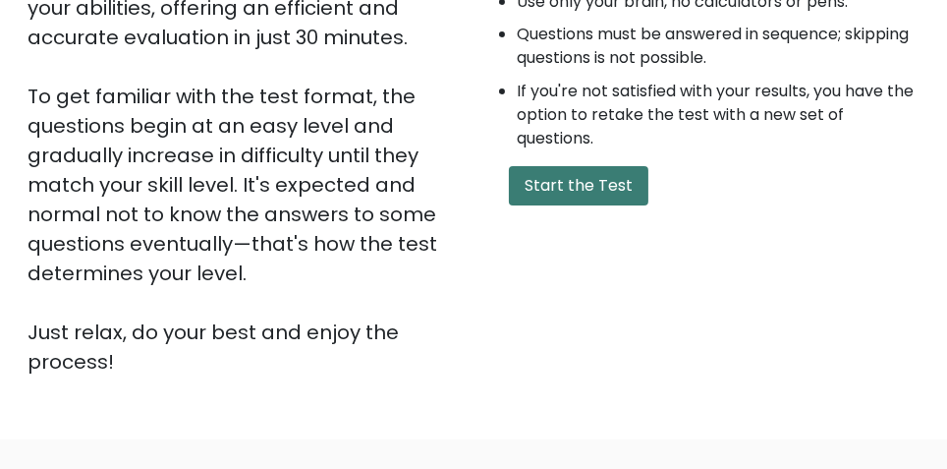
scroll to position [470, 0]
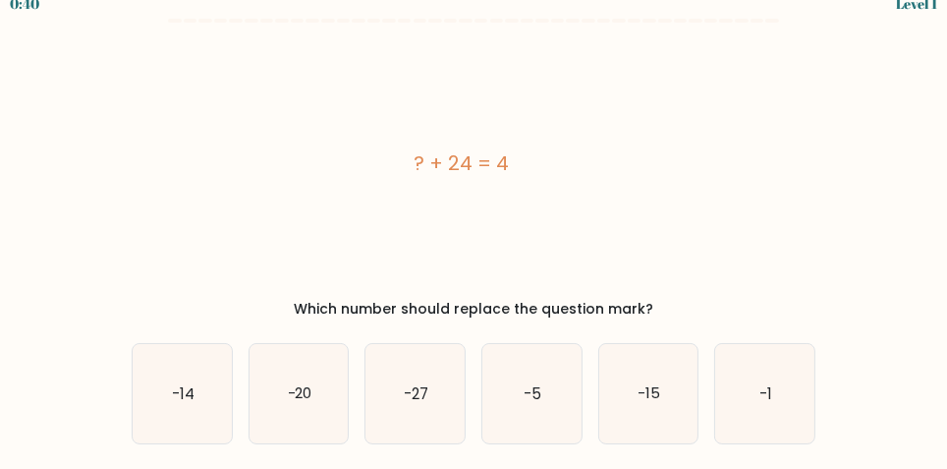
scroll to position [20, 0]
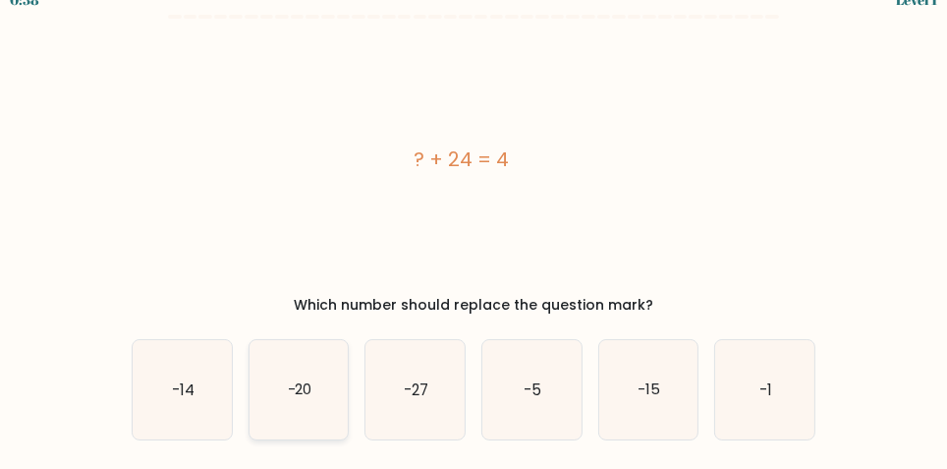
click at [292, 381] on text "-20" at bounding box center [299, 389] width 25 height 21
click at [474, 220] on input "b. -20" at bounding box center [474, 217] width 1 height 5
radio input "true"
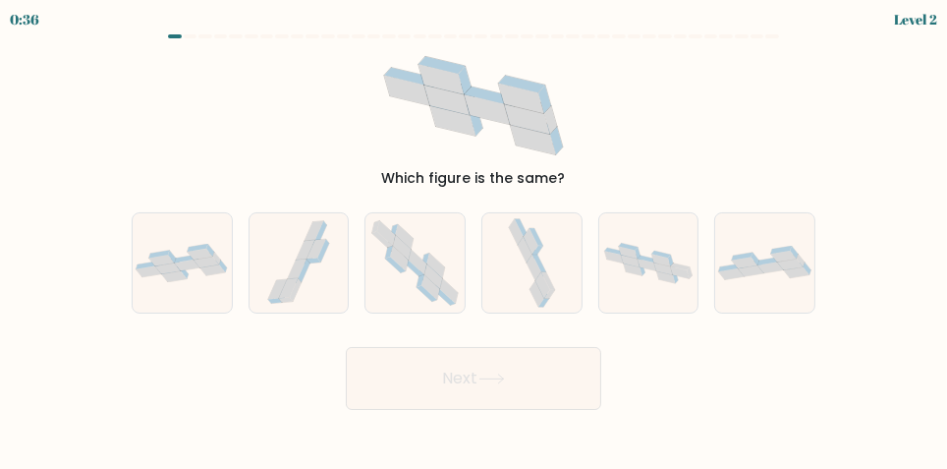
scroll to position [0, 0]
click at [168, 282] on icon at bounding box center [175, 276] width 26 height 11
click at [474, 240] on input "a." at bounding box center [474, 237] width 1 height 5
radio input "true"
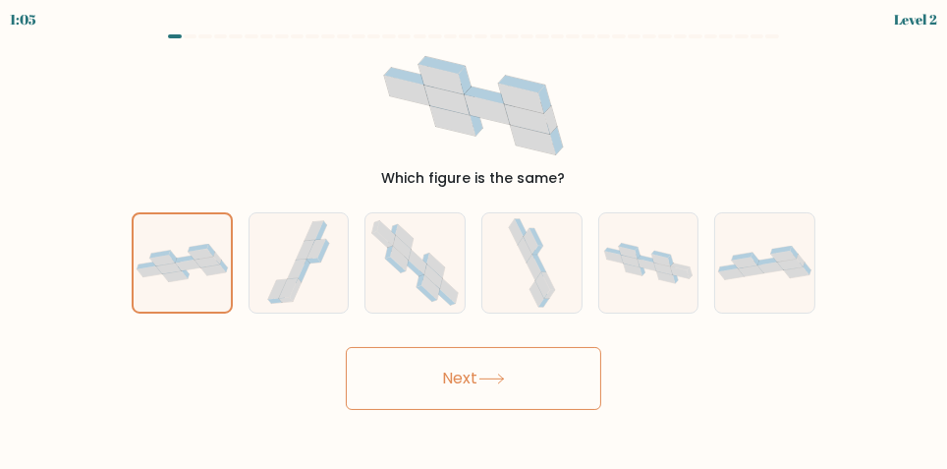
click at [427, 405] on button "Next" at bounding box center [474, 378] width 256 height 63
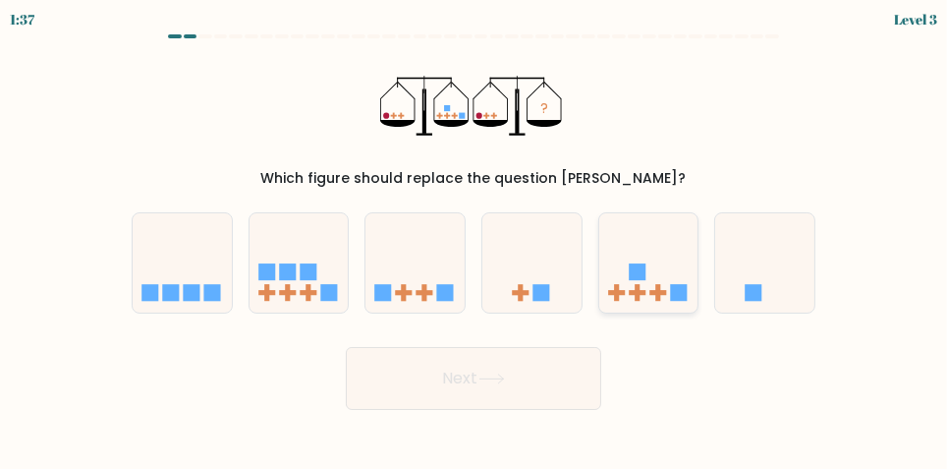
click at [651, 279] on icon at bounding box center [649, 263] width 99 height 82
click at [475, 240] on input "e." at bounding box center [474, 237] width 1 height 5
radio input "true"
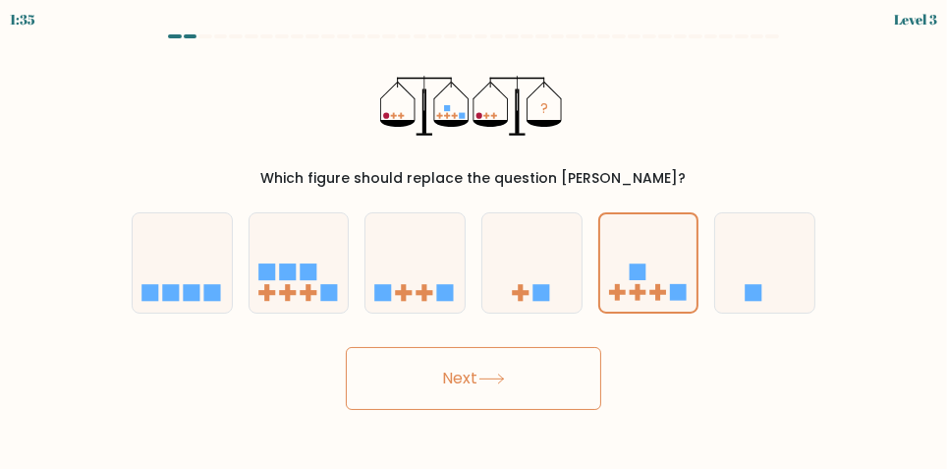
click at [407, 391] on button "Next" at bounding box center [474, 378] width 256 height 63
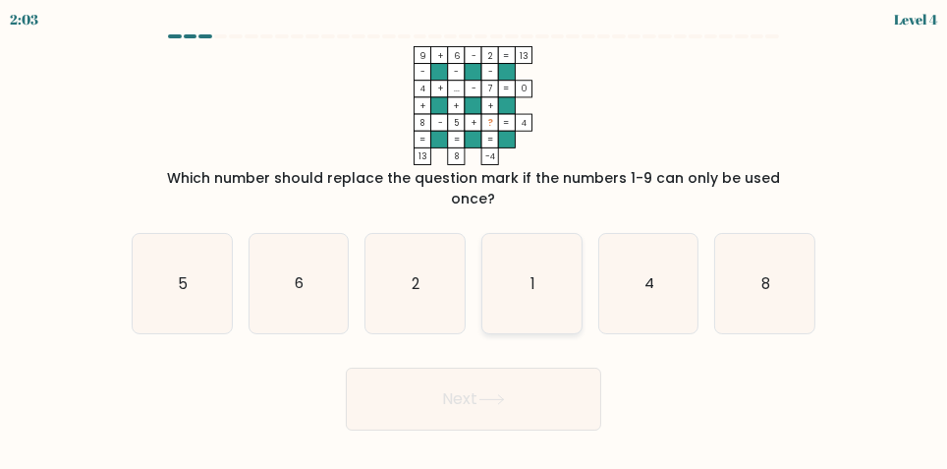
click at [514, 283] on icon "1" at bounding box center [532, 283] width 99 height 99
click at [475, 240] on input "d. 1" at bounding box center [474, 237] width 1 height 5
radio input "true"
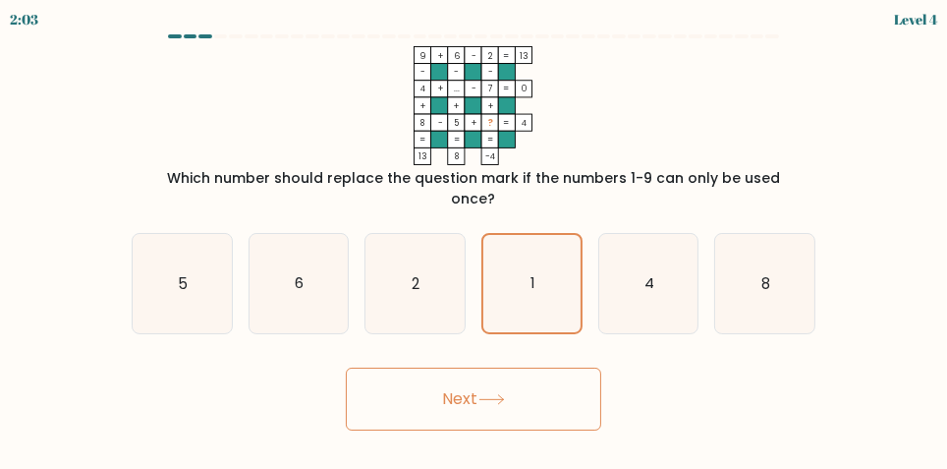
click at [414, 401] on button "Next" at bounding box center [474, 399] width 256 height 63
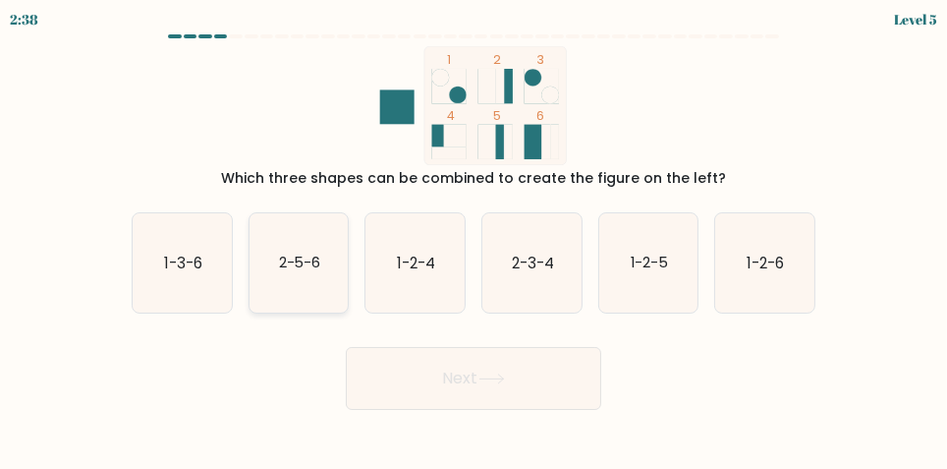
click at [282, 267] on icon "2-5-6" at bounding box center [299, 262] width 99 height 99
click at [474, 240] on input "b. 2-5-6" at bounding box center [474, 237] width 1 height 5
radio input "true"
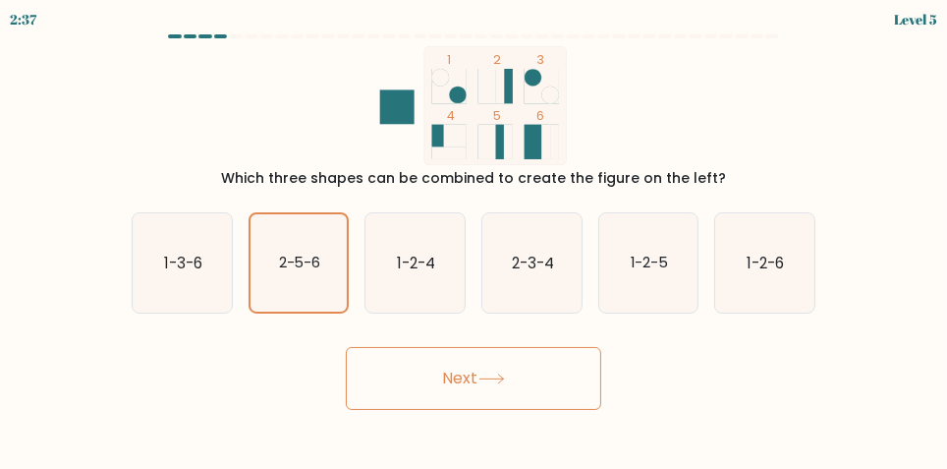
click at [374, 395] on button "Next" at bounding box center [474, 378] width 256 height 63
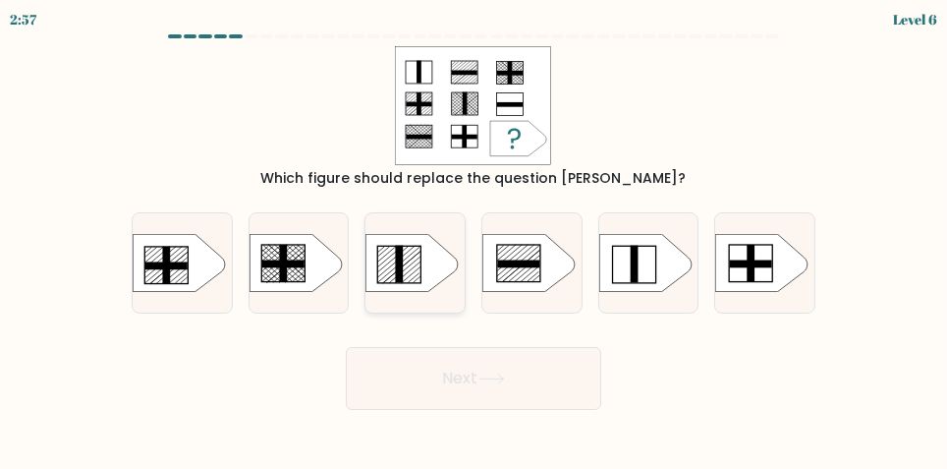
click at [393, 272] on line at bounding box center [393, 259] width 31 height 27
click at [474, 240] on input "c." at bounding box center [474, 237] width 1 height 5
radio input "true"
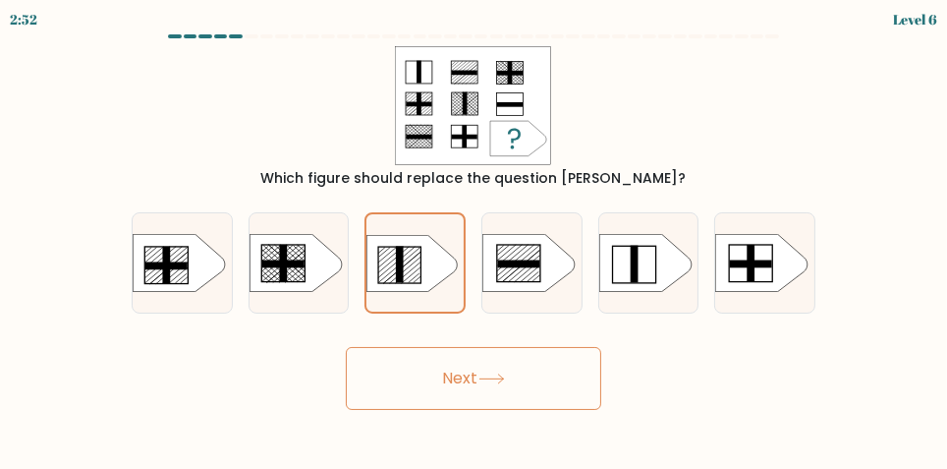
click at [572, 404] on button "Next" at bounding box center [474, 378] width 256 height 63
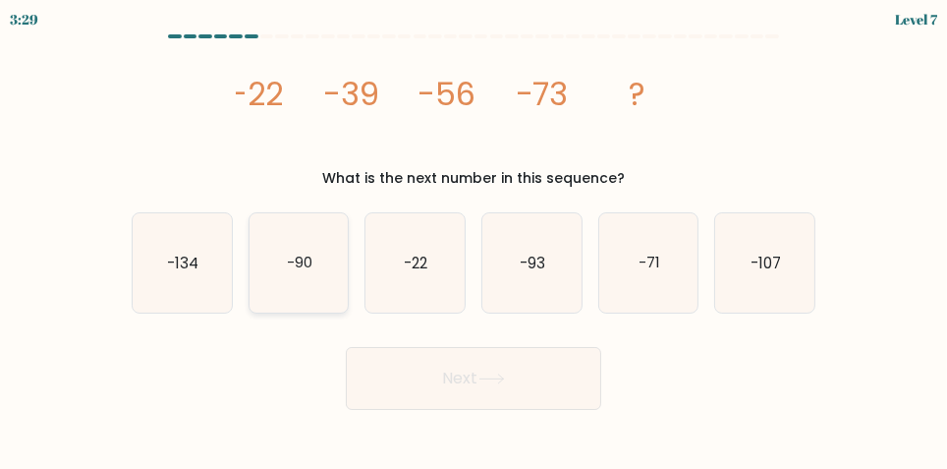
click at [279, 278] on icon "-90" at bounding box center [299, 262] width 99 height 99
click at [474, 240] on input "b. -90" at bounding box center [474, 237] width 1 height 5
radio input "true"
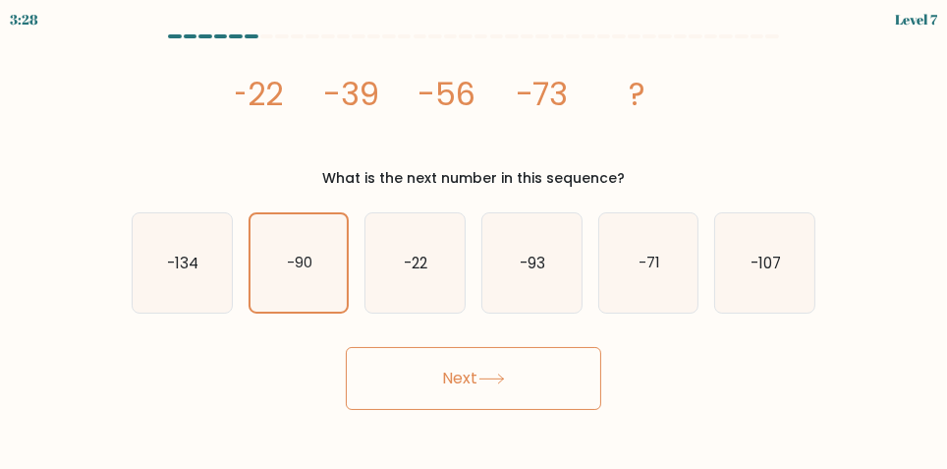
click at [413, 394] on button "Next" at bounding box center [474, 378] width 256 height 63
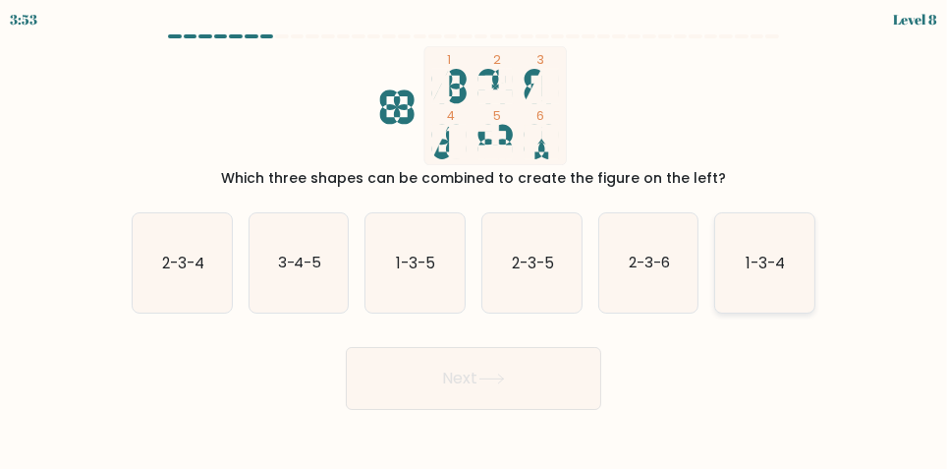
click at [779, 253] on icon "1-3-4" at bounding box center [765, 262] width 99 height 99
click at [475, 240] on input "f. 1-3-4" at bounding box center [474, 237] width 1 height 5
radio input "true"
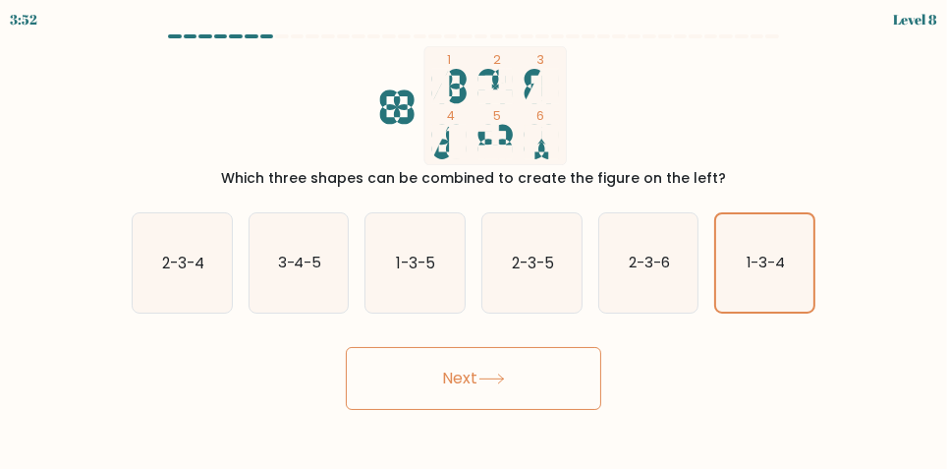
click at [568, 410] on button "Next" at bounding box center [474, 378] width 256 height 63
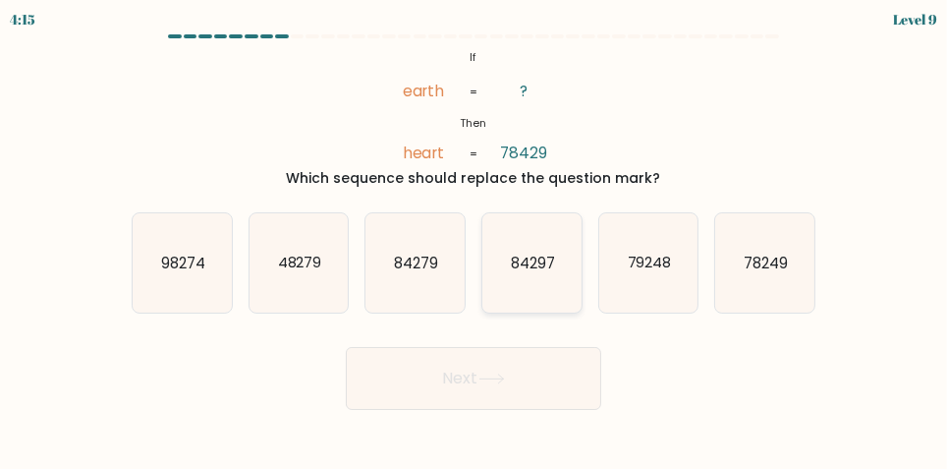
click at [530, 266] on icon "84297" at bounding box center [532, 262] width 99 height 99
click at [475, 240] on input "d. 84297" at bounding box center [474, 237] width 1 height 5
radio input "true"
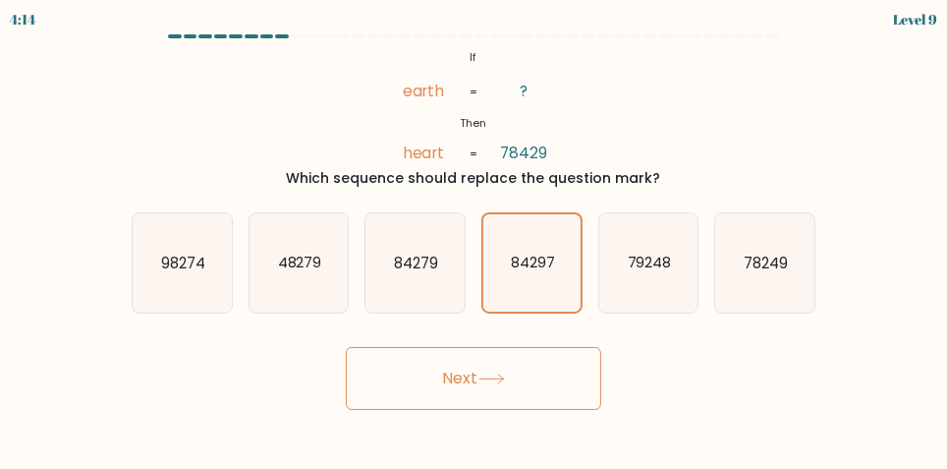
click at [420, 400] on button "Next" at bounding box center [474, 378] width 256 height 63
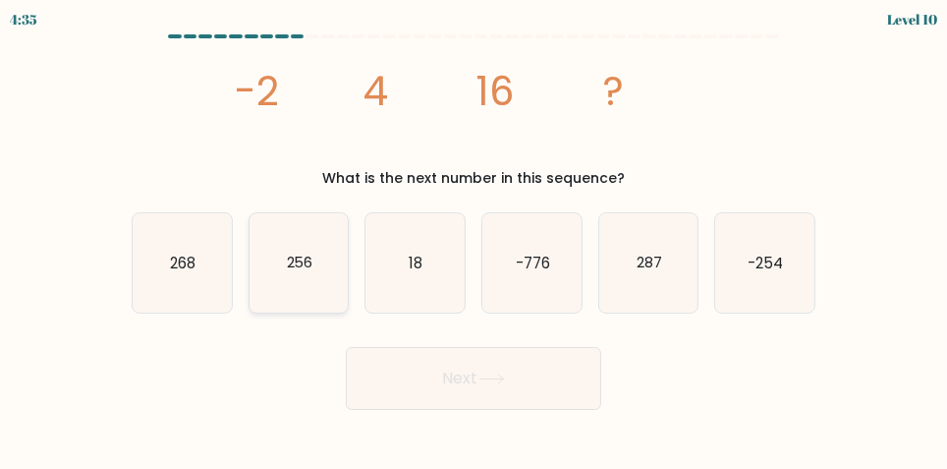
click at [286, 272] on text "256" at bounding box center [299, 263] width 27 height 21
click at [474, 240] on input "b. 256" at bounding box center [474, 237] width 1 height 5
radio input "true"
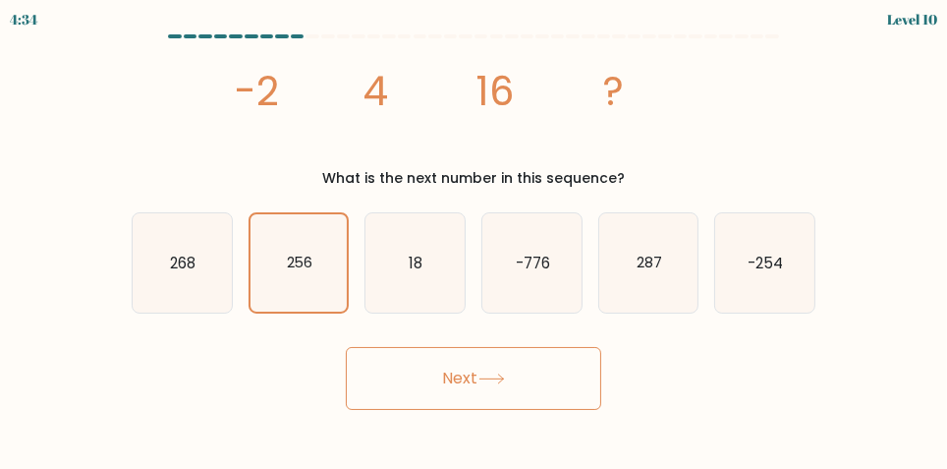
click at [410, 397] on button "Next" at bounding box center [474, 378] width 256 height 63
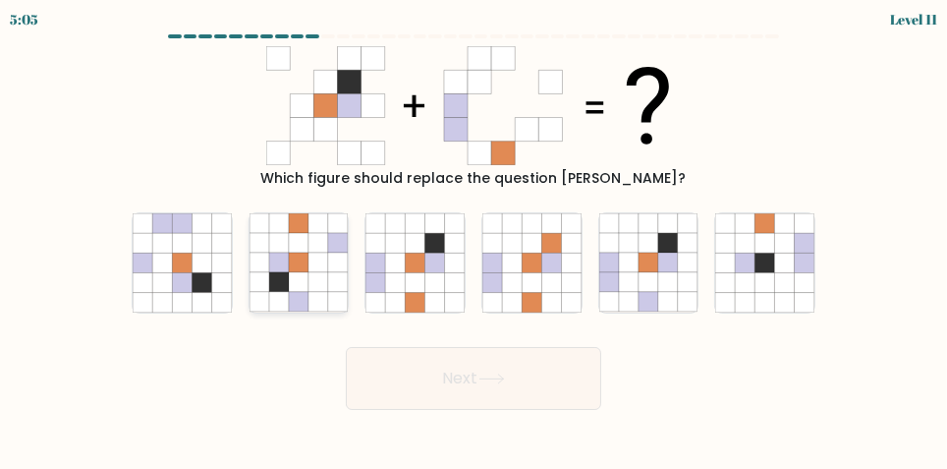
click at [302, 270] on icon at bounding box center [299, 264] width 20 height 20
click at [474, 240] on input "b." at bounding box center [474, 237] width 1 height 5
radio input "true"
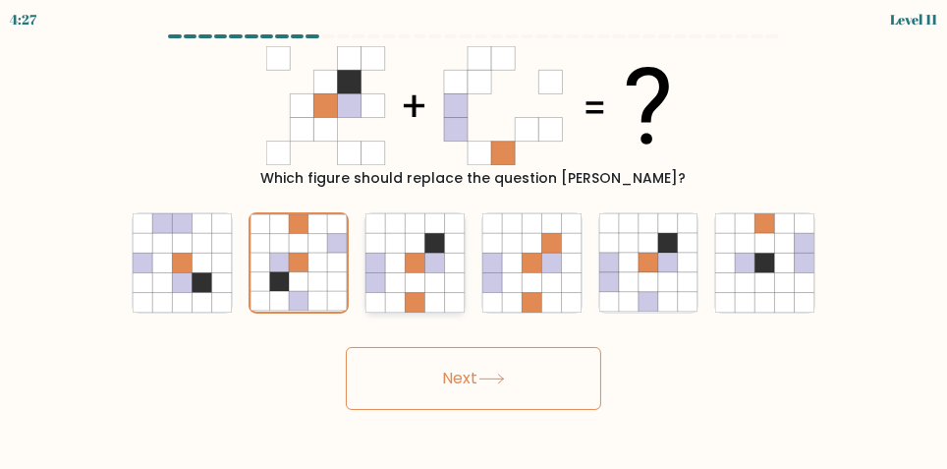
click at [396, 254] on icon at bounding box center [396, 244] width 20 height 20
click at [474, 240] on input "c." at bounding box center [474, 237] width 1 height 5
radio input "true"
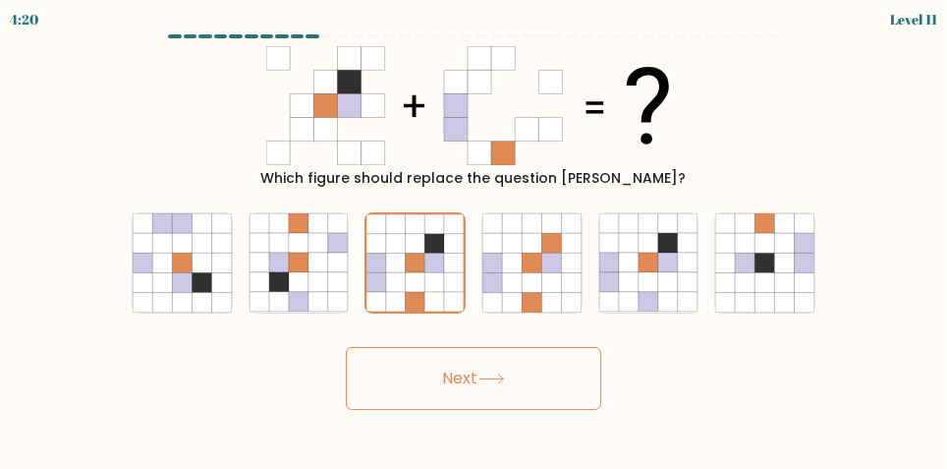
click at [567, 396] on button "Next" at bounding box center [474, 378] width 256 height 63
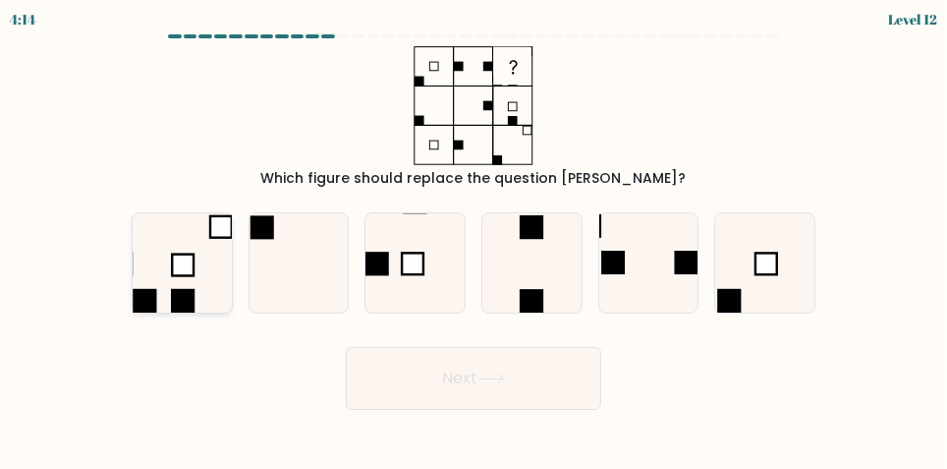
click at [166, 307] on icon at bounding box center [182, 262] width 99 height 99
click at [474, 240] on input "a." at bounding box center [474, 237] width 1 height 5
radio input "true"
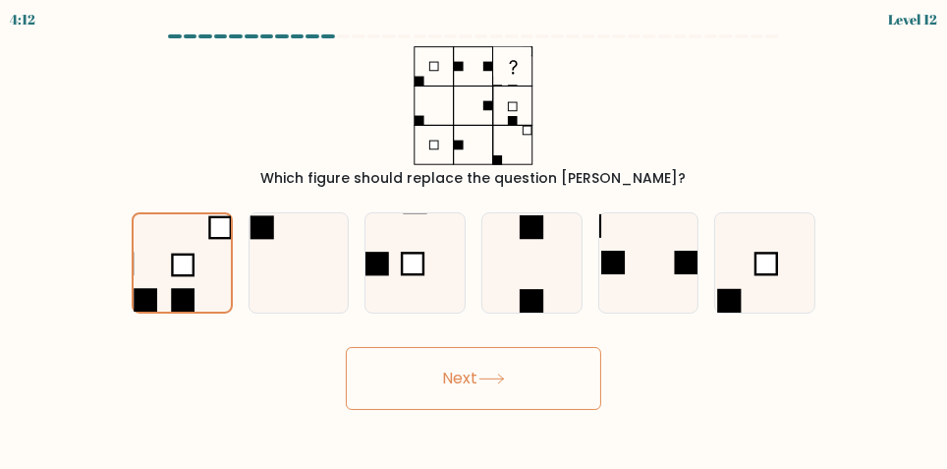
click at [412, 385] on button "Next" at bounding box center [474, 378] width 256 height 63
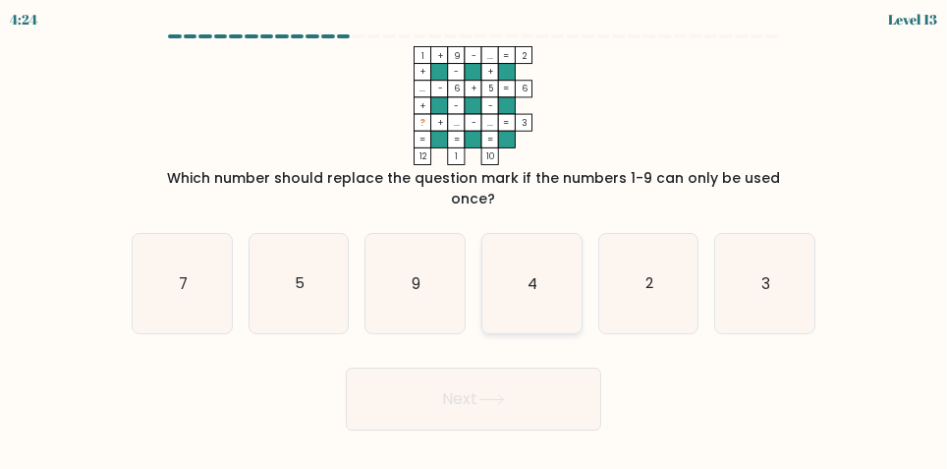
click at [535, 292] on icon "4" at bounding box center [532, 283] width 99 height 99
click at [475, 240] on input "d. 4" at bounding box center [474, 237] width 1 height 5
radio input "true"
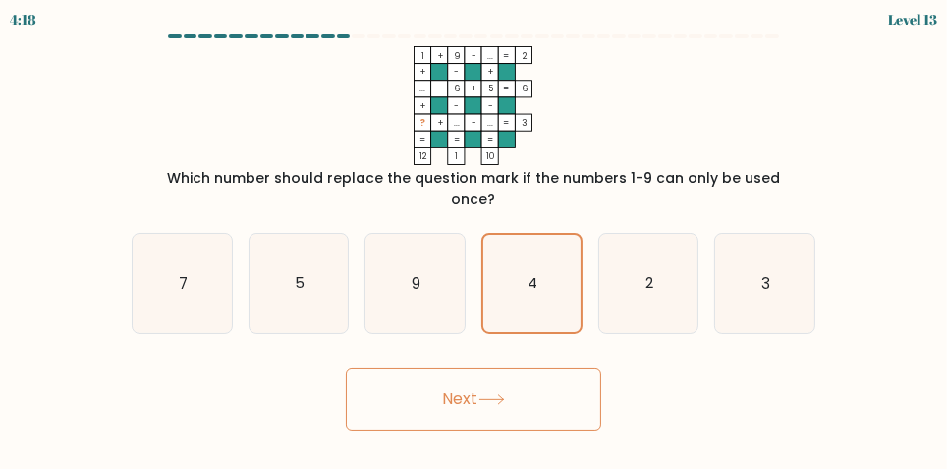
click at [555, 390] on button "Next" at bounding box center [474, 399] width 256 height 63
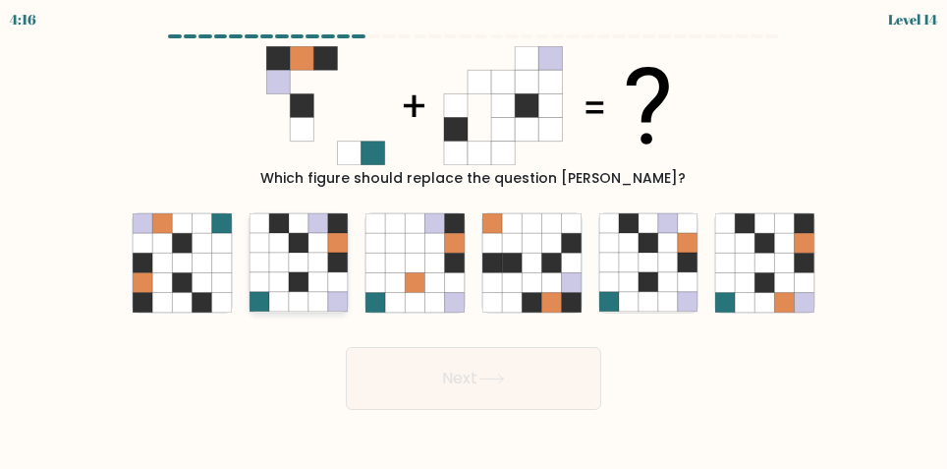
click at [291, 273] on icon at bounding box center [299, 264] width 20 height 20
click at [474, 240] on input "b." at bounding box center [474, 237] width 1 height 5
radio input "true"
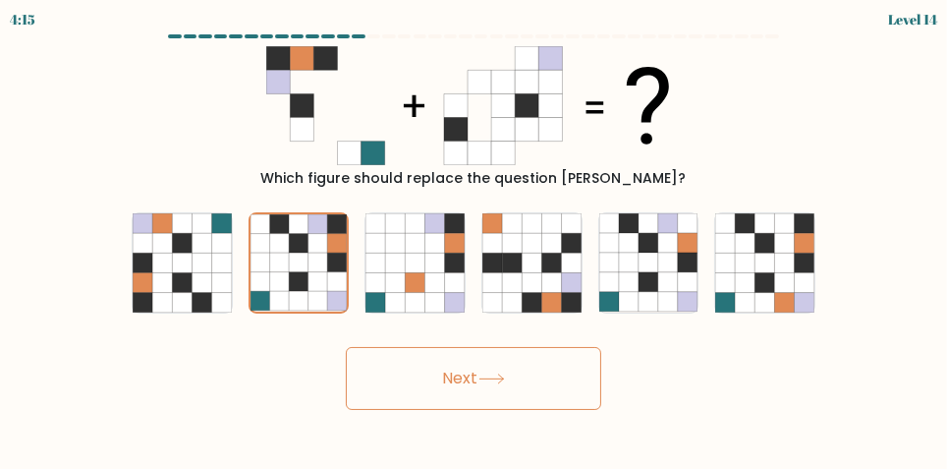
click at [404, 389] on button "Next" at bounding box center [474, 378] width 256 height 63
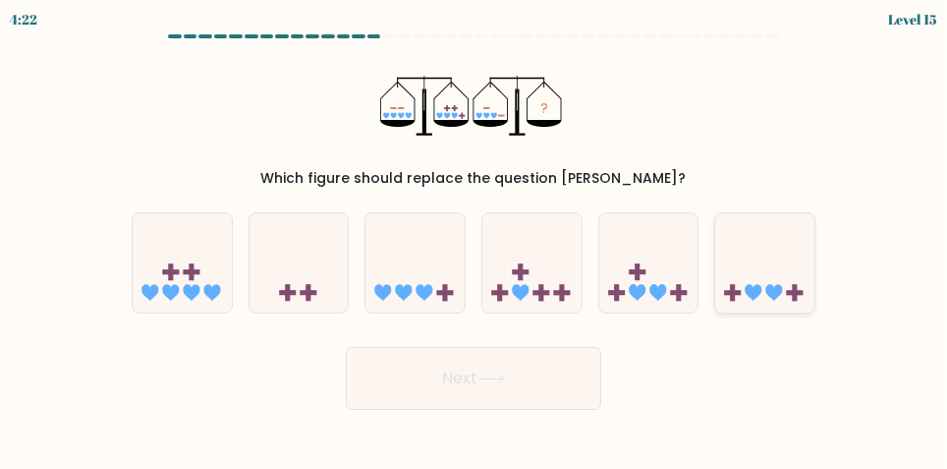
click at [771, 278] on icon at bounding box center [765, 263] width 99 height 82
click at [475, 240] on input "f." at bounding box center [474, 237] width 1 height 5
radio input "true"
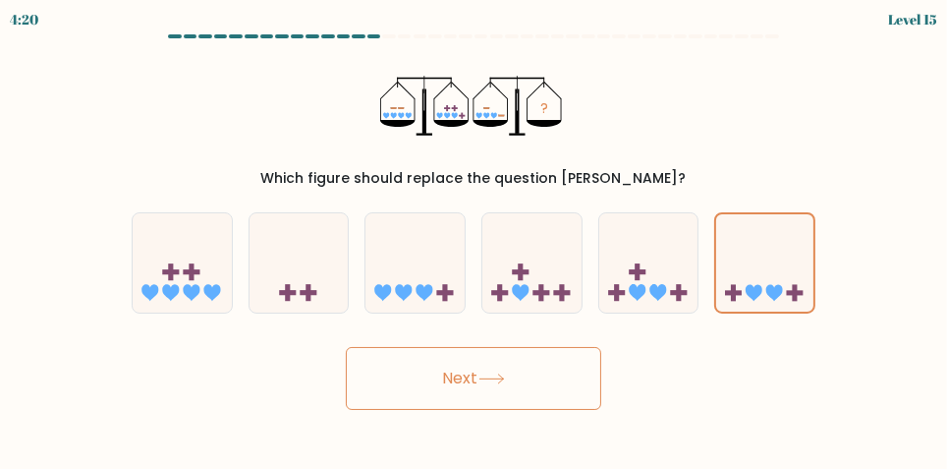
click at [390, 399] on button "Next" at bounding box center [474, 378] width 256 height 63
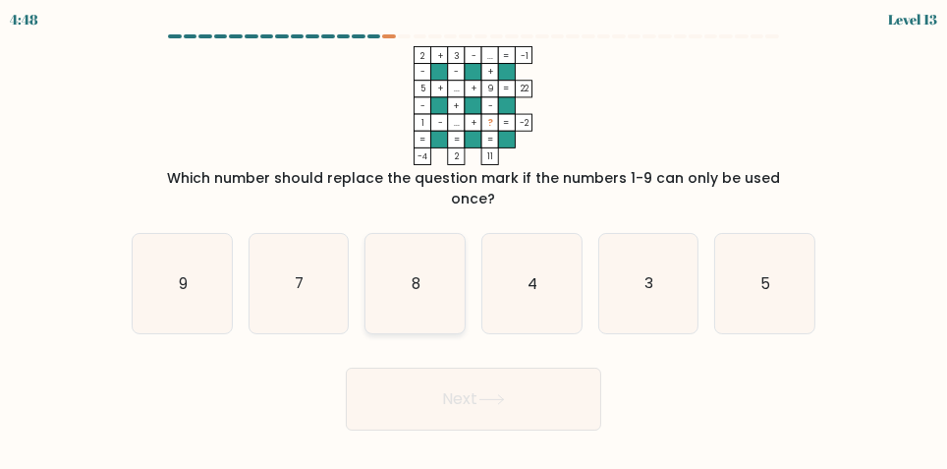
click at [402, 284] on icon "8" at bounding box center [415, 283] width 99 height 99
click at [474, 240] on input "c. 8" at bounding box center [474, 237] width 1 height 5
radio input "true"
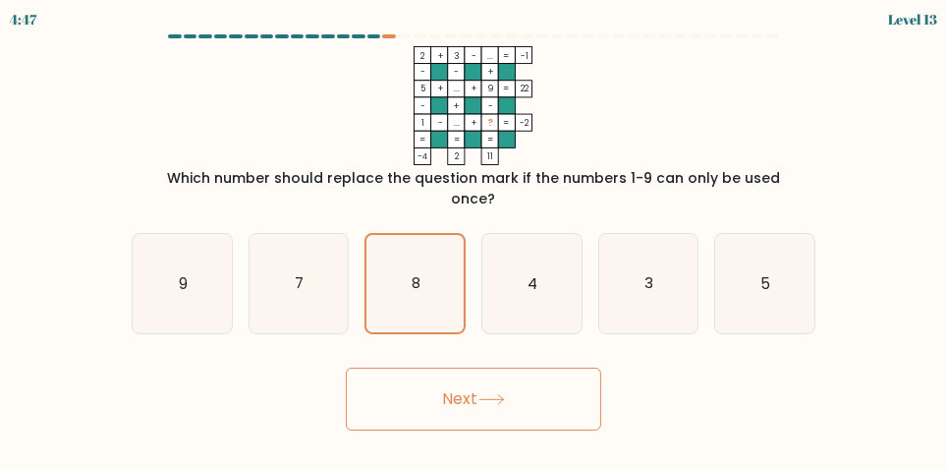
click at [552, 406] on button "Next" at bounding box center [474, 399] width 256 height 63
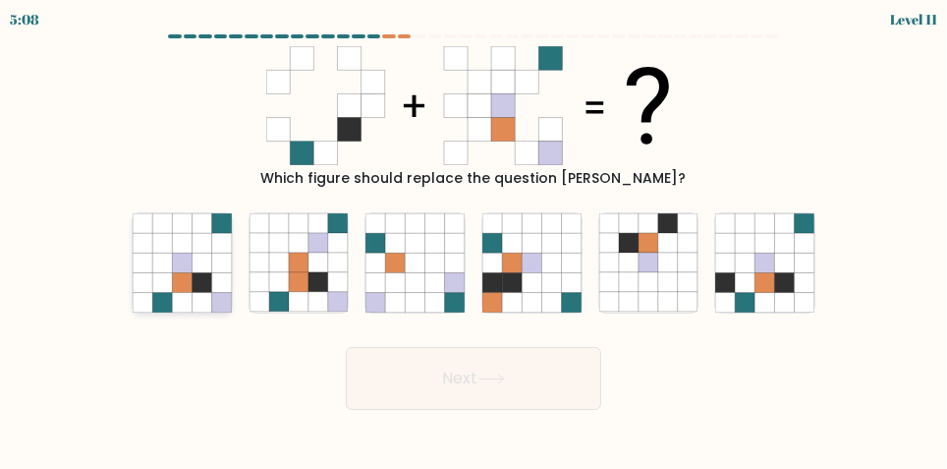
click at [171, 273] on icon at bounding box center [162, 264] width 20 height 20
click at [474, 240] on input "a." at bounding box center [474, 237] width 1 height 5
radio input "true"
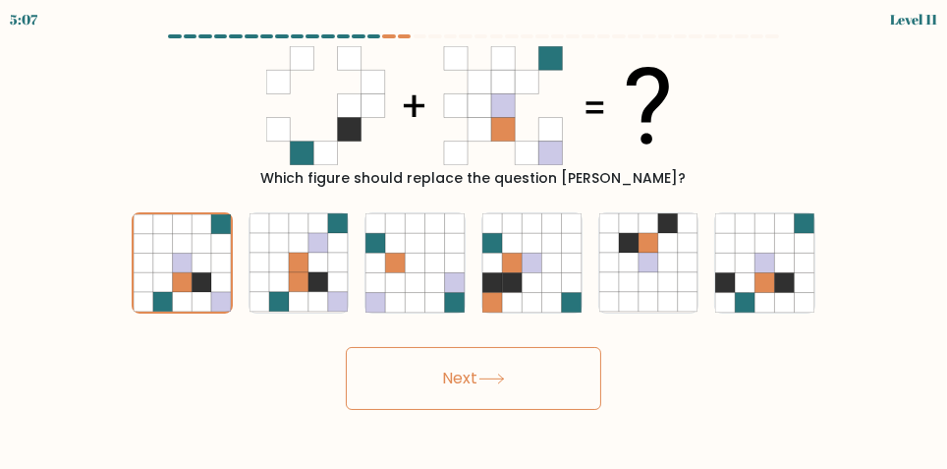
click at [534, 406] on button "Next" at bounding box center [474, 378] width 256 height 63
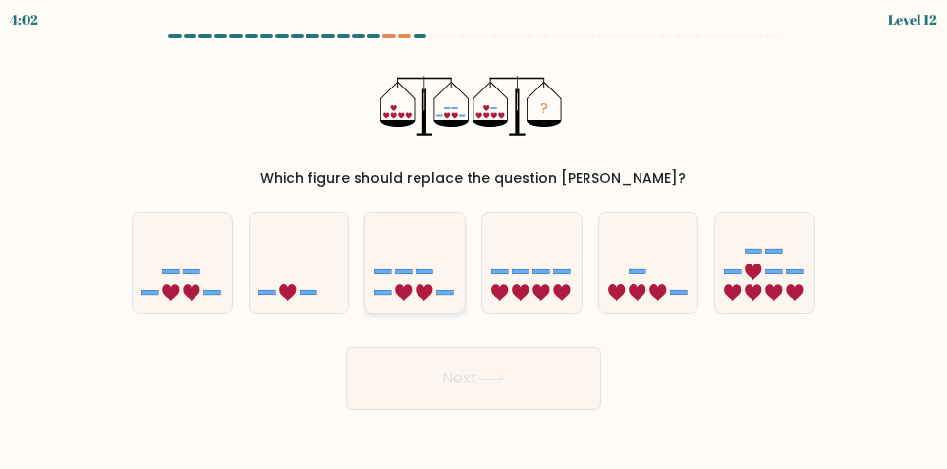
click at [402, 276] on icon at bounding box center [415, 263] width 99 height 82
click at [474, 240] on input "c." at bounding box center [474, 237] width 1 height 5
radio input "true"
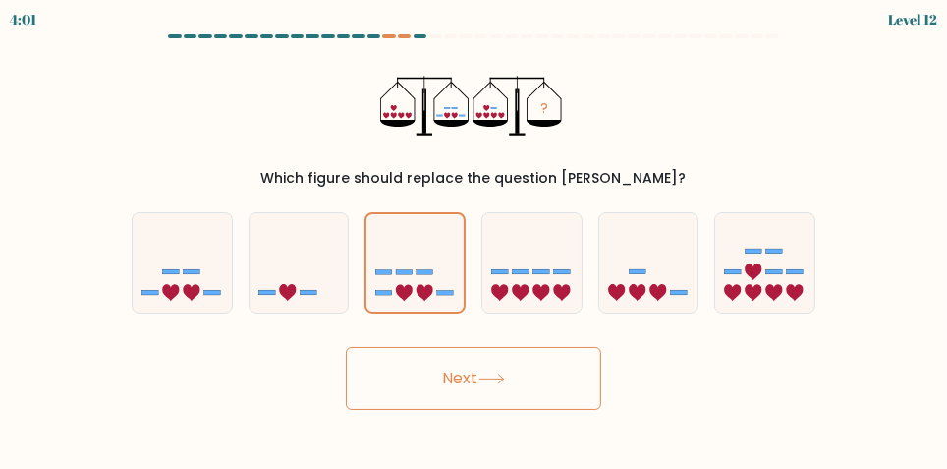
click at [402, 392] on button "Next" at bounding box center [474, 378] width 256 height 63
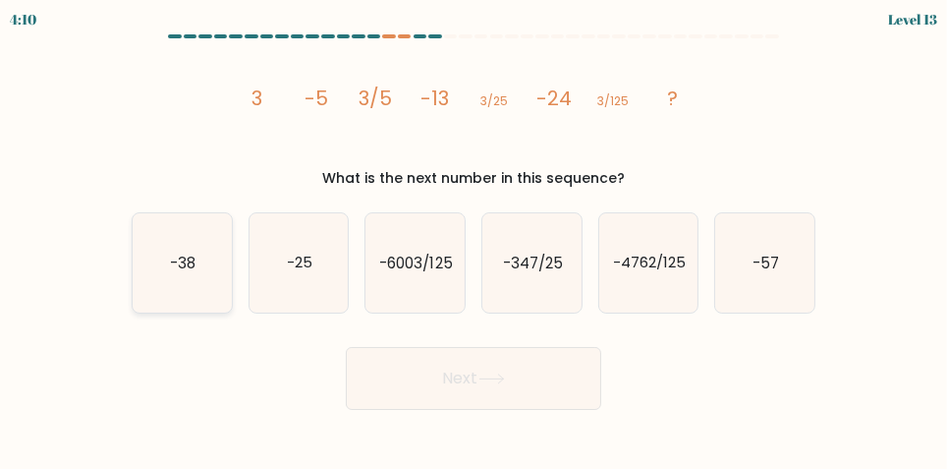
click at [176, 273] on text "-38" at bounding box center [183, 263] width 26 height 21
click at [474, 240] on input "a. -38" at bounding box center [474, 237] width 1 height 5
radio input "true"
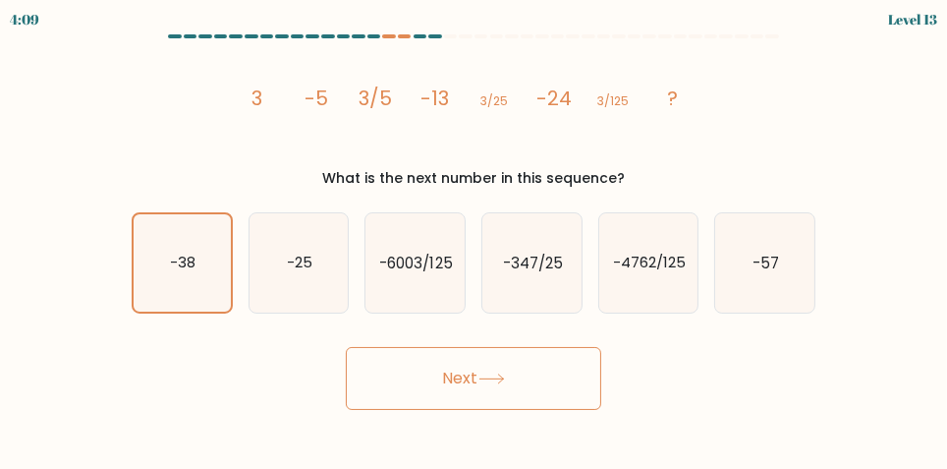
click at [390, 401] on button "Next" at bounding box center [474, 378] width 256 height 63
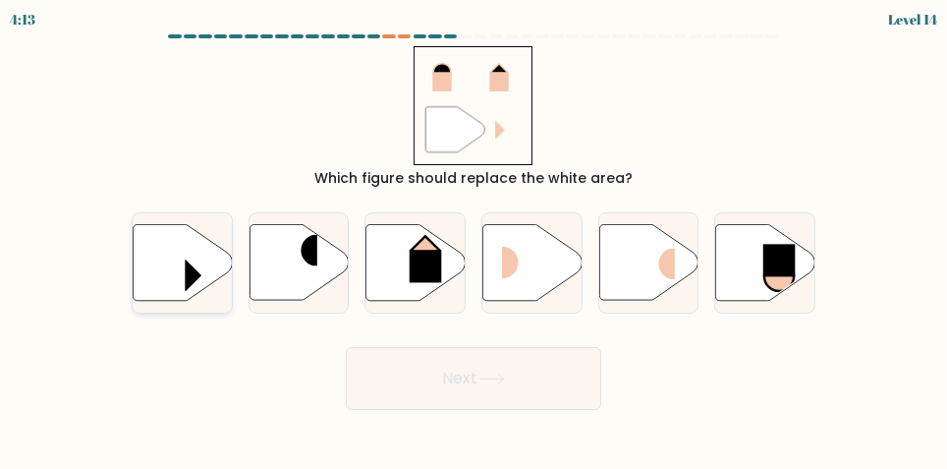
click at [152, 268] on icon at bounding box center [182, 263] width 99 height 76
click at [474, 240] on input "a." at bounding box center [474, 237] width 1 height 5
radio input "true"
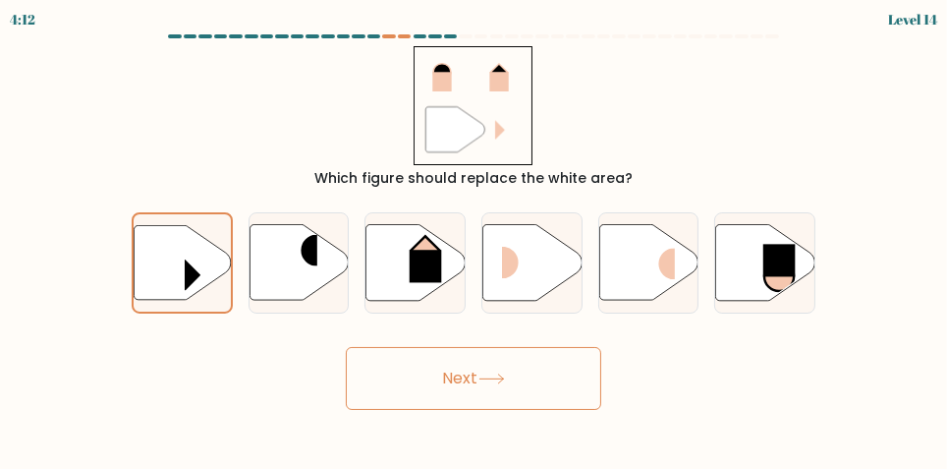
click at [384, 405] on button "Next" at bounding box center [474, 378] width 256 height 63
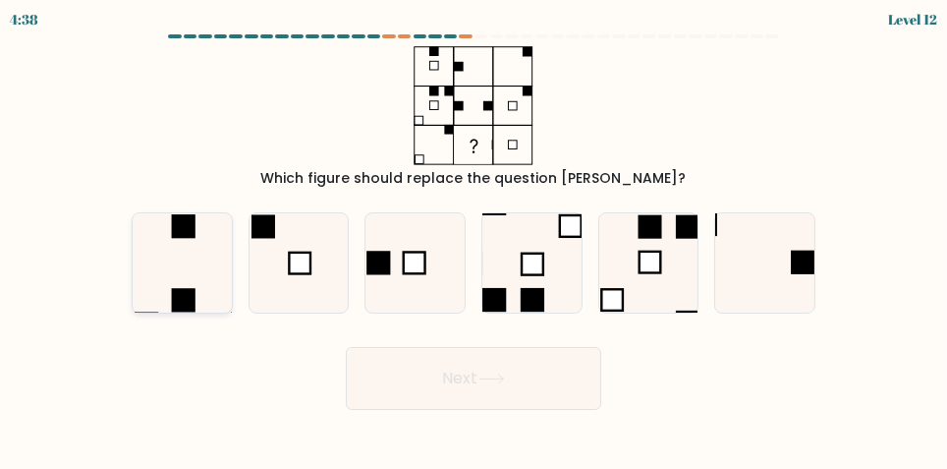
click at [182, 281] on icon at bounding box center [182, 262] width 99 height 99
click at [474, 240] on input "a." at bounding box center [474, 237] width 1 height 5
radio input "true"
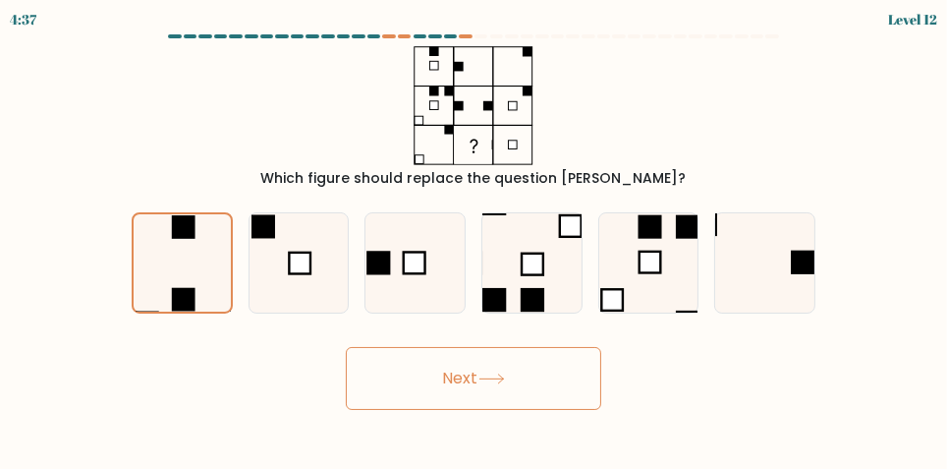
click at [443, 399] on button "Next" at bounding box center [474, 378] width 256 height 63
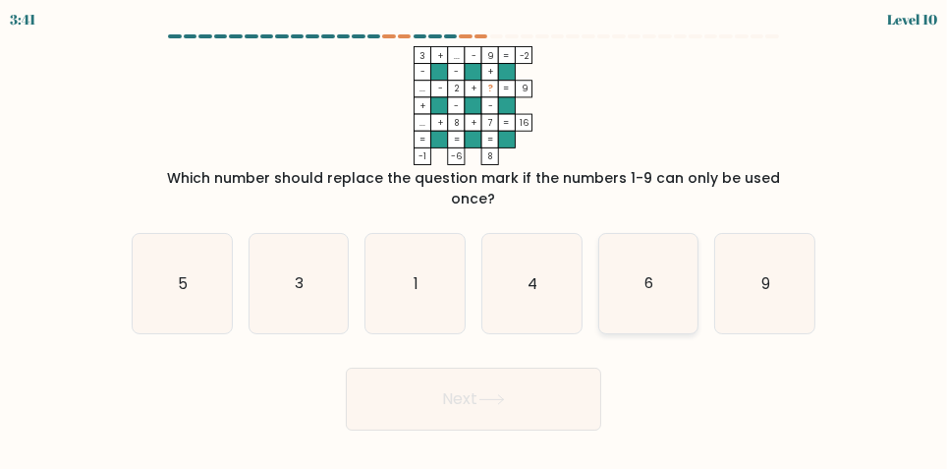
click at [652, 290] on text "6" at bounding box center [649, 283] width 9 height 21
click at [475, 240] on input "e. 6" at bounding box center [474, 237] width 1 height 5
radio input "true"
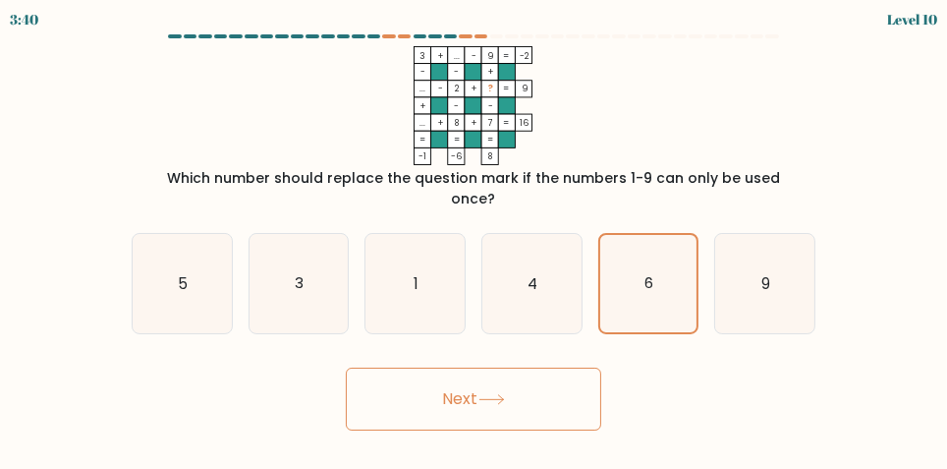
click at [521, 408] on button "Next" at bounding box center [474, 399] width 256 height 63
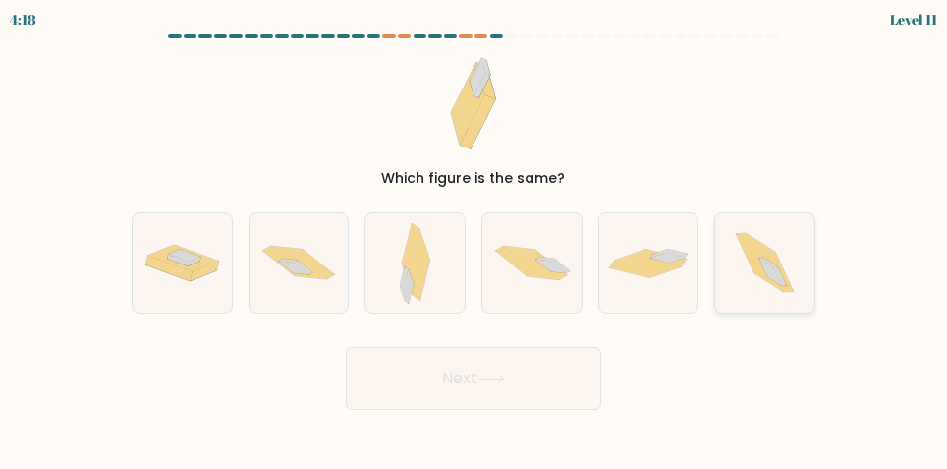
click at [776, 265] on icon at bounding box center [764, 262] width 87 height 99
click at [475, 240] on input "f." at bounding box center [474, 237] width 1 height 5
radio input "true"
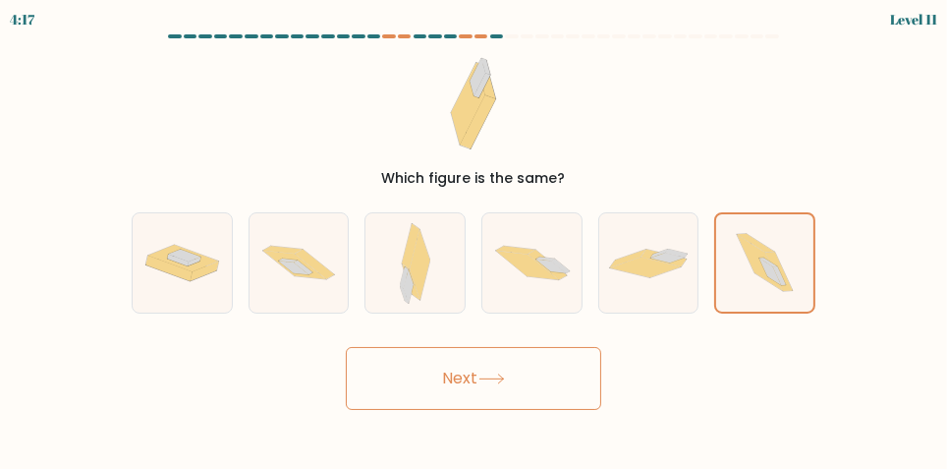
click at [504, 408] on button "Next" at bounding box center [474, 378] width 256 height 63
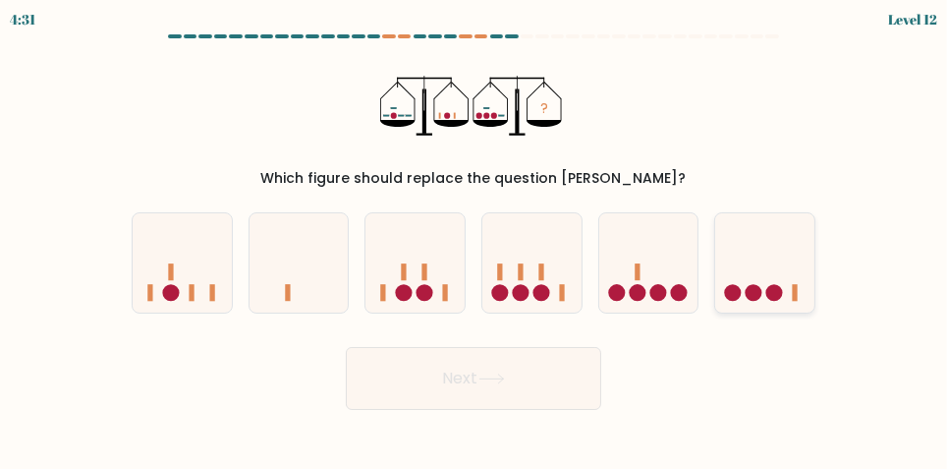
click at [768, 262] on icon at bounding box center [765, 263] width 99 height 82
click at [475, 240] on input "f." at bounding box center [474, 237] width 1 height 5
radio input "true"
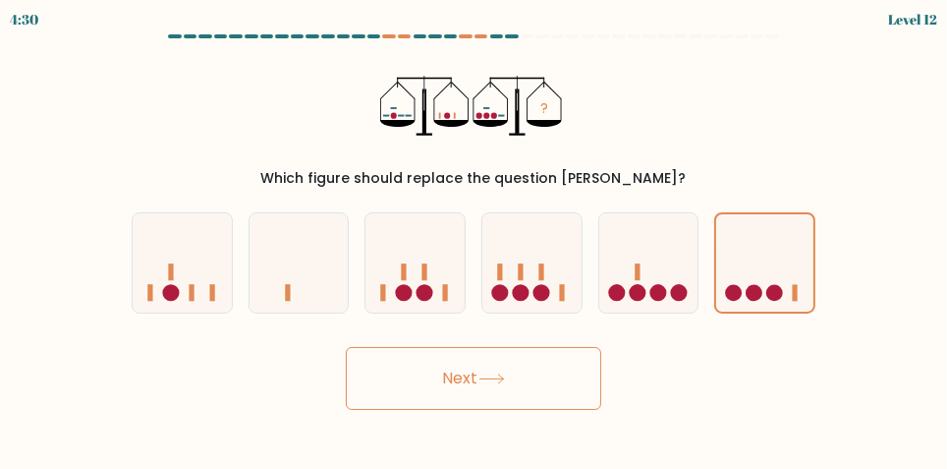
click at [522, 407] on button "Next" at bounding box center [474, 378] width 256 height 63
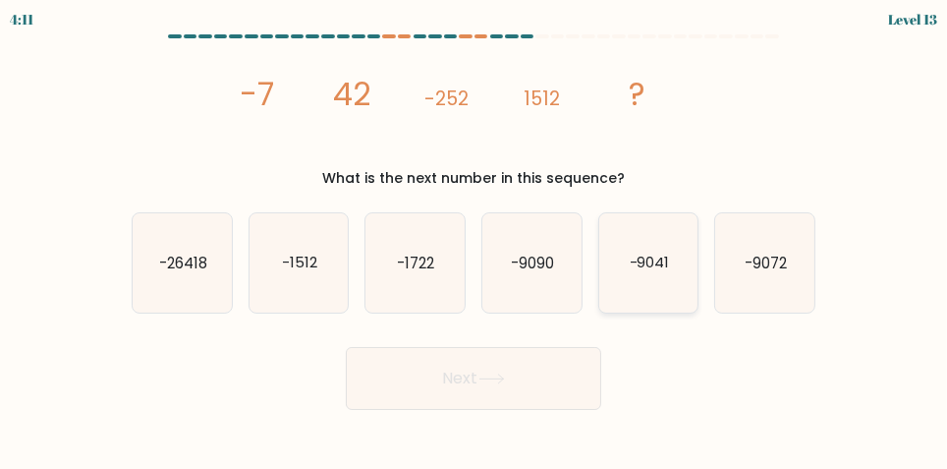
click at [665, 273] on text "-9041" at bounding box center [649, 263] width 40 height 21
click at [475, 240] on input "e. -9041" at bounding box center [474, 237] width 1 height 5
radio input "true"
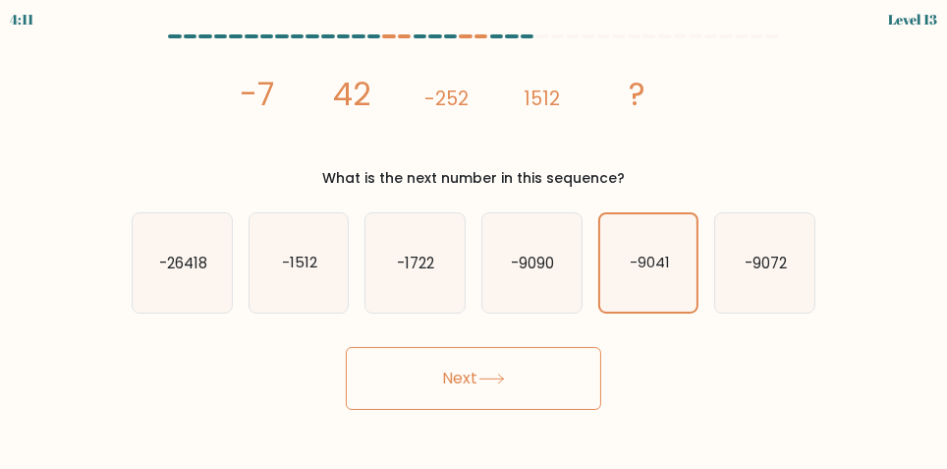
click at [573, 394] on button "Next" at bounding box center [474, 378] width 256 height 63
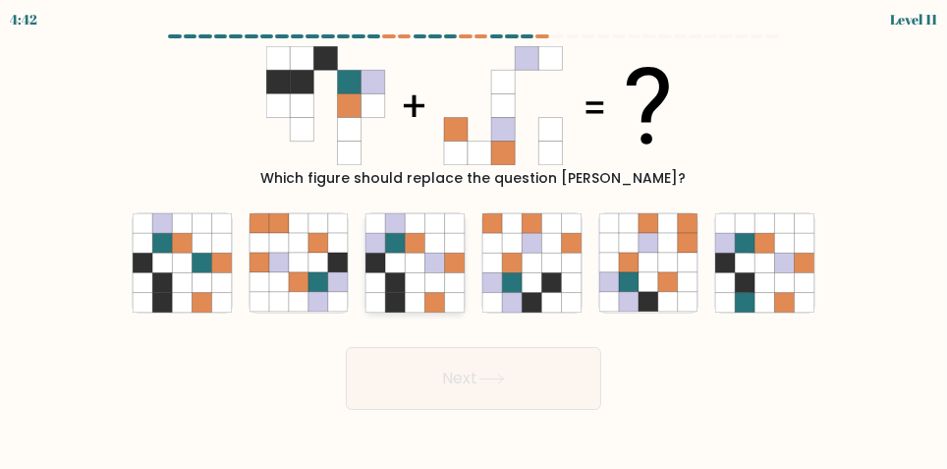
click at [391, 271] on icon at bounding box center [396, 264] width 20 height 20
click at [474, 240] on input "c." at bounding box center [474, 237] width 1 height 5
radio input "true"
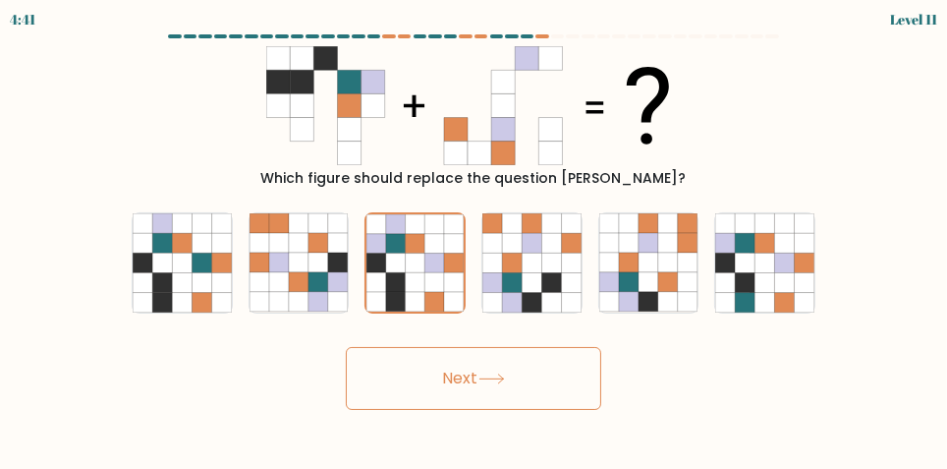
click at [415, 398] on button "Next" at bounding box center [474, 378] width 256 height 63
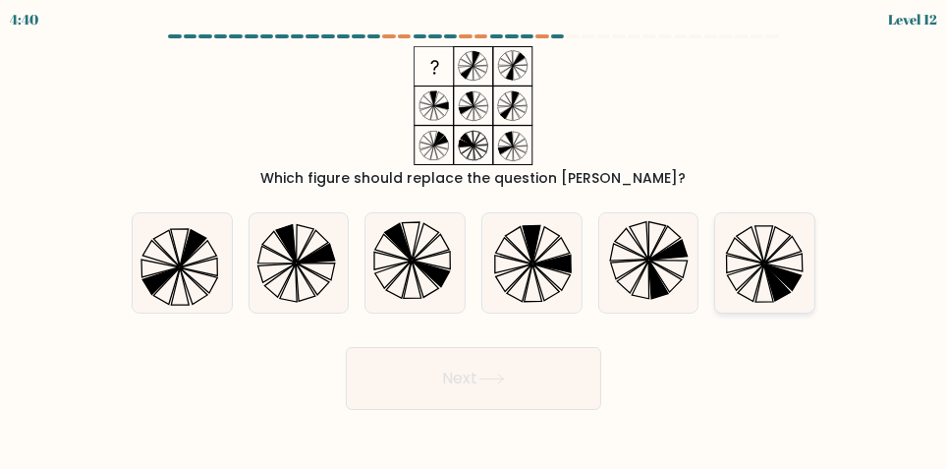
click at [781, 276] on icon at bounding box center [765, 262] width 99 height 99
click at [475, 240] on input "f." at bounding box center [474, 237] width 1 height 5
radio input "true"
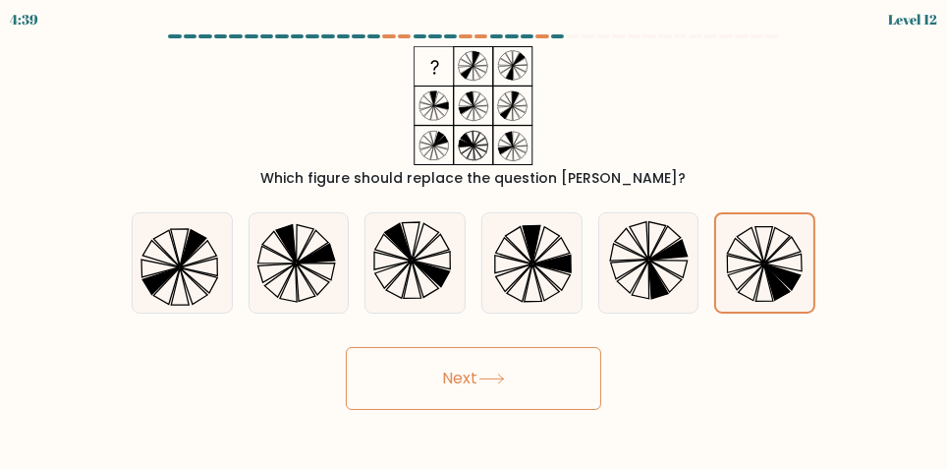
click at [581, 410] on button "Next" at bounding box center [474, 378] width 256 height 63
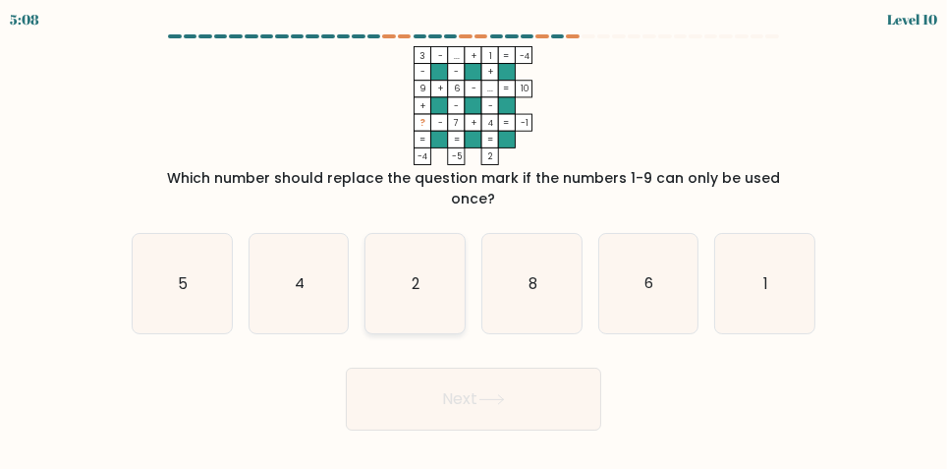
click at [409, 284] on icon "2" at bounding box center [415, 283] width 99 height 99
click at [474, 240] on input "c. 2" at bounding box center [474, 237] width 1 height 5
radio input "true"
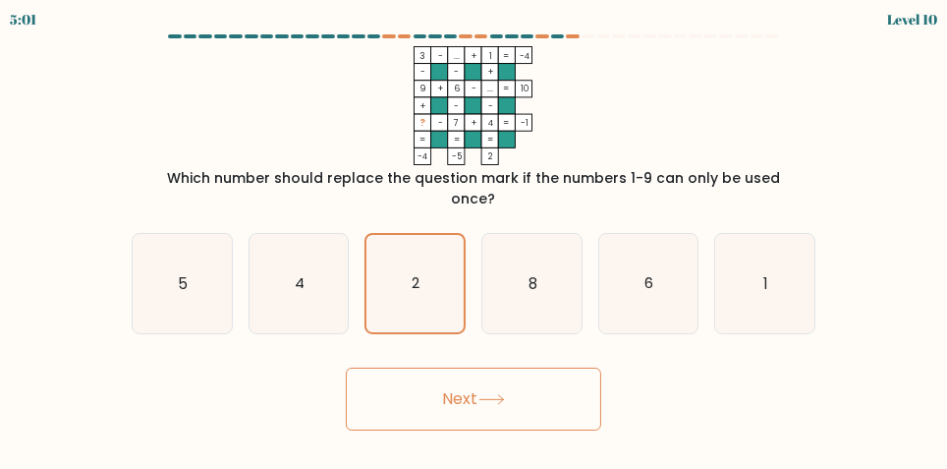
click at [406, 405] on button "Next" at bounding box center [474, 399] width 256 height 63
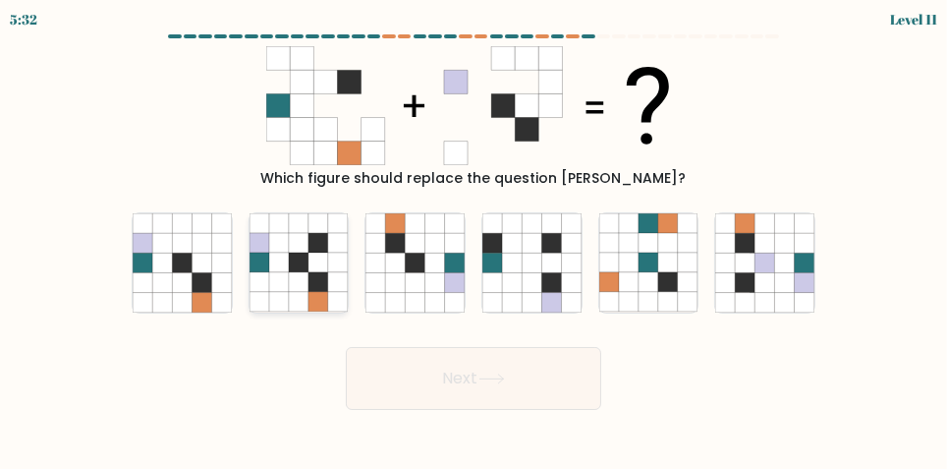
click at [284, 273] on icon at bounding box center [279, 264] width 20 height 20
click at [474, 240] on input "b." at bounding box center [474, 237] width 1 height 5
radio input "true"
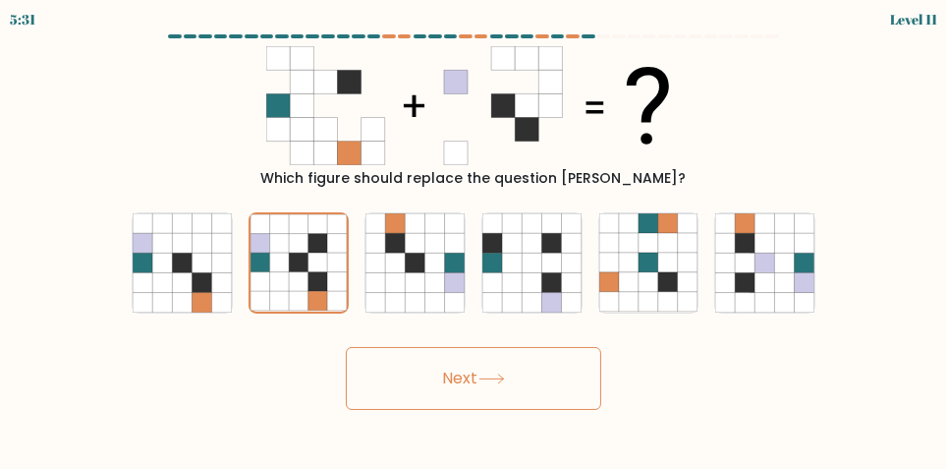
click at [383, 399] on button "Next" at bounding box center [474, 378] width 256 height 63
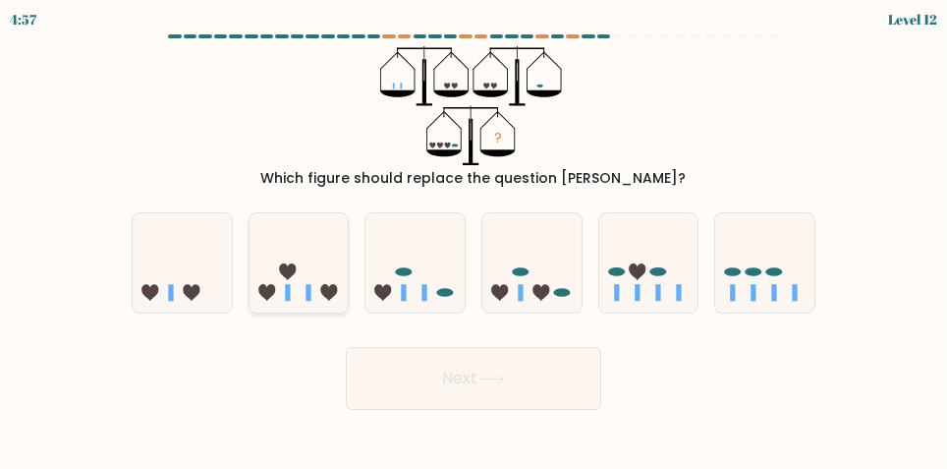
click at [295, 280] on icon at bounding box center [287, 271] width 17 height 17
click at [474, 240] on input "b." at bounding box center [474, 237] width 1 height 5
radio input "true"
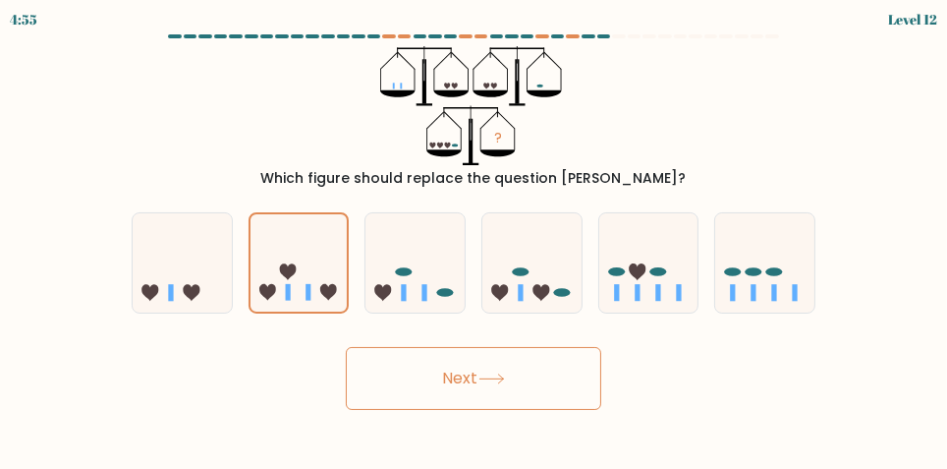
click at [381, 399] on button "Next" at bounding box center [474, 378] width 256 height 63
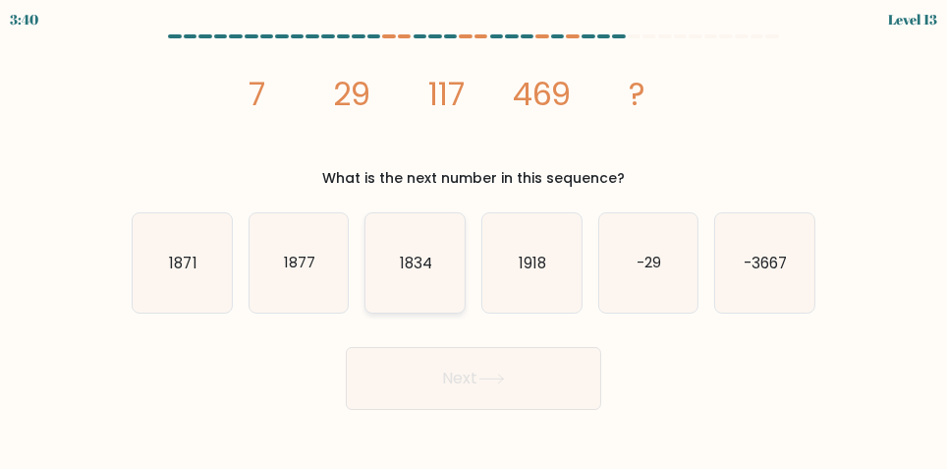
click at [415, 266] on icon "1834" at bounding box center [415, 262] width 99 height 99
click at [474, 240] on input "c. 1834" at bounding box center [474, 237] width 1 height 5
radio input "true"
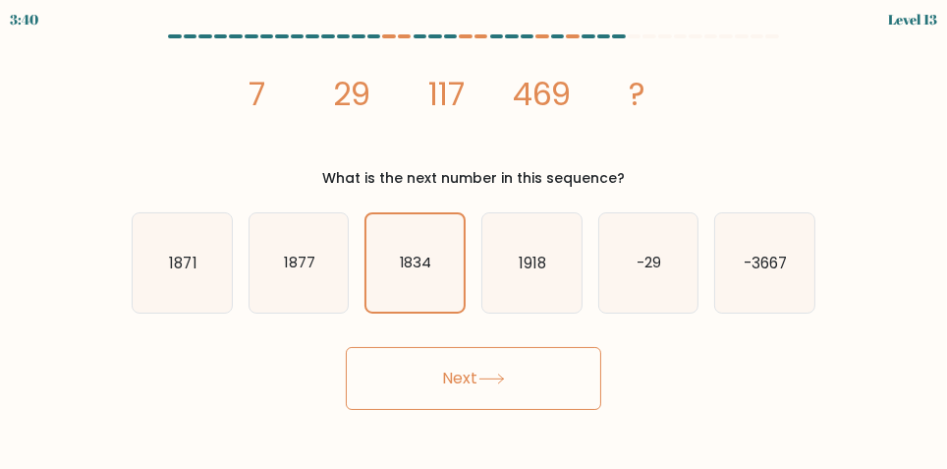
click at [416, 396] on button "Next" at bounding box center [474, 378] width 256 height 63
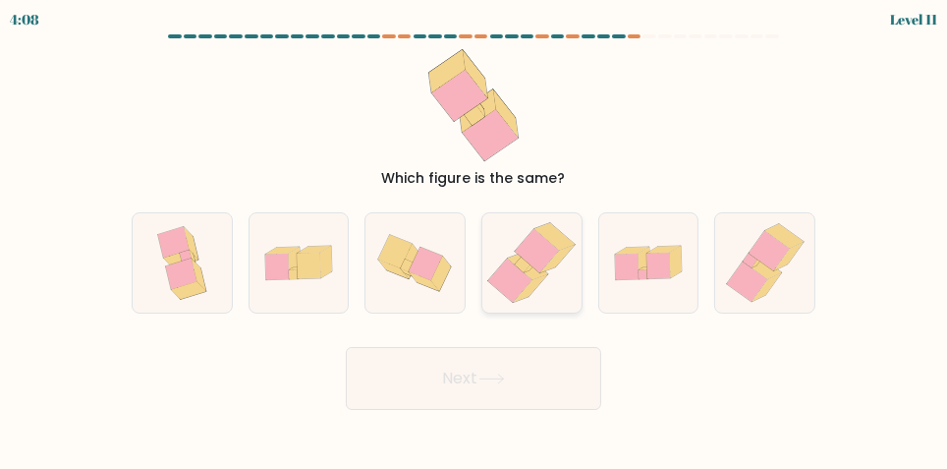
click at [515, 278] on icon at bounding box center [528, 267] width 40 height 28
click at [475, 240] on input "d." at bounding box center [474, 237] width 1 height 5
radio input "true"
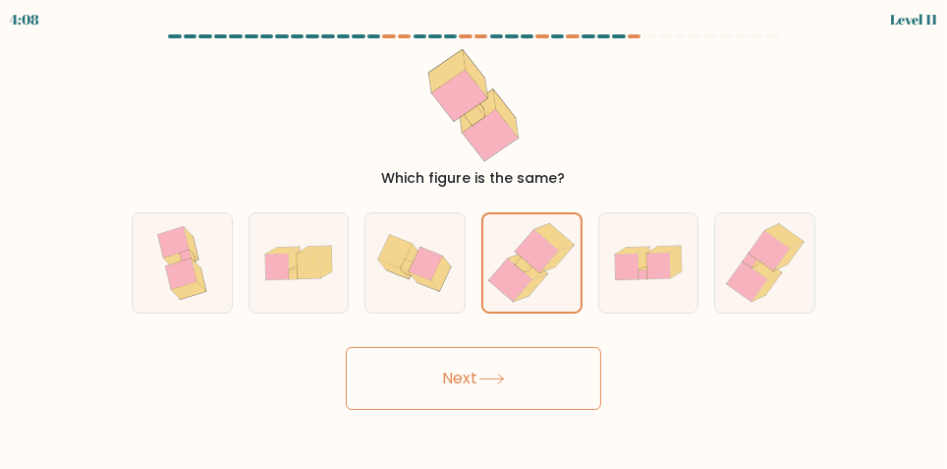
click at [449, 404] on button "Next" at bounding box center [474, 378] width 256 height 63
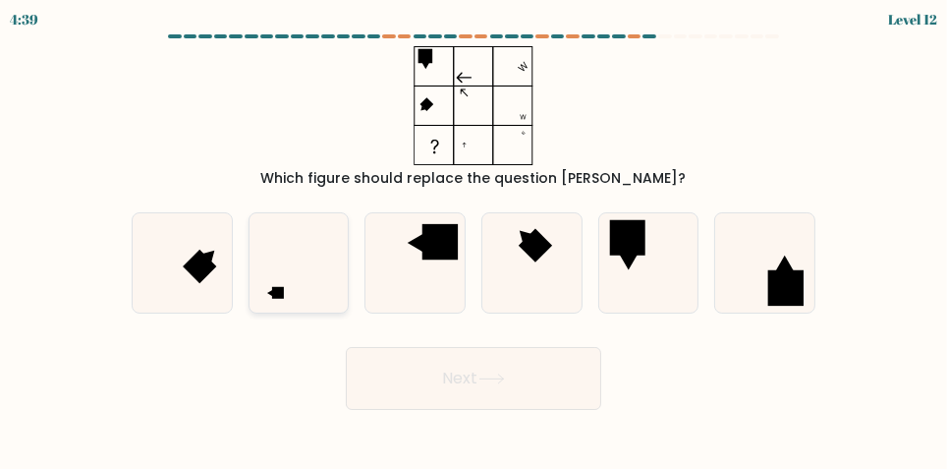
click at [273, 299] on icon at bounding box center [299, 262] width 99 height 99
click at [474, 240] on input "b." at bounding box center [474, 237] width 1 height 5
radio input "true"
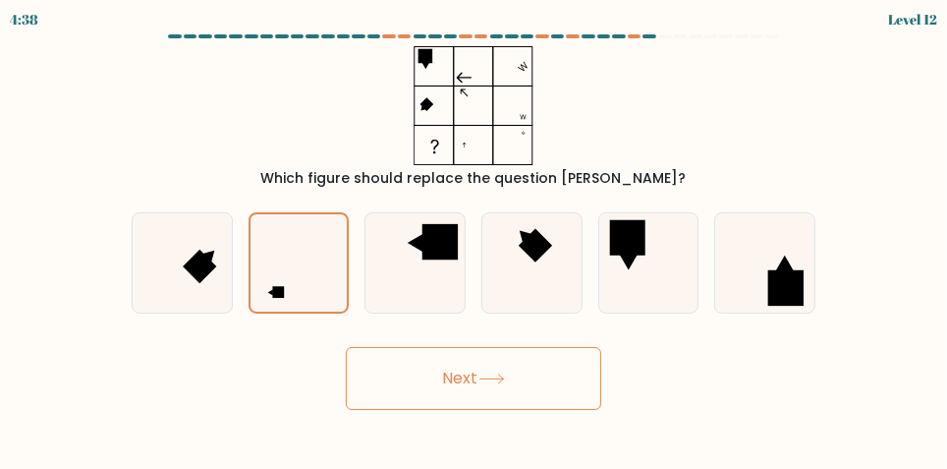
click at [387, 396] on button "Next" at bounding box center [474, 378] width 256 height 63
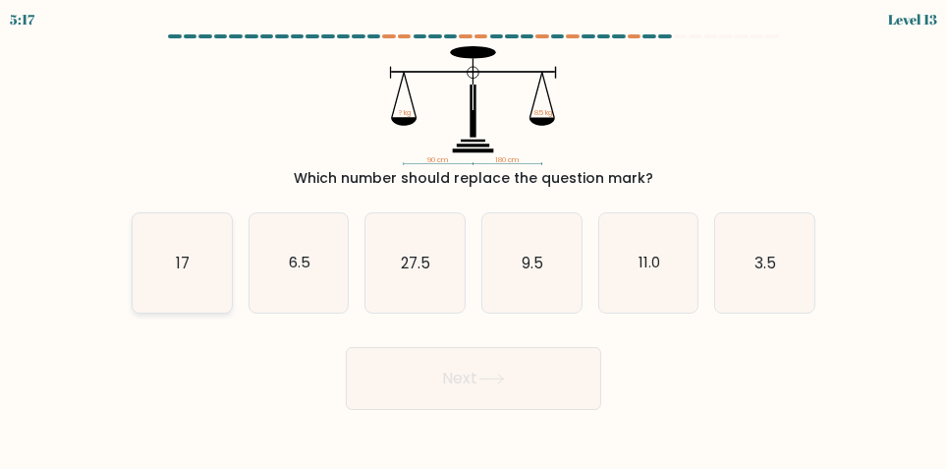
click at [159, 278] on icon "17" at bounding box center [182, 262] width 99 height 99
click at [474, 240] on input "a. 17" at bounding box center [474, 237] width 1 height 5
radio input "true"
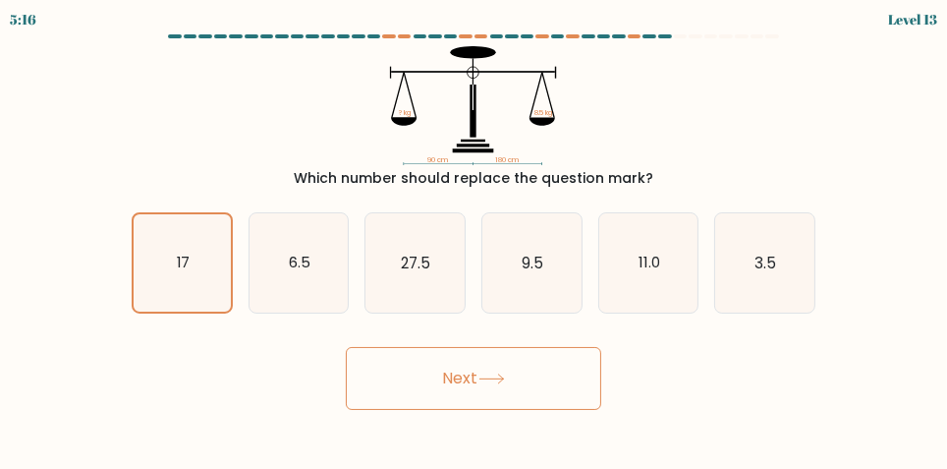
click at [365, 408] on button "Next" at bounding box center [474, 378] width 256 height 63
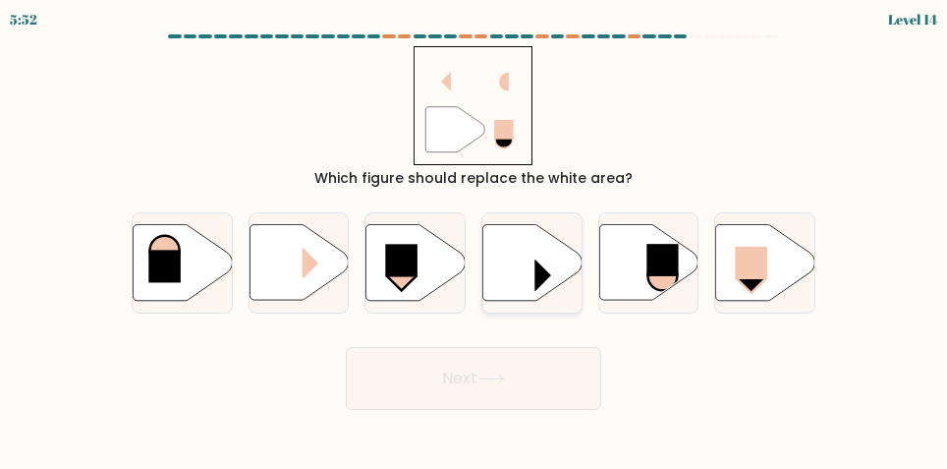
click at [523, 284] on icon at bounding box center [532, 263] width 99 height 76
click at [475, 240] on input "d." at bounding box center [474, 237] width 1 height 5
radio input "true"
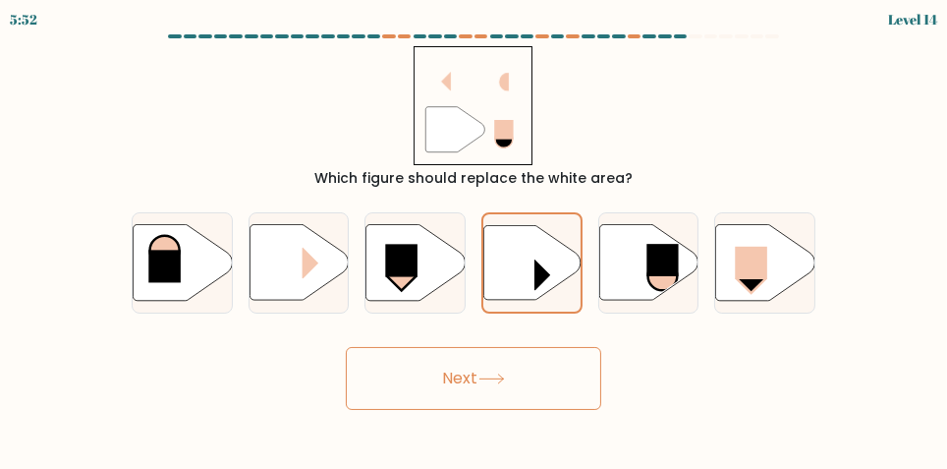
click at [531, 392] on button "Next" at bounding box center [474, 378] width 256 height 63
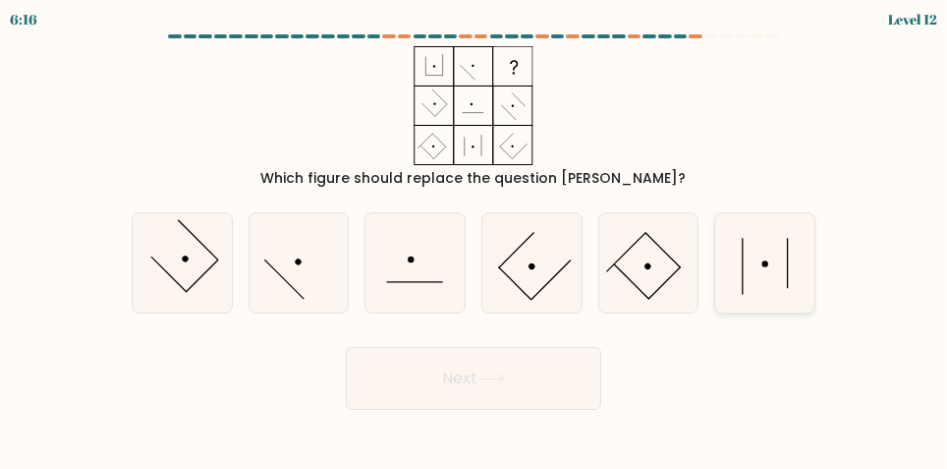
click at [772, 274] on icon at bounding box center [765, 262] width 99 height 99
click at [475, 240] on input "f." at bounding box center [474, 237] width 1 height 5
radio input "true"
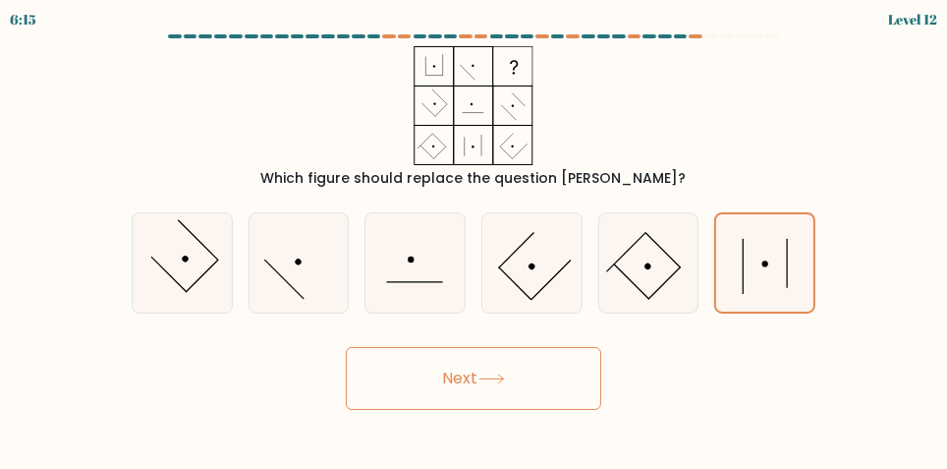
click at [550, 388] on button "Next" at bounding box center [474, 378] width 256 height 63
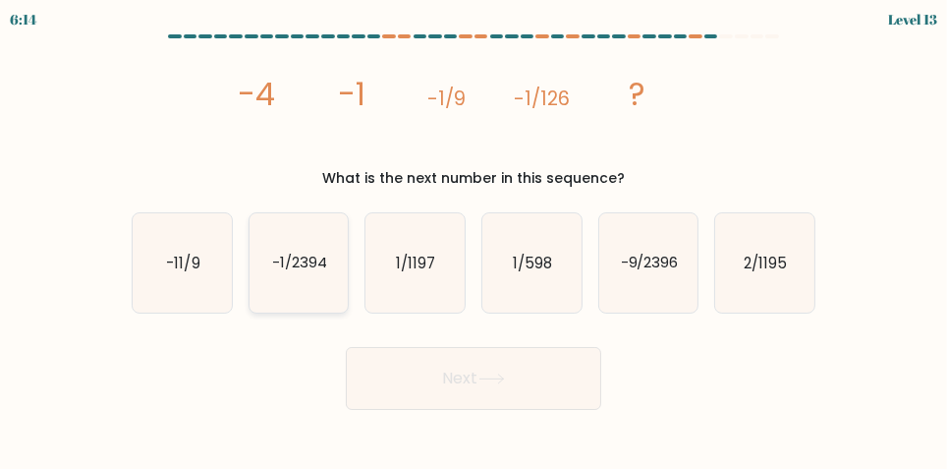
click at [283, 273] on text "-1/2394" at bounding box center [299, 263] width 55 height 21
click at [474, 240] on input "b. -1/2394" at bounding box center [474, 237] width 1 height 5
radio input "true"
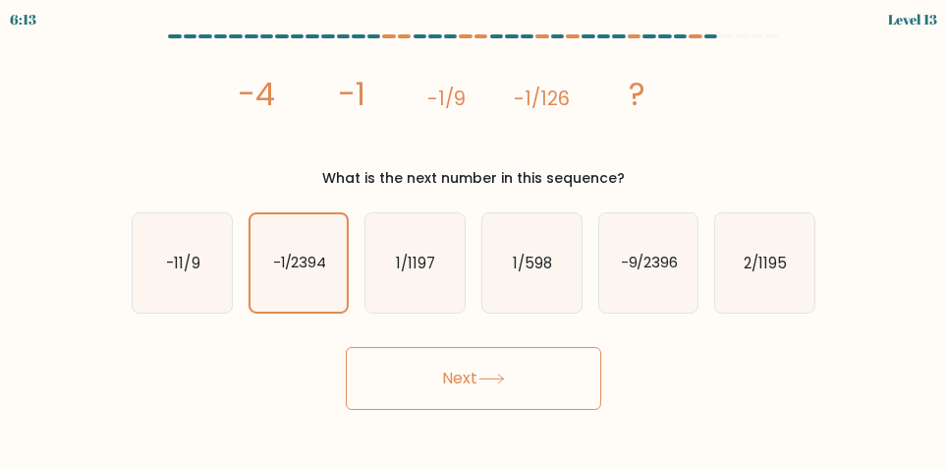
click at [551, 407] on button "Next" at bounding box center [474, 378] width 256 height 63
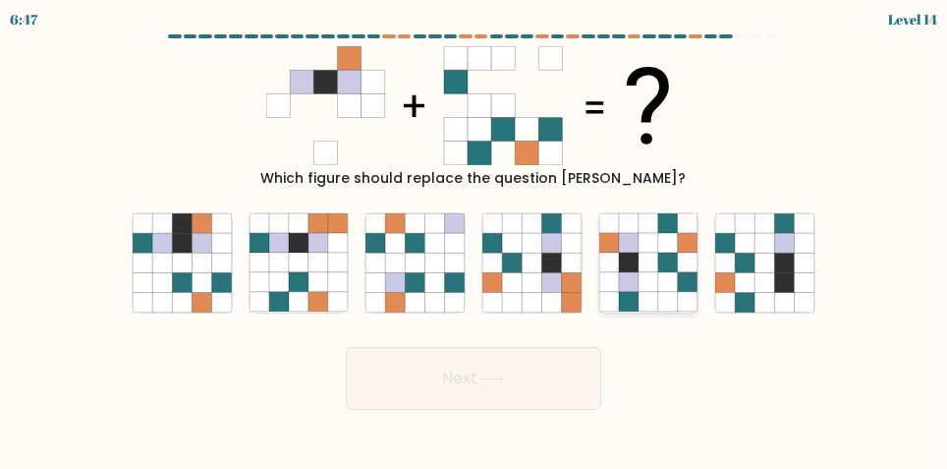
click at [638, 273] on icon at bounding box center [629, 264] width 20 height 20
click at [475, 240] on input "e." at bounding box center [474, 237] width 1 height 5
radio input "true"
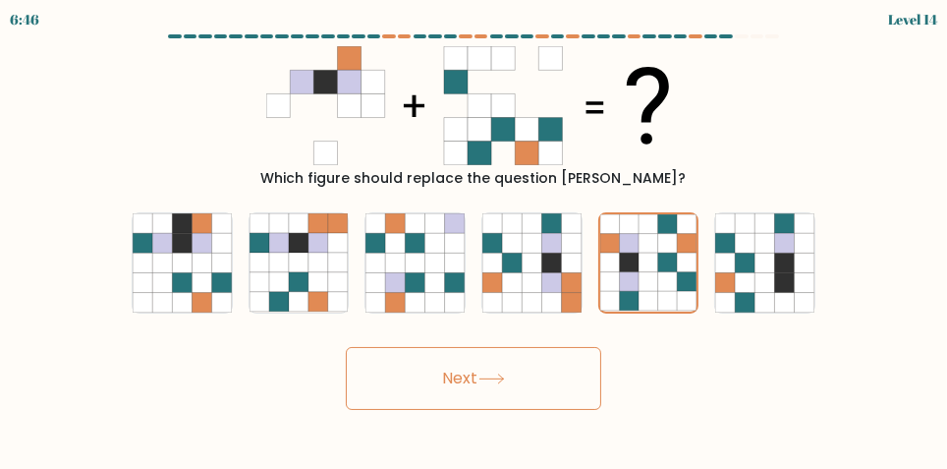
click at [559, 400] on button "Next" at bounding box center [474, 378] width 256 height 63
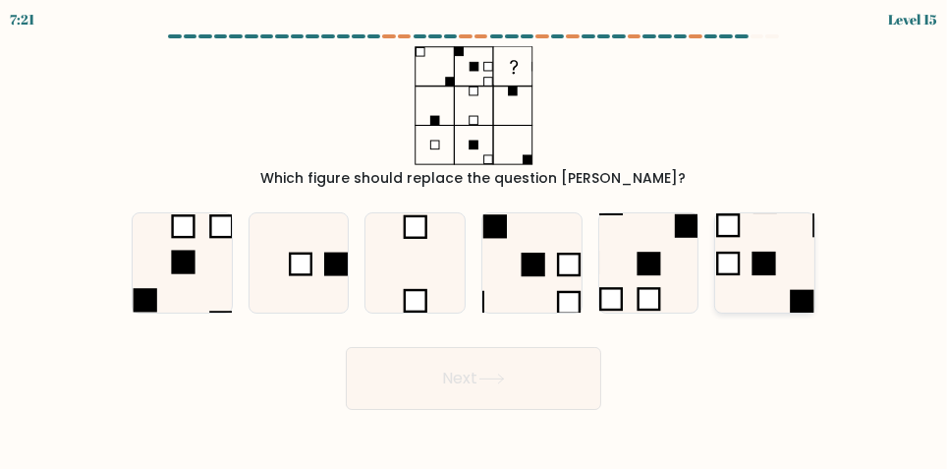
click at [790, 266] on icon at bounding box center [765, 262] width 99 height 99
click at [475, 240] on input "f." at bounding box center [474, 237] width 1 height 5
radio input "true"
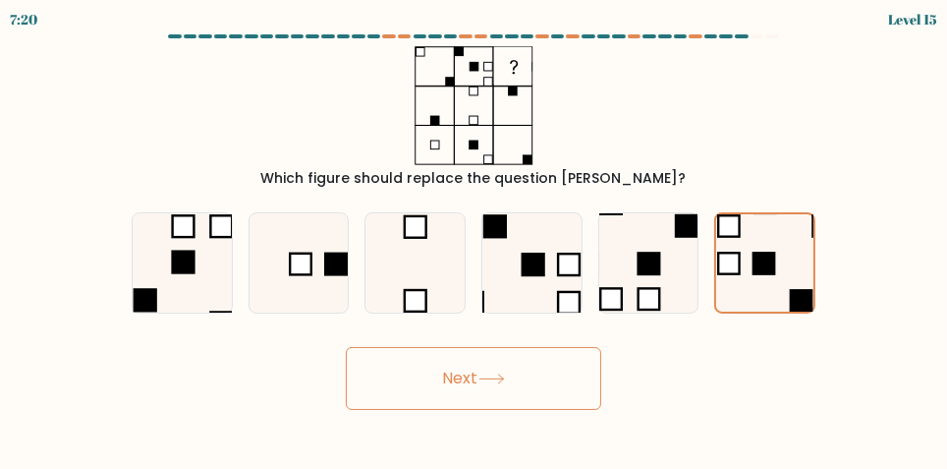
click at [446, 404] on button "Next" at bounding box center [474, 378] width 256 height 63
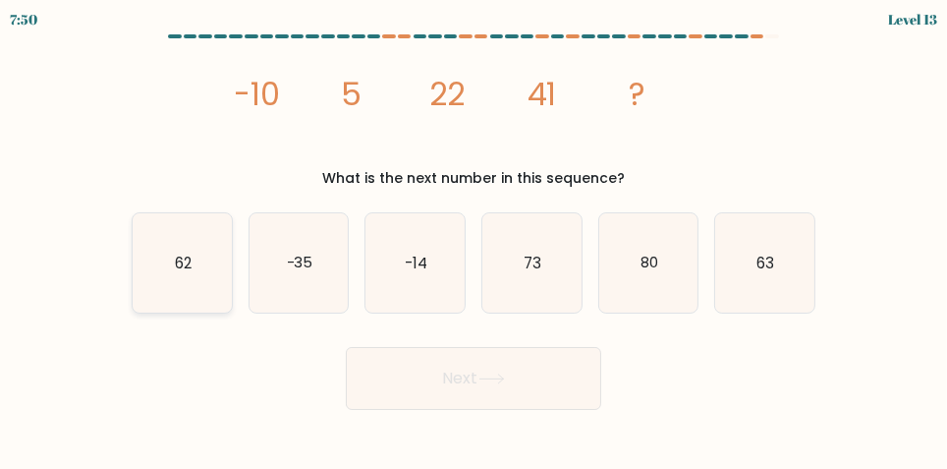
click at [157, 277] on icon "62" at bounding box center [182, 262] width 99 height 99
click at [474, 240] on input "a. 62" at bounding box center [474, 237] width 1 height 5
radio input "true"
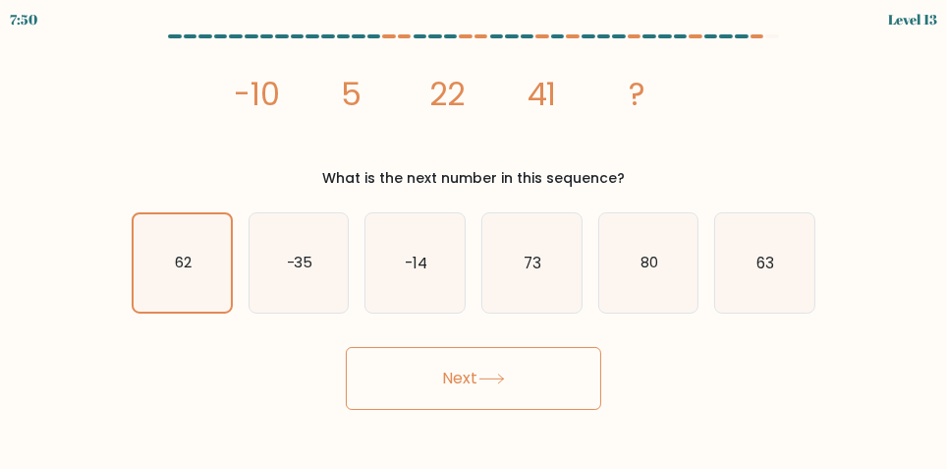
click at [404, 394] on button "Next" at bounding box center [474, 378] width 256 height 63
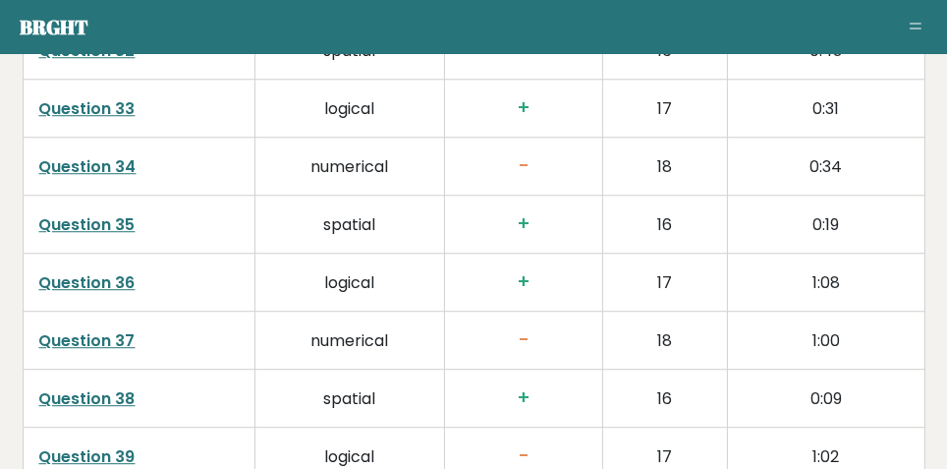
scroll to position [5021, 0]
click at [70, 167] on link "Question 34" at bounding box center [87, 166] width 97 height 23
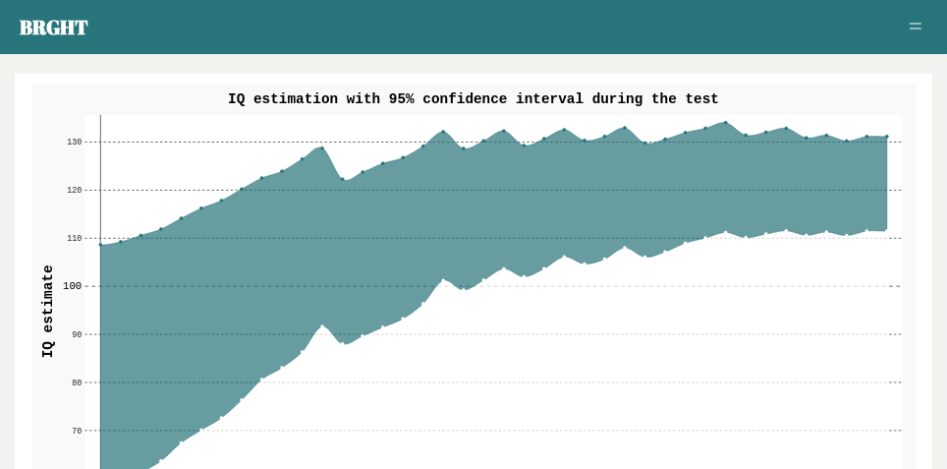
scroll to position [2468, 0]
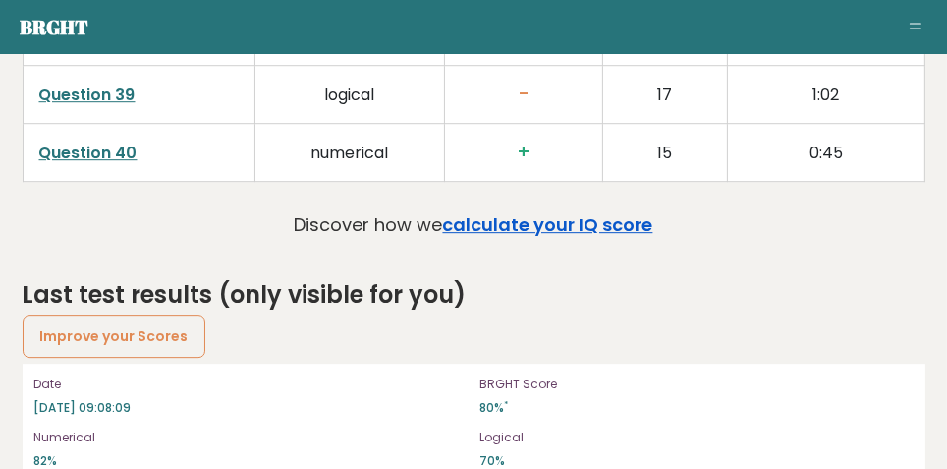
click at [511, 219] on link "calculate your IQ score" at bounding box center [548, 224] width 210 height 25
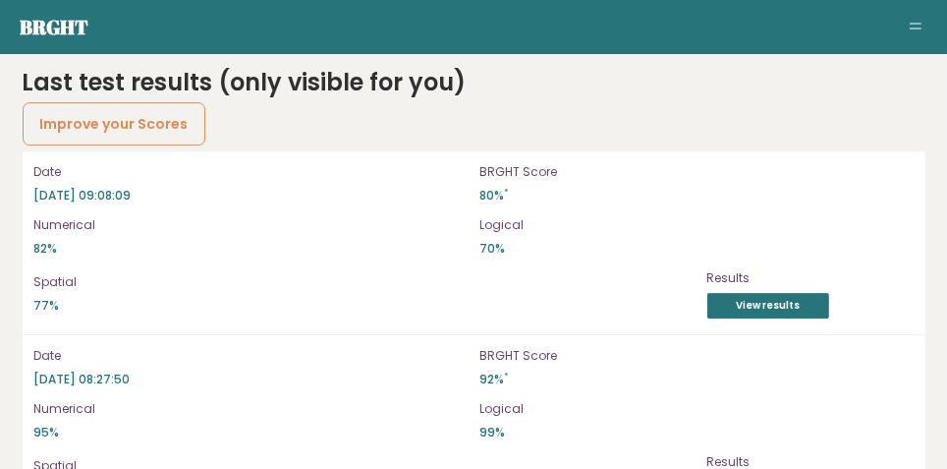
scroll to position [5595, 0]
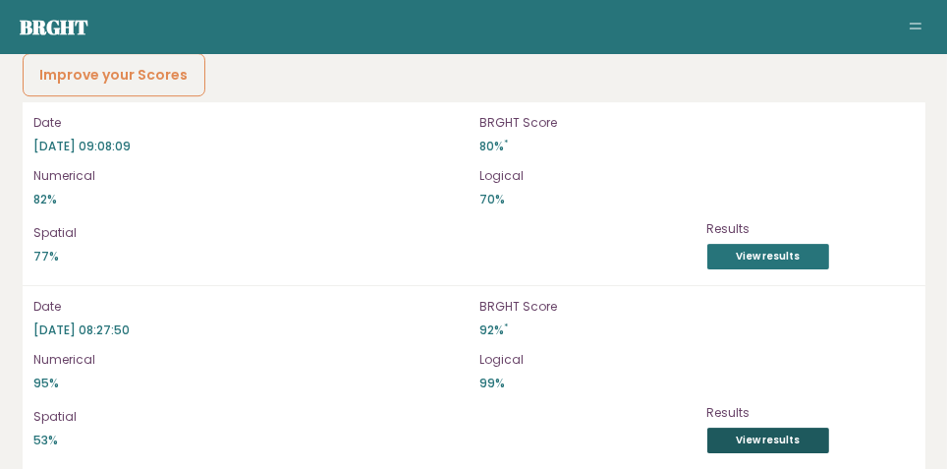
scroll to position [5655, 0]
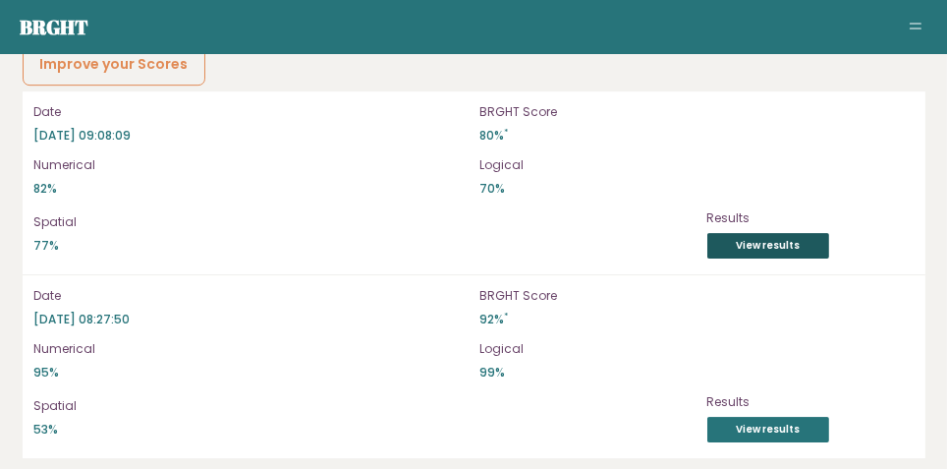
click at [795, 237] on link "View results" at bounding box center [769, 246] width 122 height 26
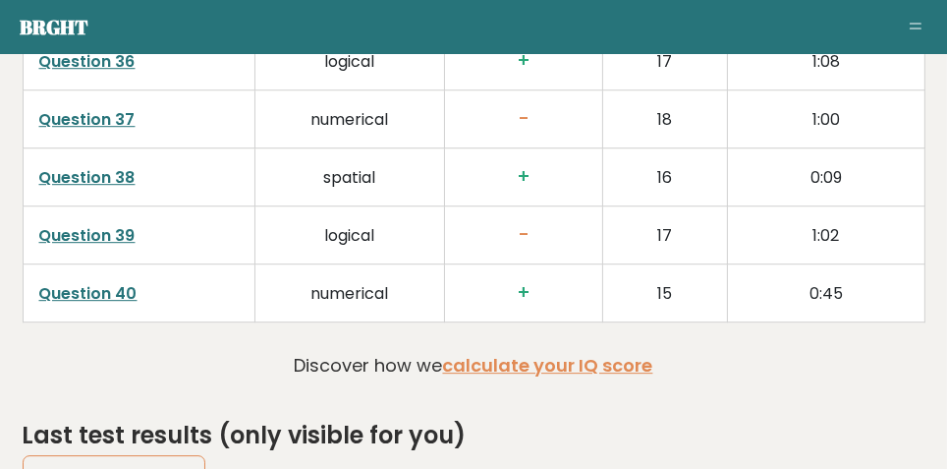
click at [81, 228] on link "Question 39" at bounding box center [87, 235] width 96 height 23
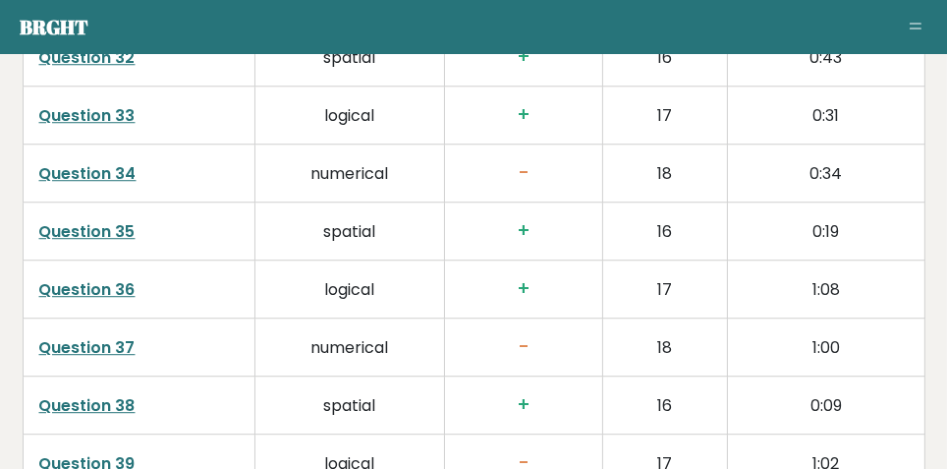
scroll to position [5015, 0]
click at [70, 104] on link "Question 33" at bounding box center [87, 115] width 96 height 23
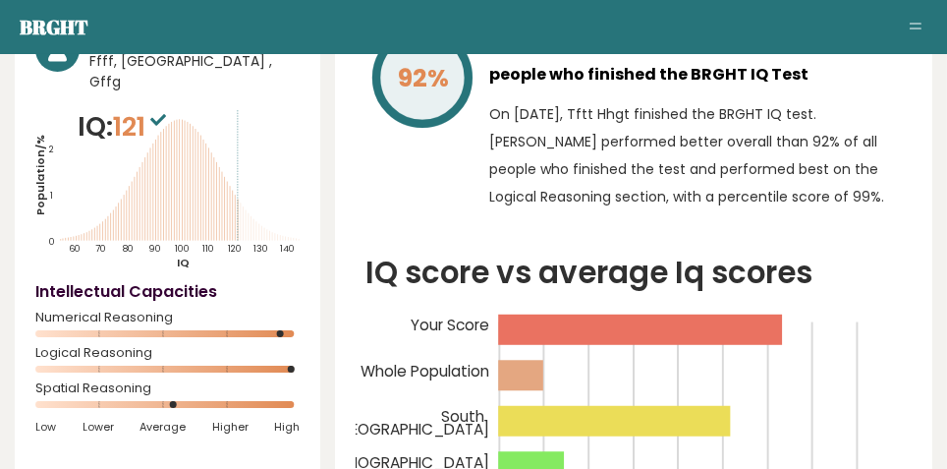
scroll to position [0, 0]
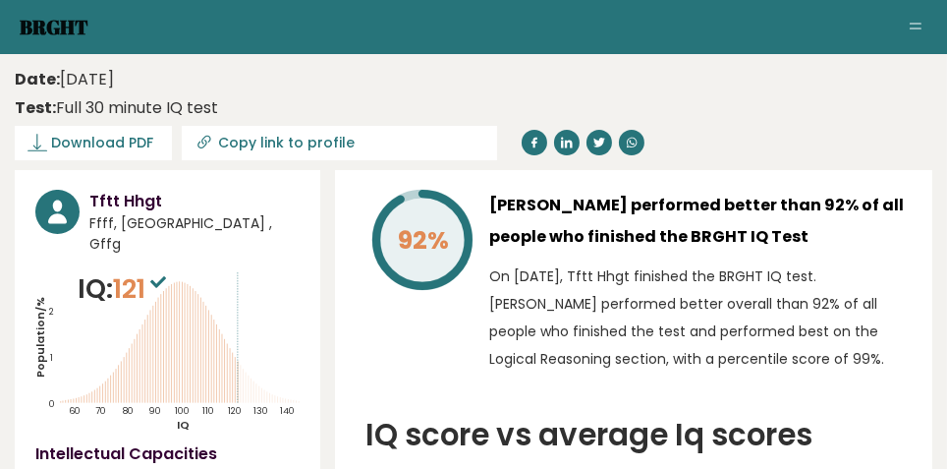
click at [41, 24] on link "Brght" at bounding box center [54, 27] width 69 height 27
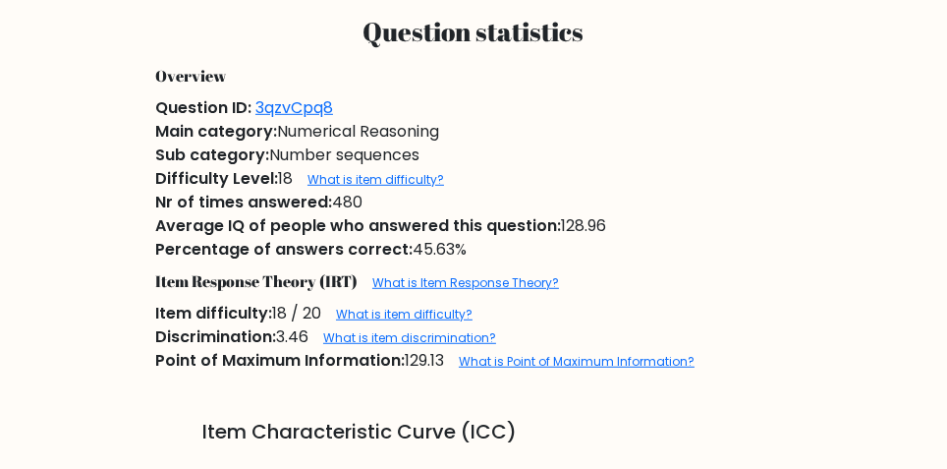
scroll to position [1192, 0]
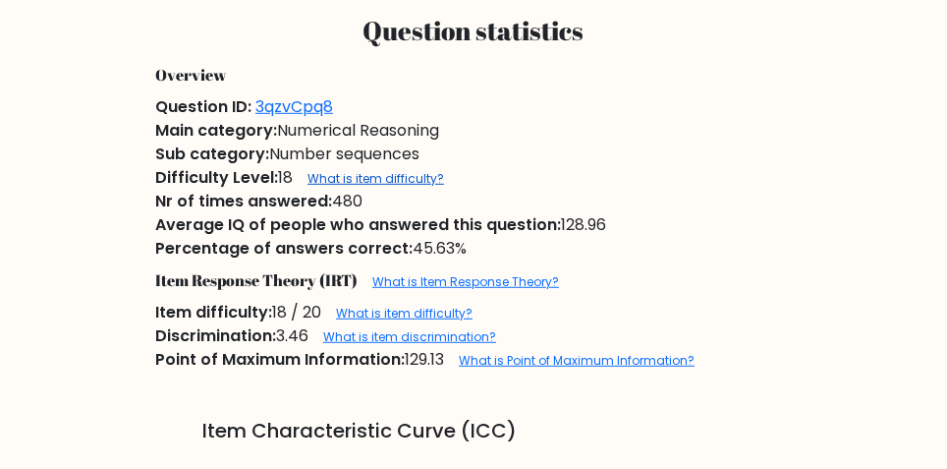
click at [341, 187] on link "What is item difficulty?" at bounding box center [376, 178] width 137 height 17
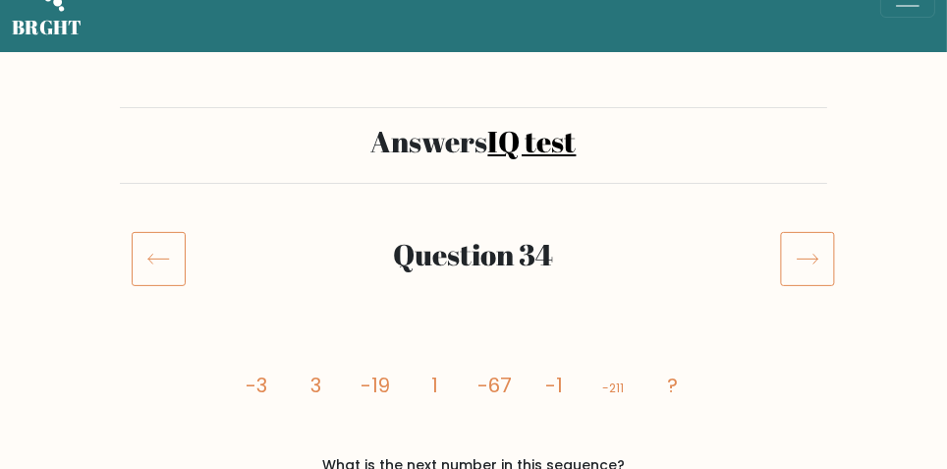
scroll to position [0, 0]
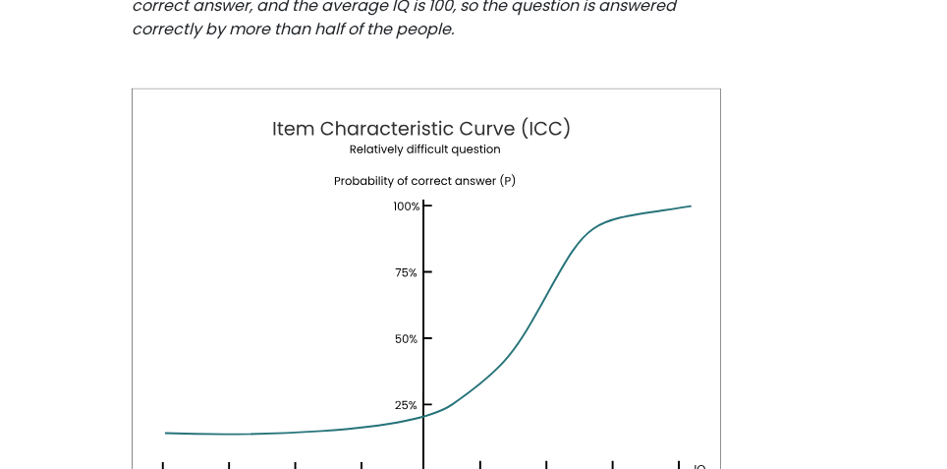
scroll to position [1635, 0]
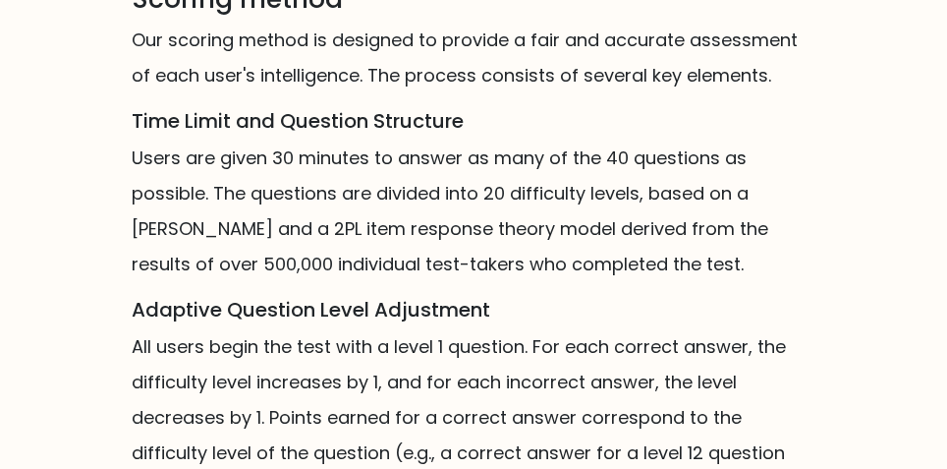
scroll to position [1499, 0]
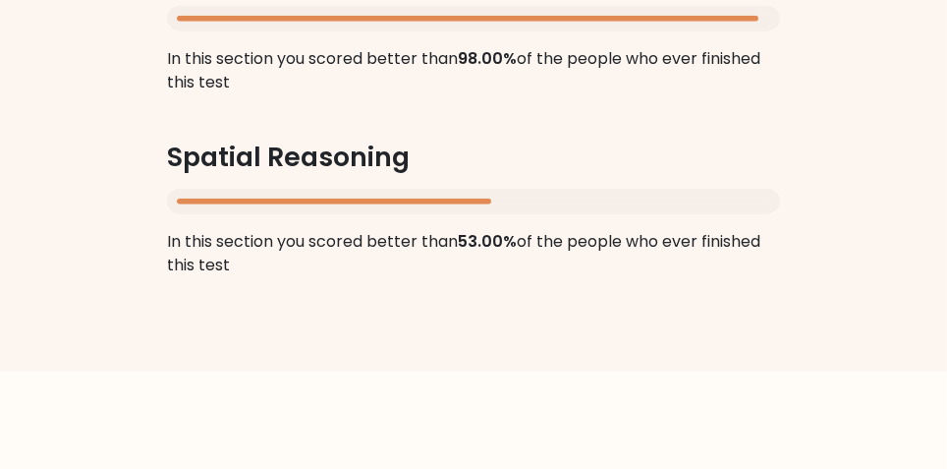
scroll to position [2219, 0]
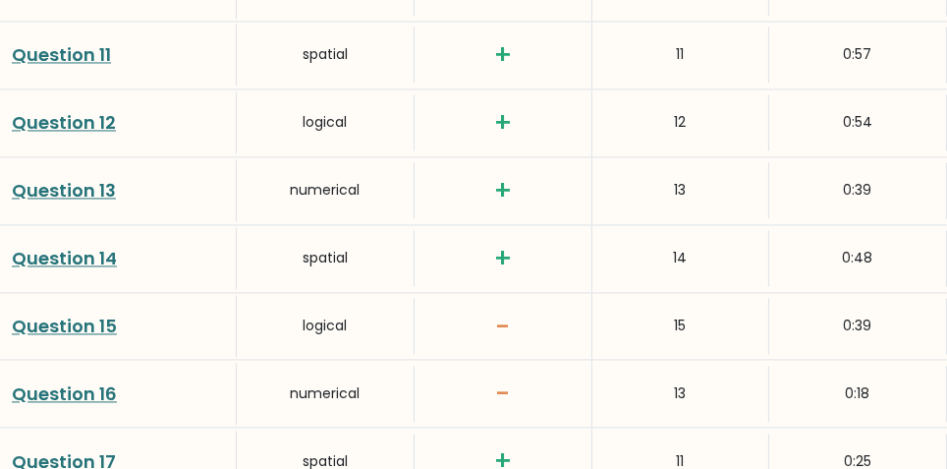
click at [50, 324] on link "Question 15" at bounding box center [64, 326] width 105 height 25
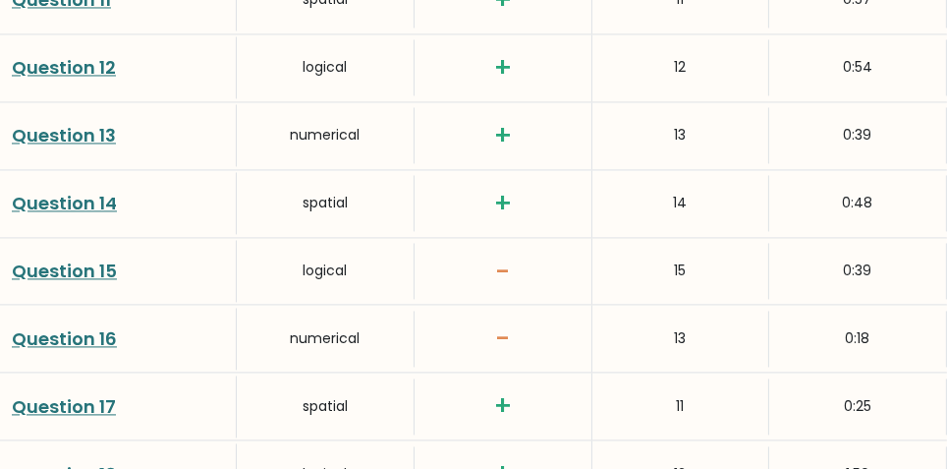
scroll to position [3589, 0]
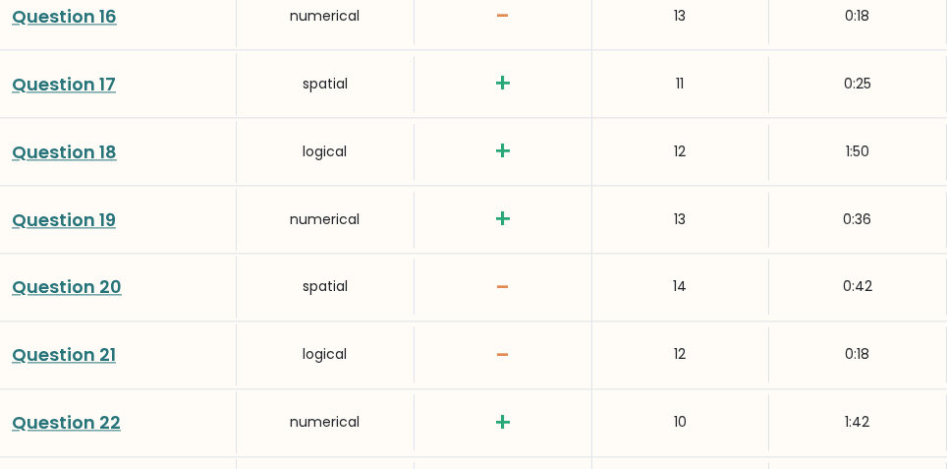
click at [50, 283] on link "Question 20" at bounding box center [67, 286] width 110 height 25
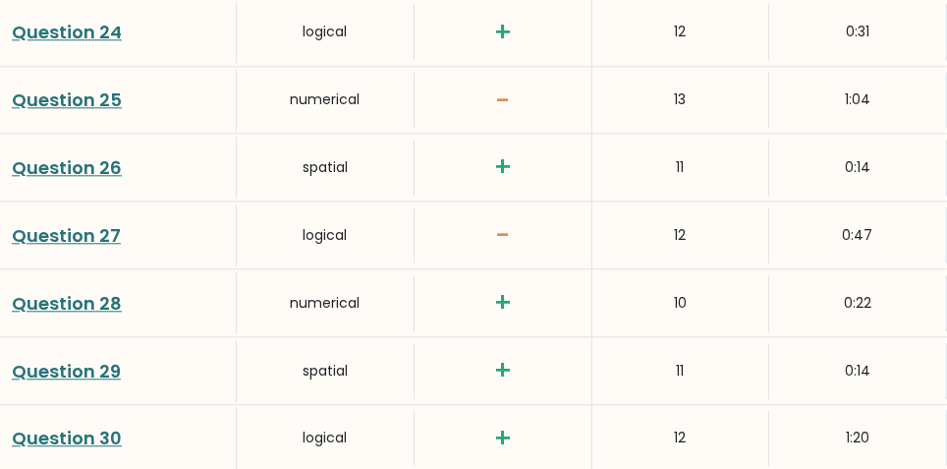
scroll to position [4198, 0]
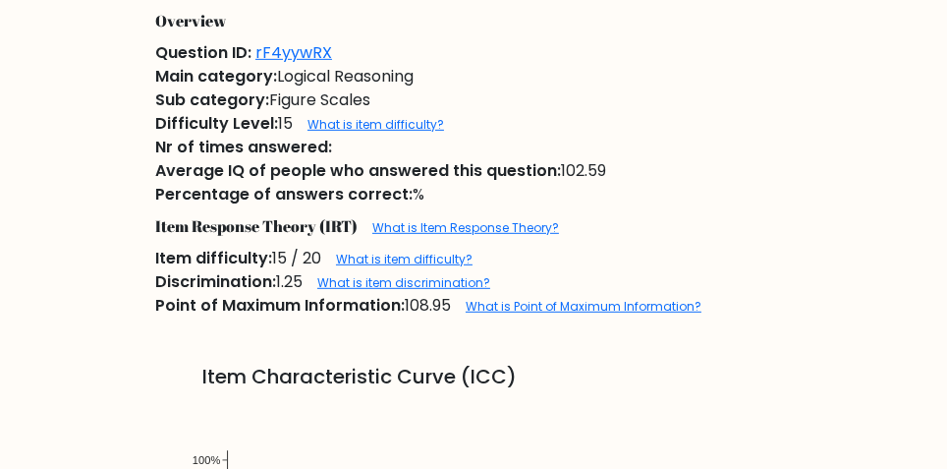
scroll to position [916, 0]
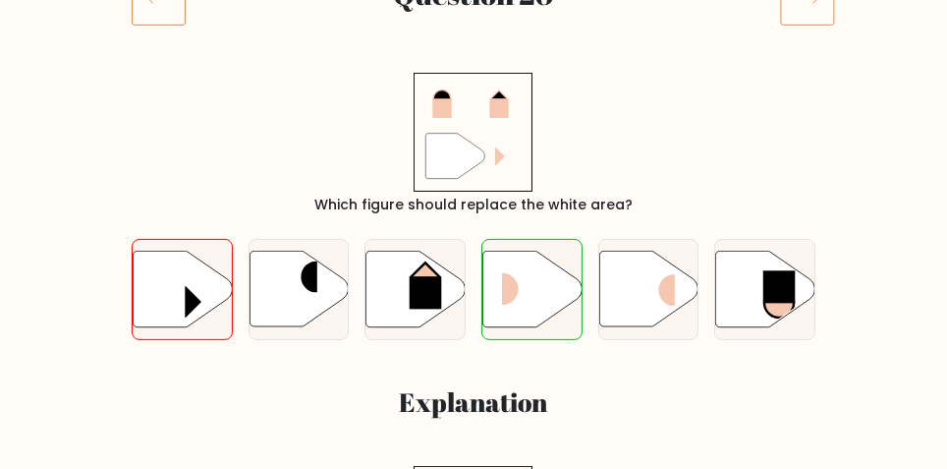
scroll to position [309, 0]
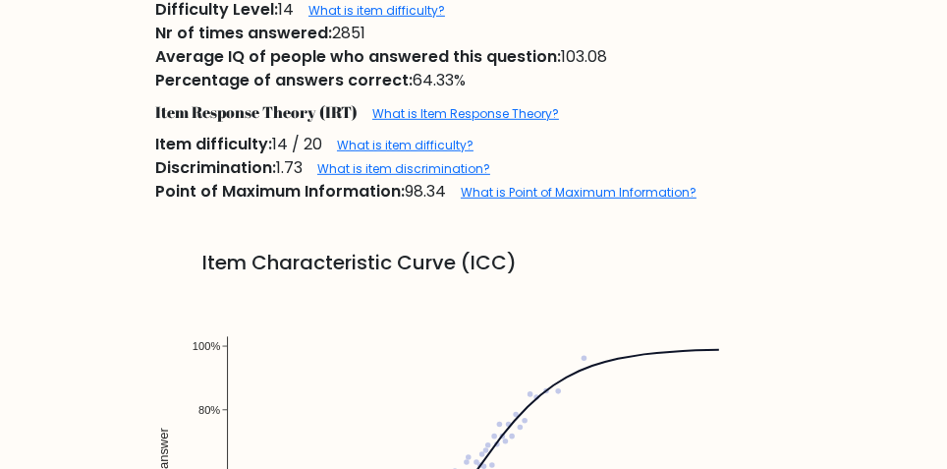
scroll to position [1102, 0]
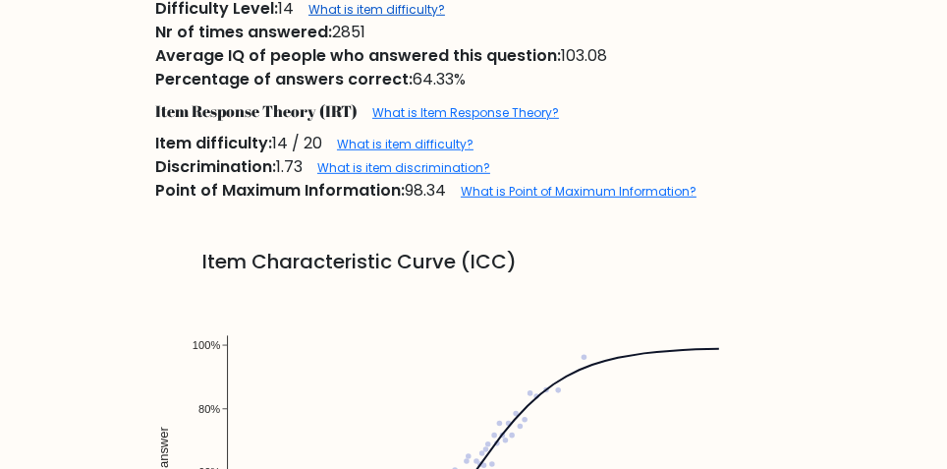
click at [358, 18] on link "What is item difficulty?" at bounding box center [377, 9] width 137 height 17
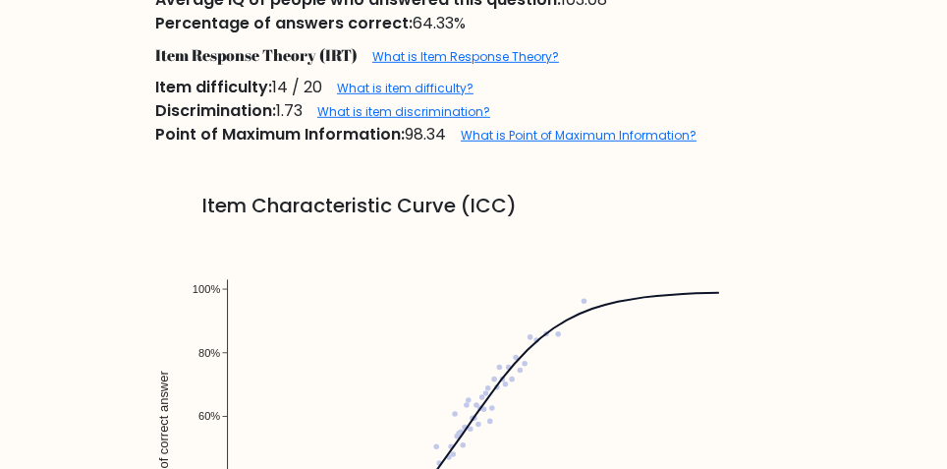
scroll to position [1169, 0]
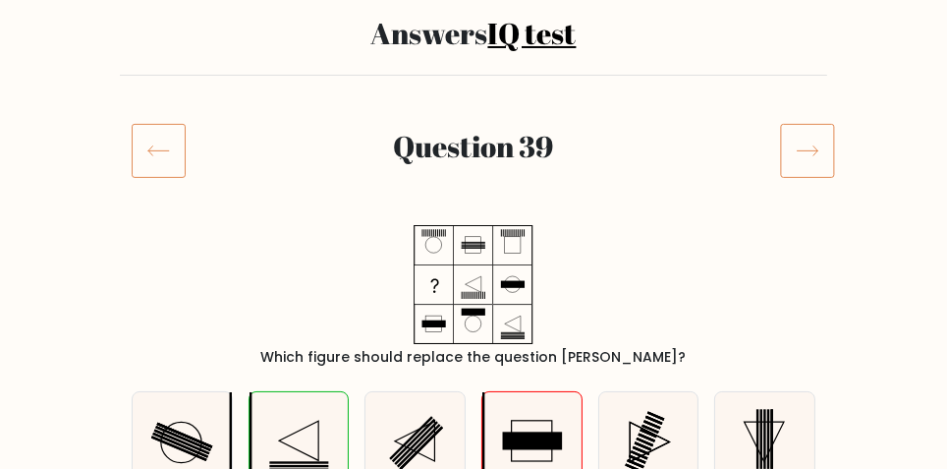
scroll to position [104, 0]
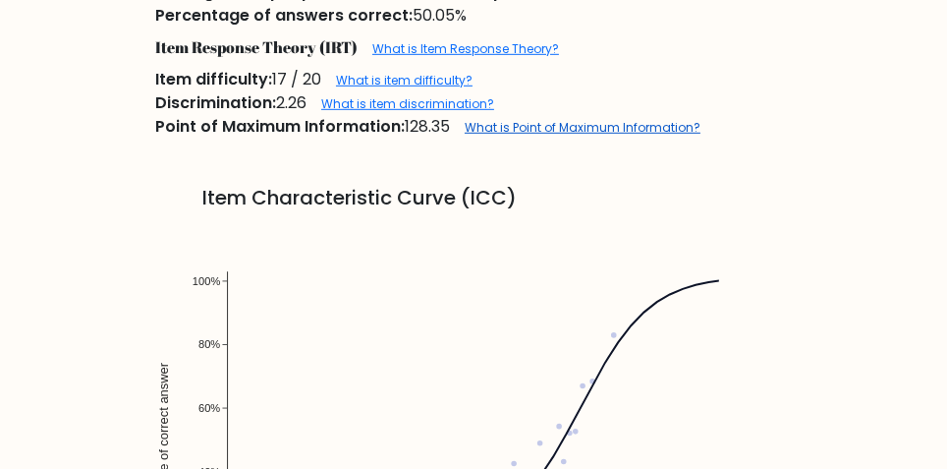
click at [651, 136] on link "What is Point of Maximum Information?" at bounding box center [583, 127] width 236 height 17
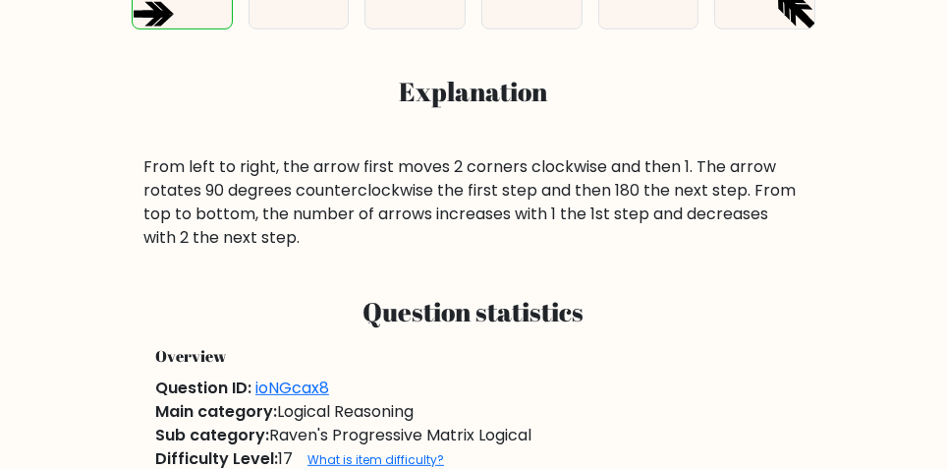
scroll to position [612, 0]
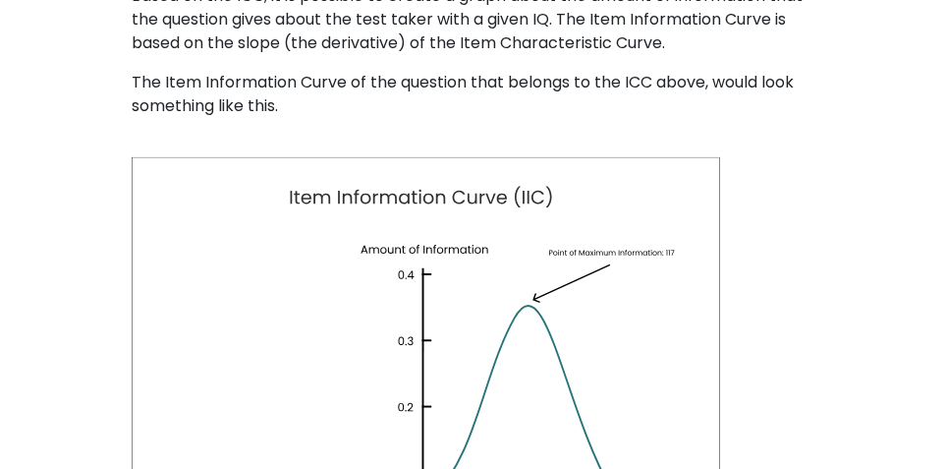
scroll to position [1295, 0]
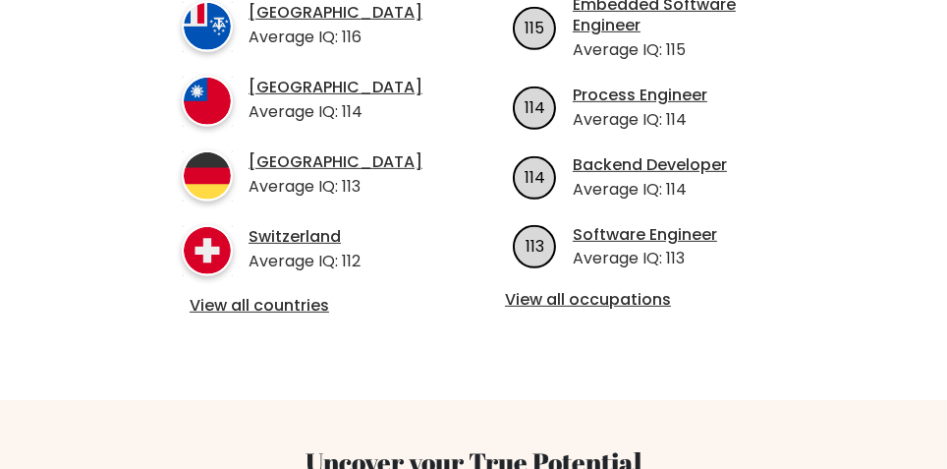
scroll to position [888, 0]
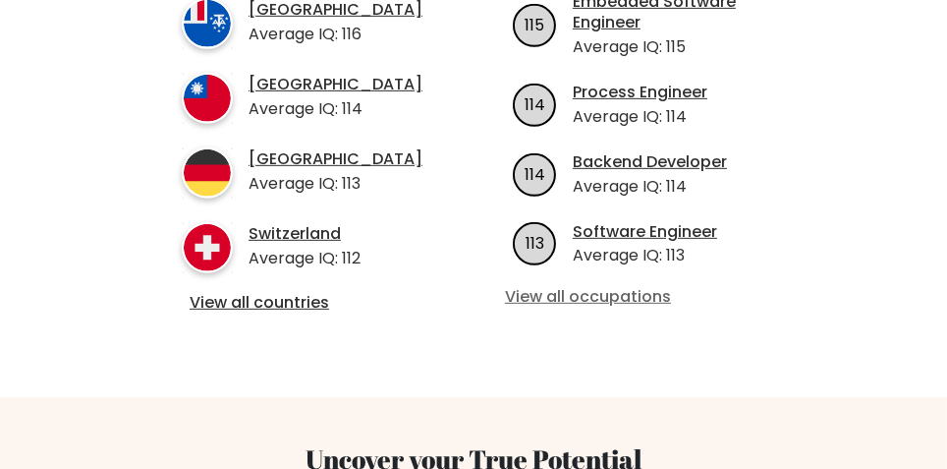
click at [661, 287] on link "View all occupations" at bounding box center [643, 297] width 276 height 21
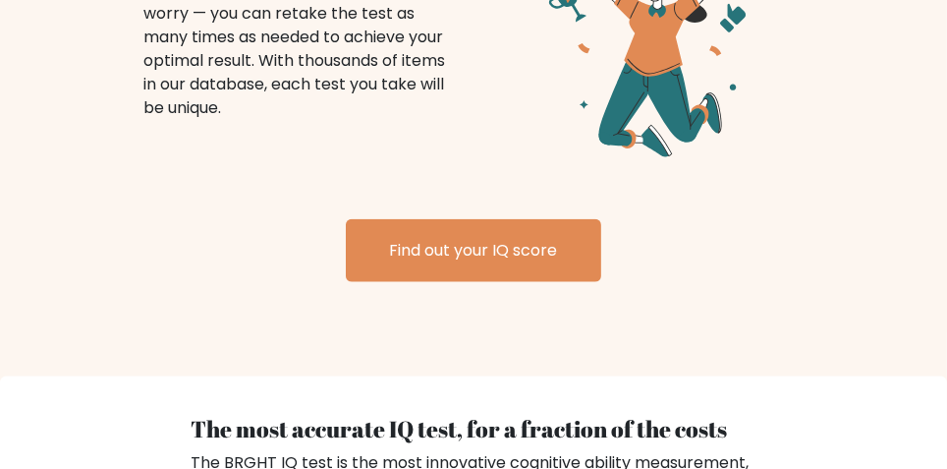
scroll to position [2166, 0]
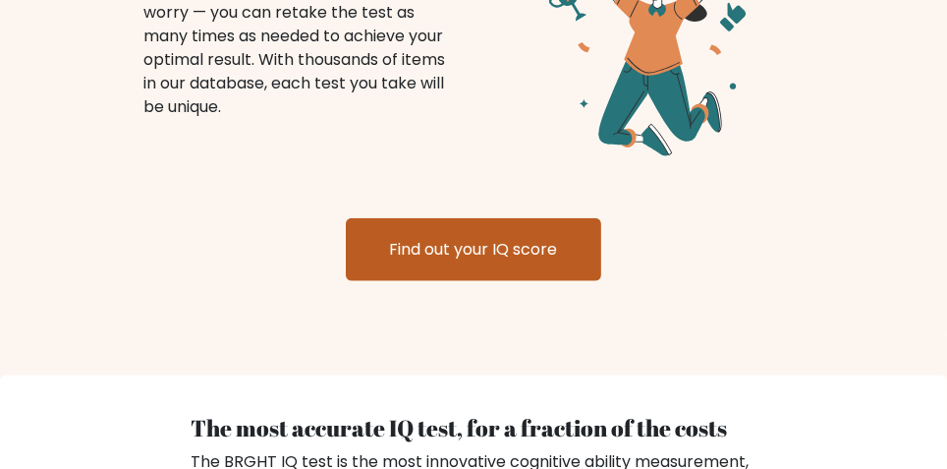
click at [401, 239] on link "Find out your IQ score" at bounding box center [474, 249] width 256 height 63
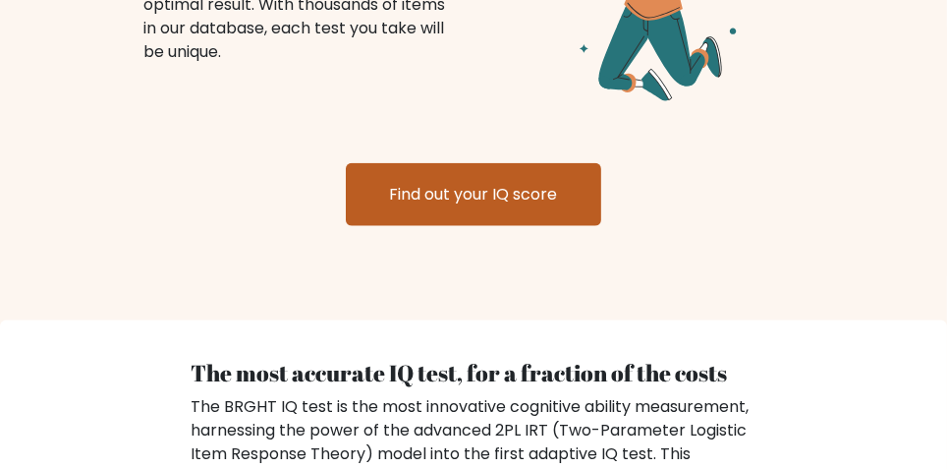
scroll to position [2233, 0]
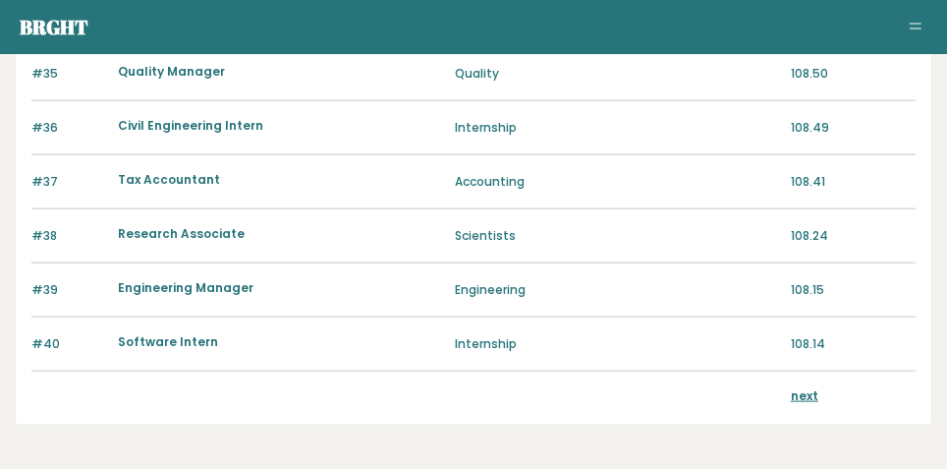
scroll to position [2086, 0]
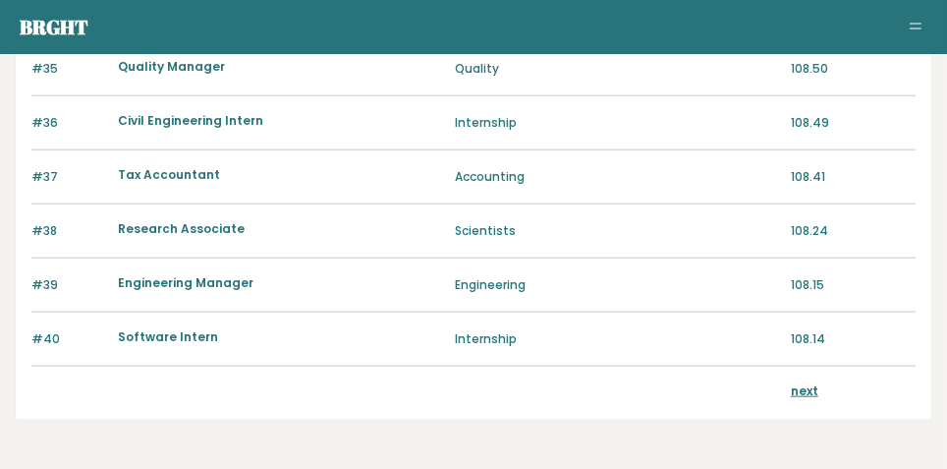
click at [808, 386] on link "next" at bounding box center [805, 390] width 28 height 17
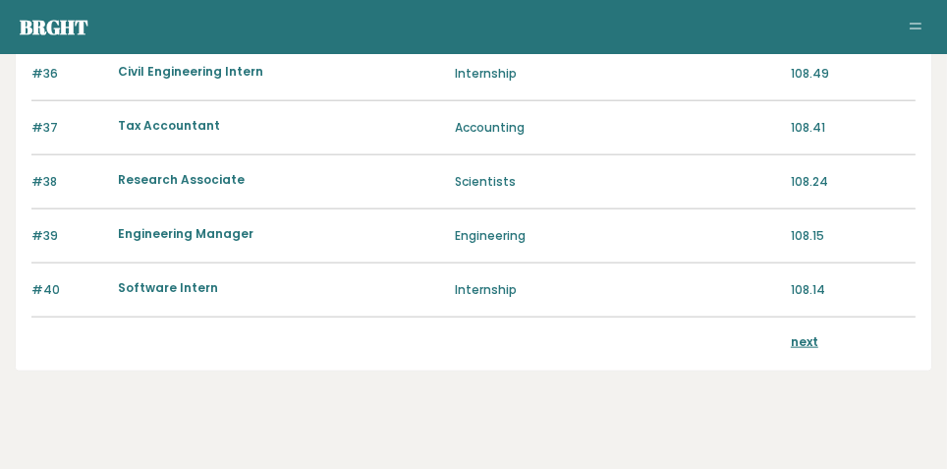
scroll to position [2146, 0]
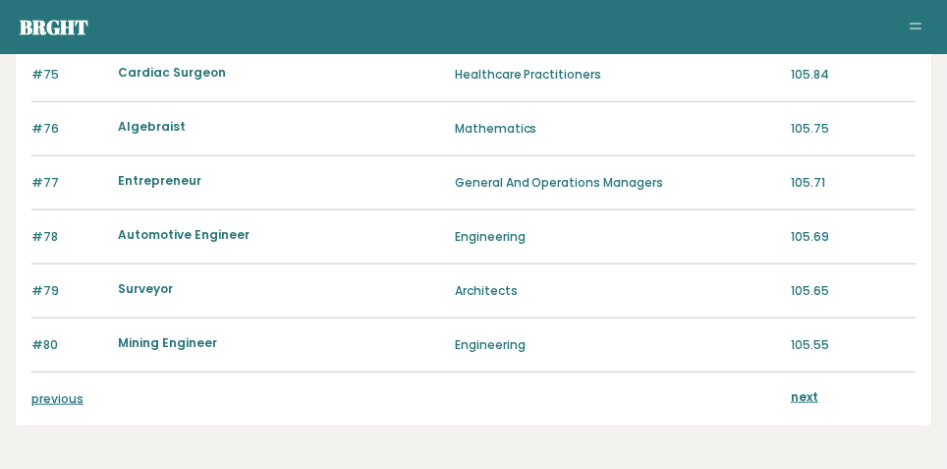
scroll to position [2086, 0]
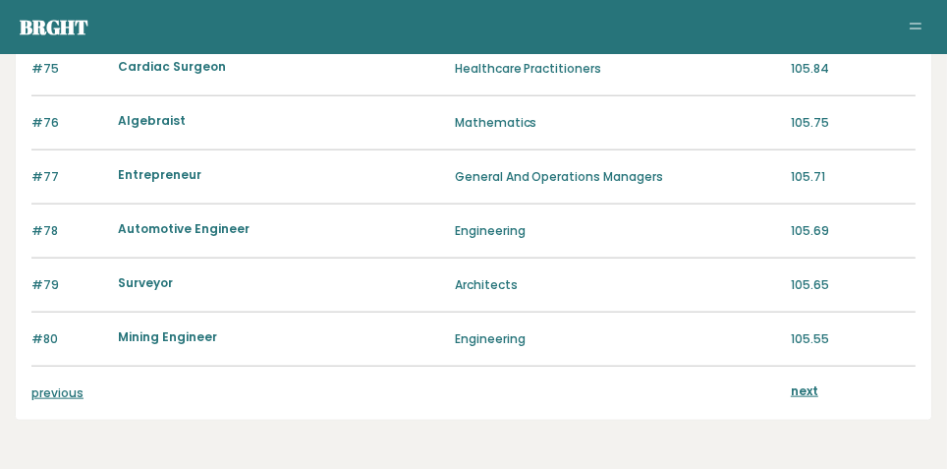
click at [811, 382] on link "next" at bounding box center [805, 390] width 28 height 17
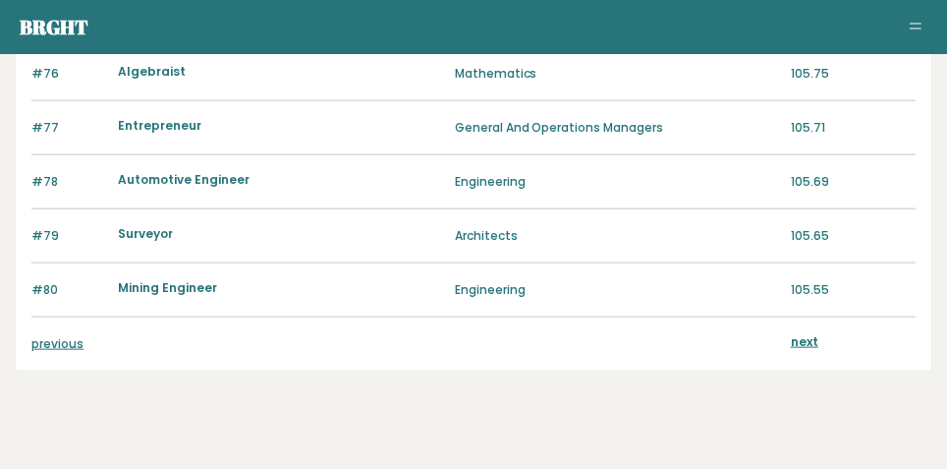
scroll to position [2146, 0]
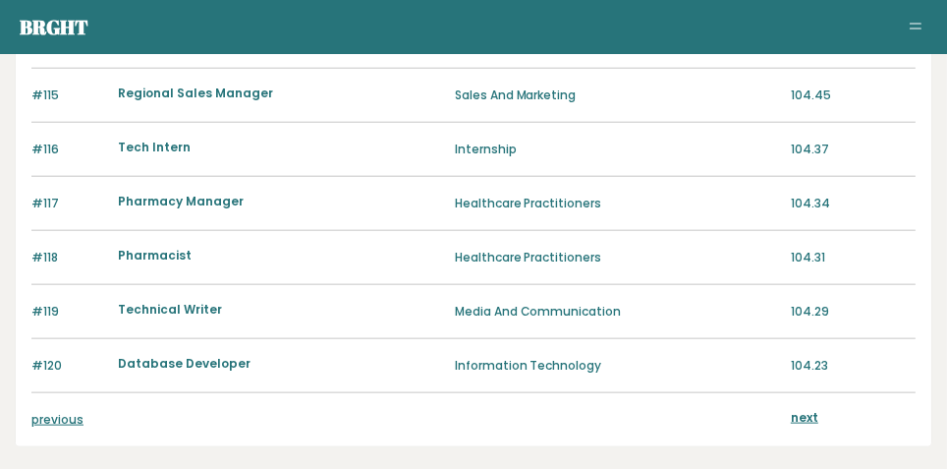
scroll to position [2086, 0]
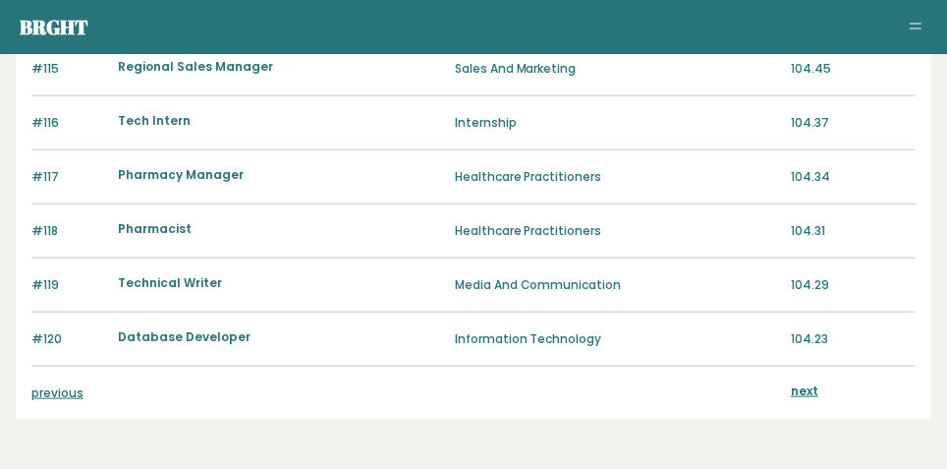
click at [808, 384] on link "next" at bounding box center [805, 390] width 28 height 17
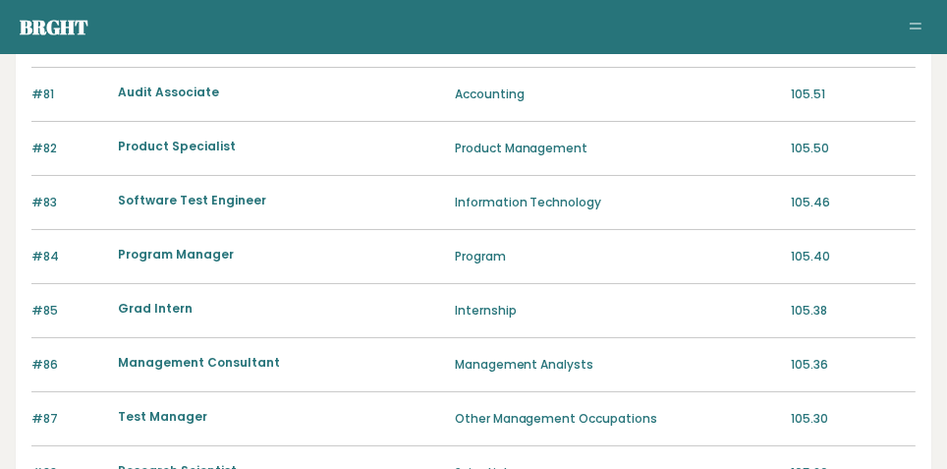
scroll to position [0, 0]
